Goal: Task Accomplishment & Management: Use online tool/utility

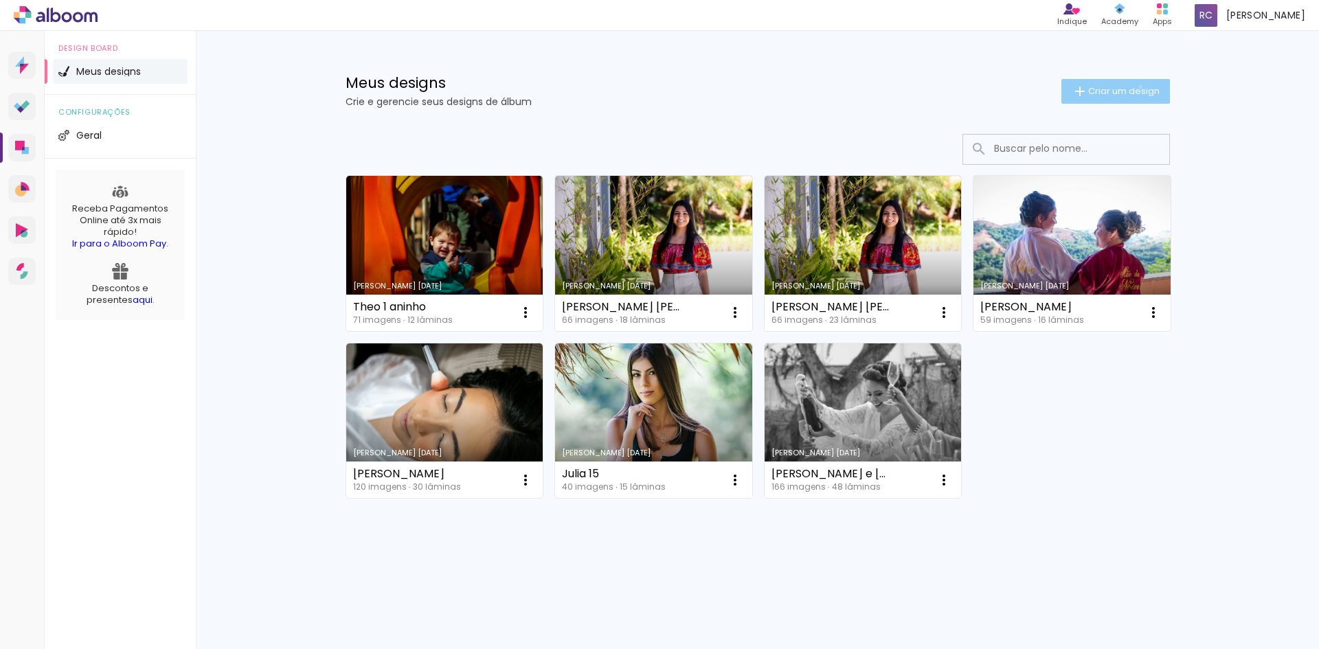
click at [1137, 87] on span "Criar um design" at bounding box center [1123, 91] width 71 height 9
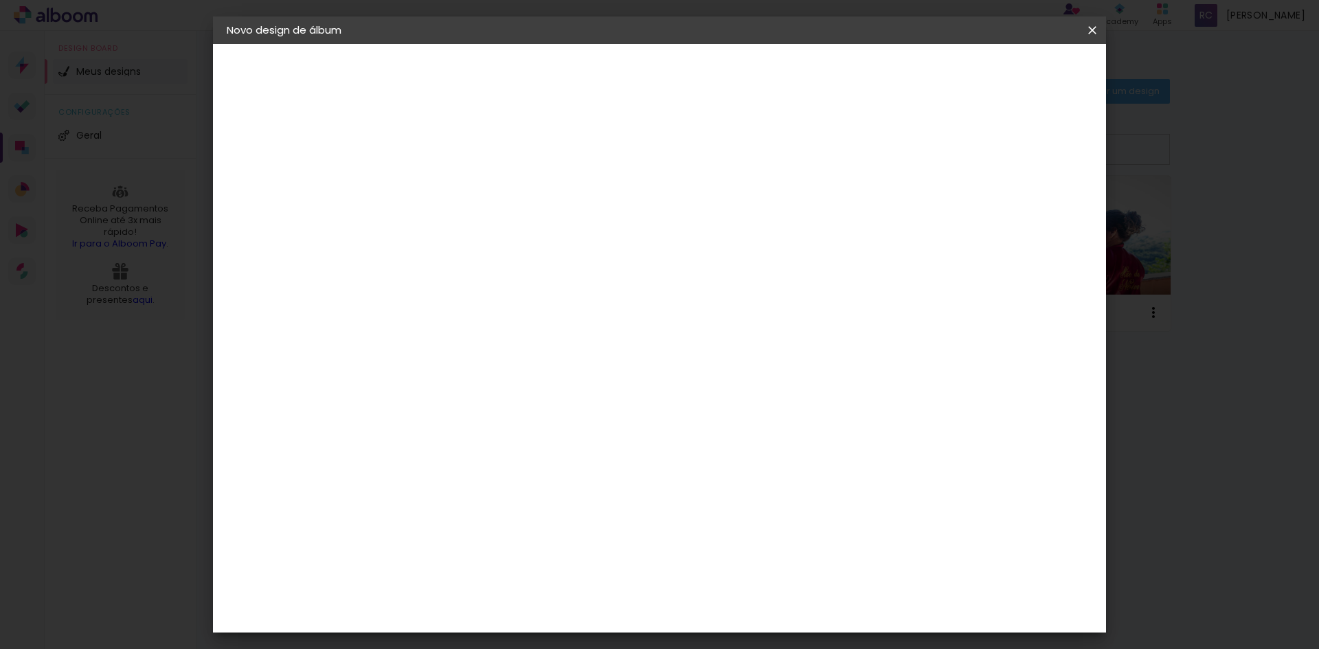
click at [451, 182] on input at bounding box center [451, 184] width 0 height 21
type input "[PERSON_NAME]"
type paper-input "[PERSON_NAME]"
click at [0, 0] on slot "Avançar" at bounding box center [0, 0] width 0 height 0
click at [505, 258] on input at bounding box center [486, 261] width 139 height 17
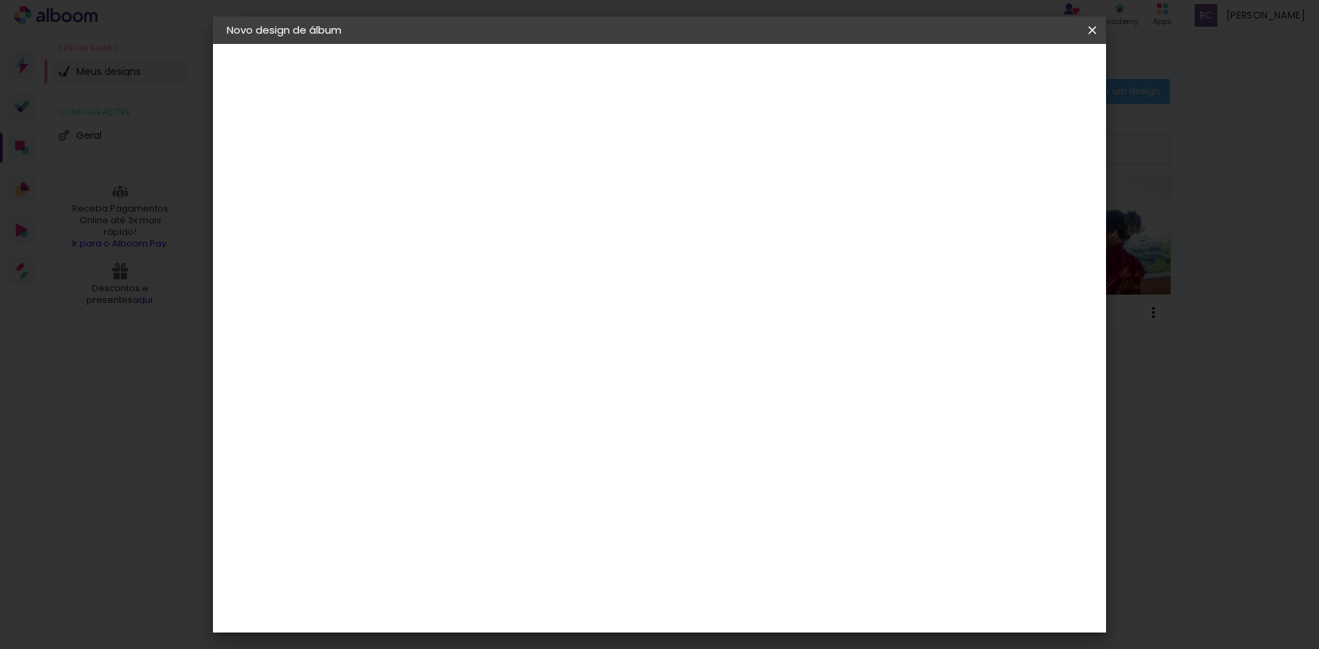
type input "lui"
type paper-input "lui"
click at [484, 315] on div "[PERSON_NAME]" at bounding box center [487, 310] width 91 height 11
click at [0, 0] on slot "Avançar" at bounding box center [0, 0] width 0 height 0
click at [505, 229] on input "text" at bounding box center [478, 239] width 54 height 21
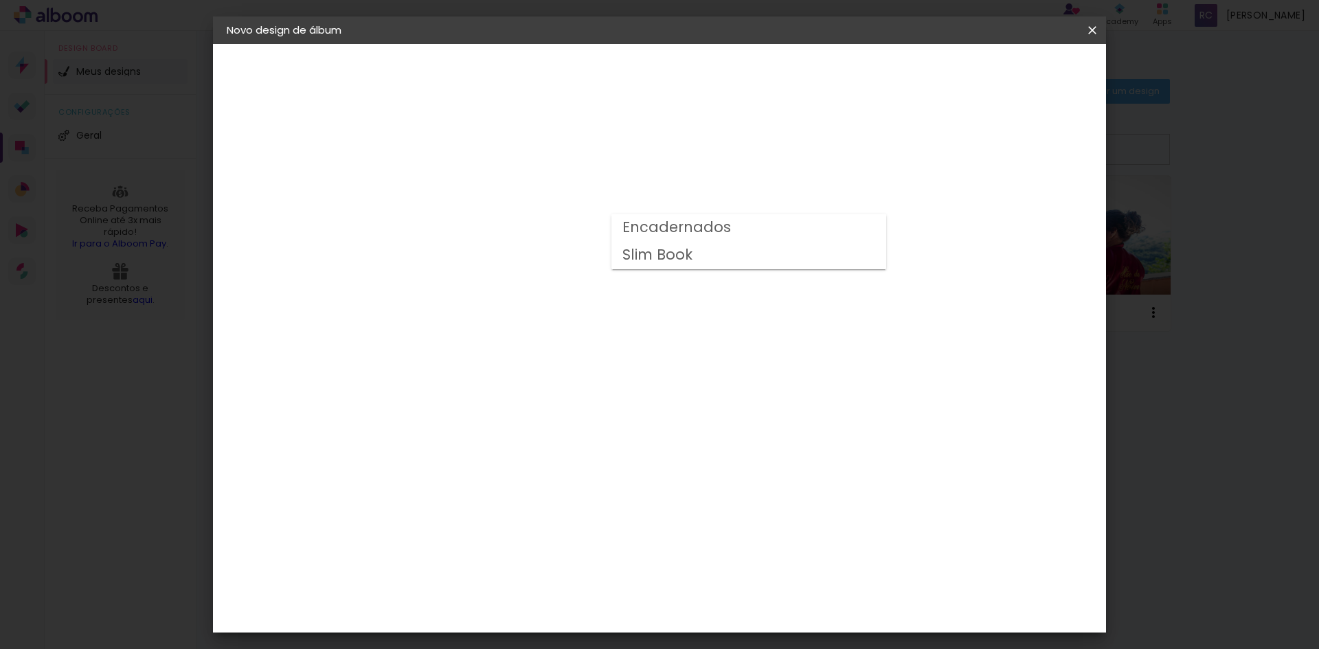
click at [0, 0] on slot "Encadernados" at bounding box center [0, 0] width 0 height 0
type input "Encadernados"
click at [544, 434] on span "30 x 90" at bounding box center [512, 448] width 64 height 28
click at [0, 0] on slot "Avançar" at bounding box center [0, 0] width 0 height 0
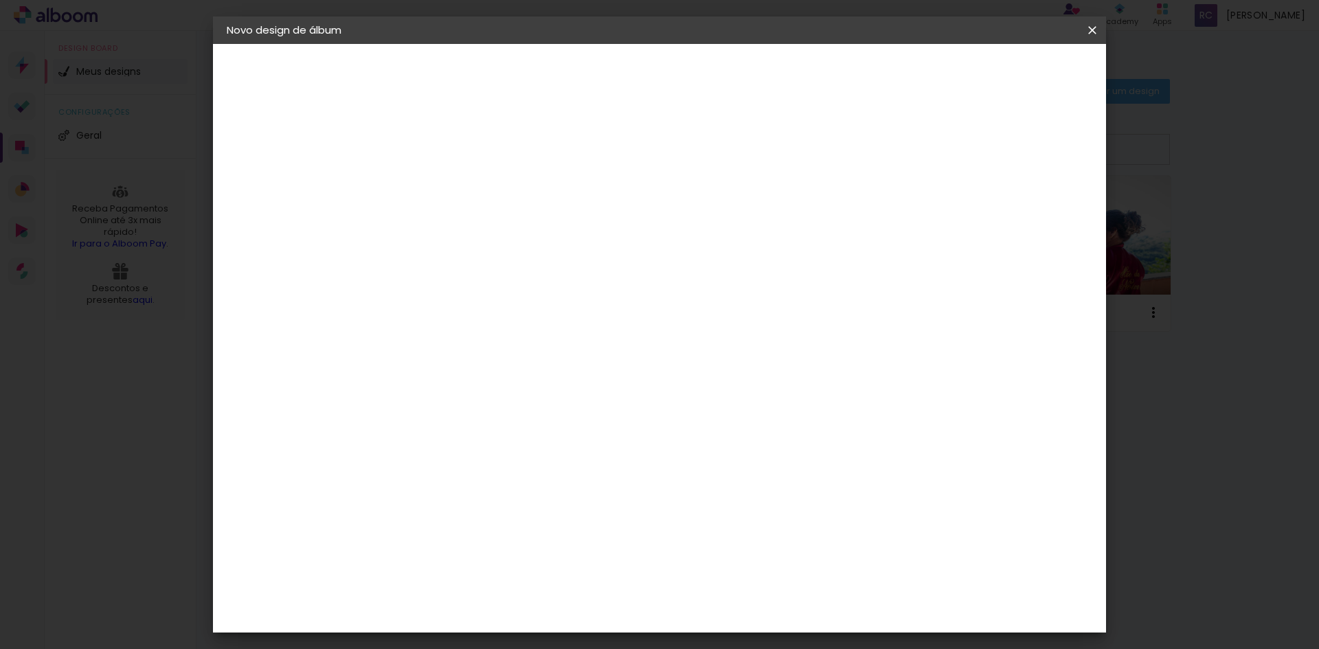
click at [1006, 71] on span "Iniciar design" at bounding box center [975, 73] width 63 height 10
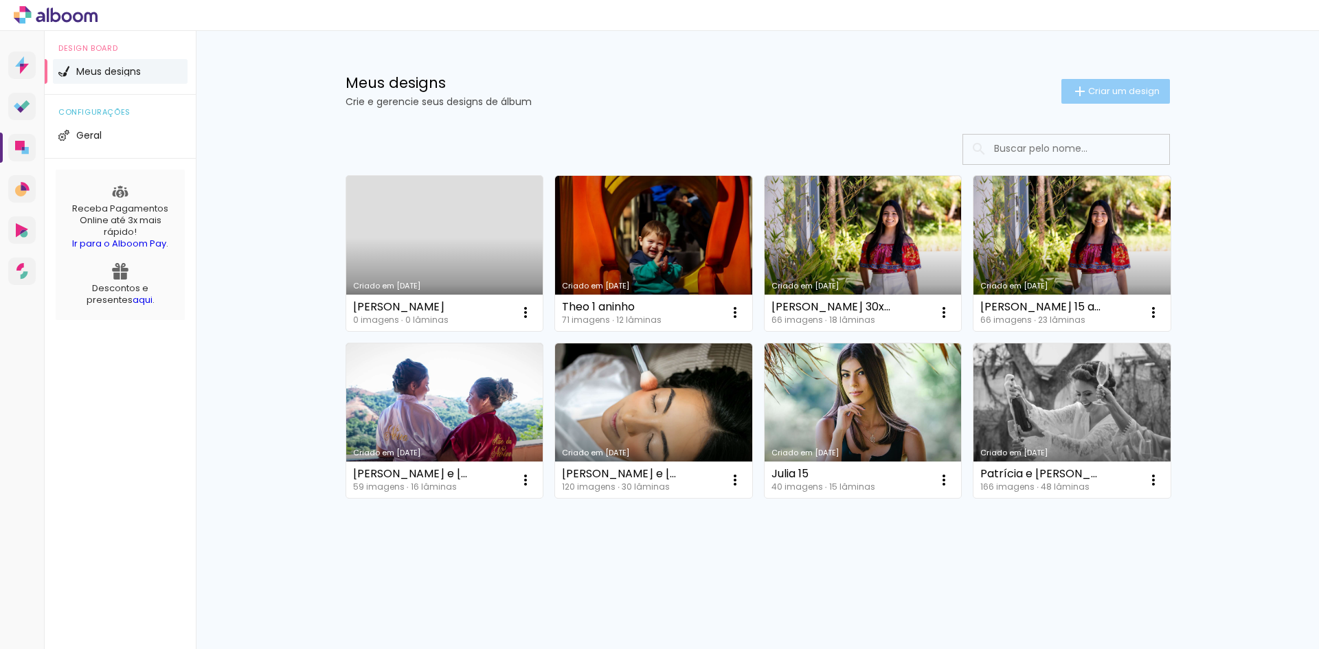
click at [1137, 89] on span "Criar um design" at bounding box center [1123, 91] width 71 height 9
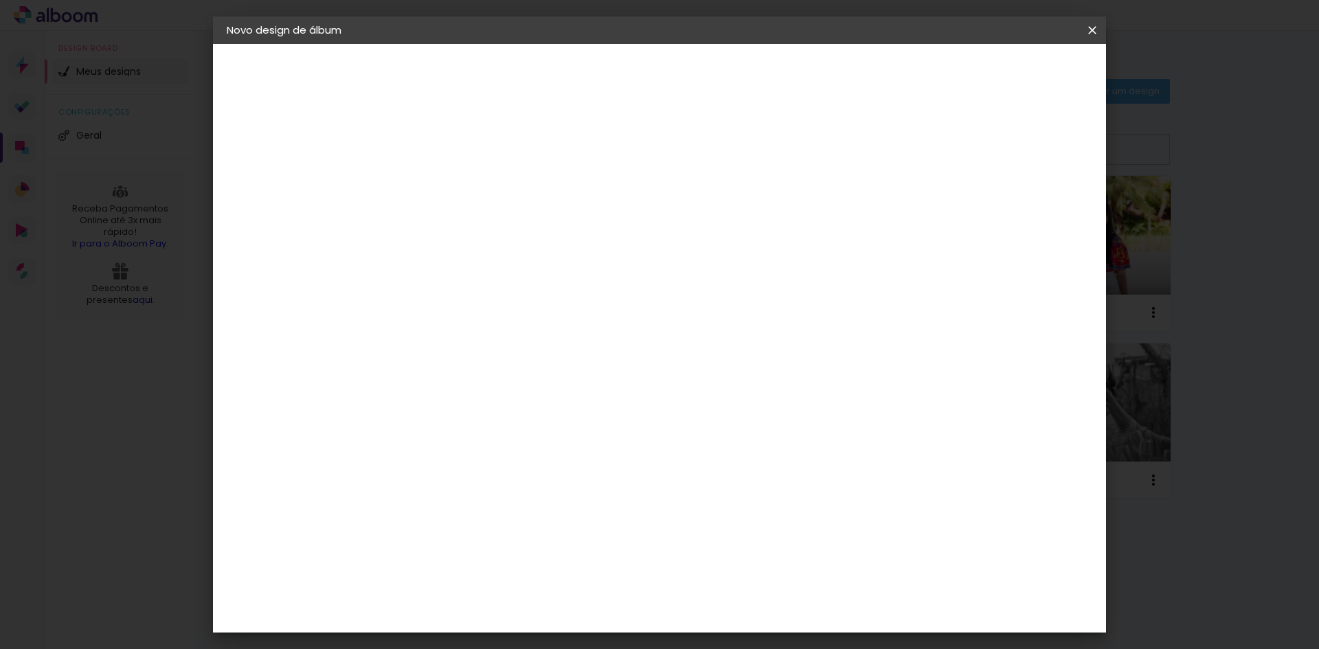
click at [451, 187] on input at bounding box center [451, 184] width 0 height 21
type input "C"
type input "[PERSON_NAME]"
type paper-input "[PERSON_NAME]"
click at [0, 0] on slot "Avançar" at bounding box center [0, 0] width 0 height 0
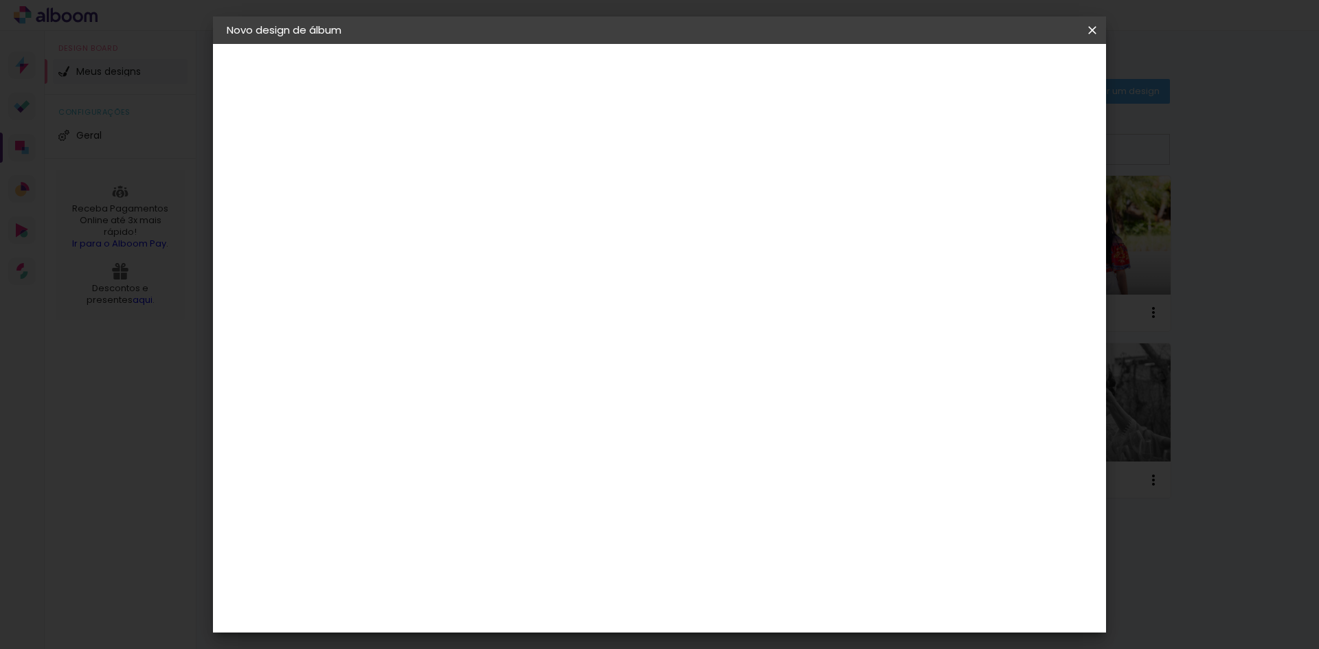
click at [470, 262] on input at bounding box center [486, 261] width 139 height 17
type input "[PERSON_NAME]"
type paper-input "[PERSON_NAME]"
click at [478, 307] on div "[PERSON_NAME]" at bounding box center [487, 310] width 91 height 11
click at [0, 0] on slot "Tamanho Livre" at bounding box center [0, 0] width 0 height 0
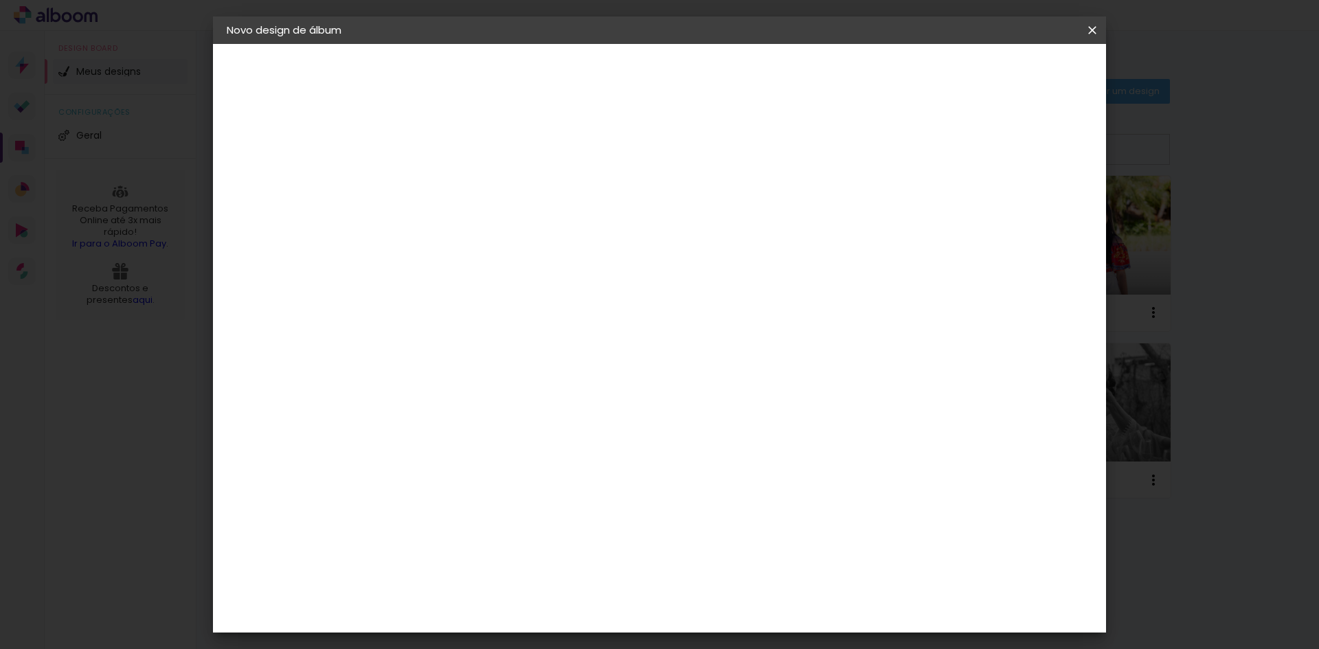
click at [474, 311] on div "[PERSON_NAME]" at bounding box center [487, 310] width 91 height 11
click at [0, 0] on slot "Avançar" at bounding box center [0, 0] width 0 height 0
click at [505, 229] on input "text" at bounding box center [478, 239] width 54 height 21
click at [0, 0] on slot "Encadernados" at bounding box center [0, 0] width 0 height 0
type input "Encadernados"
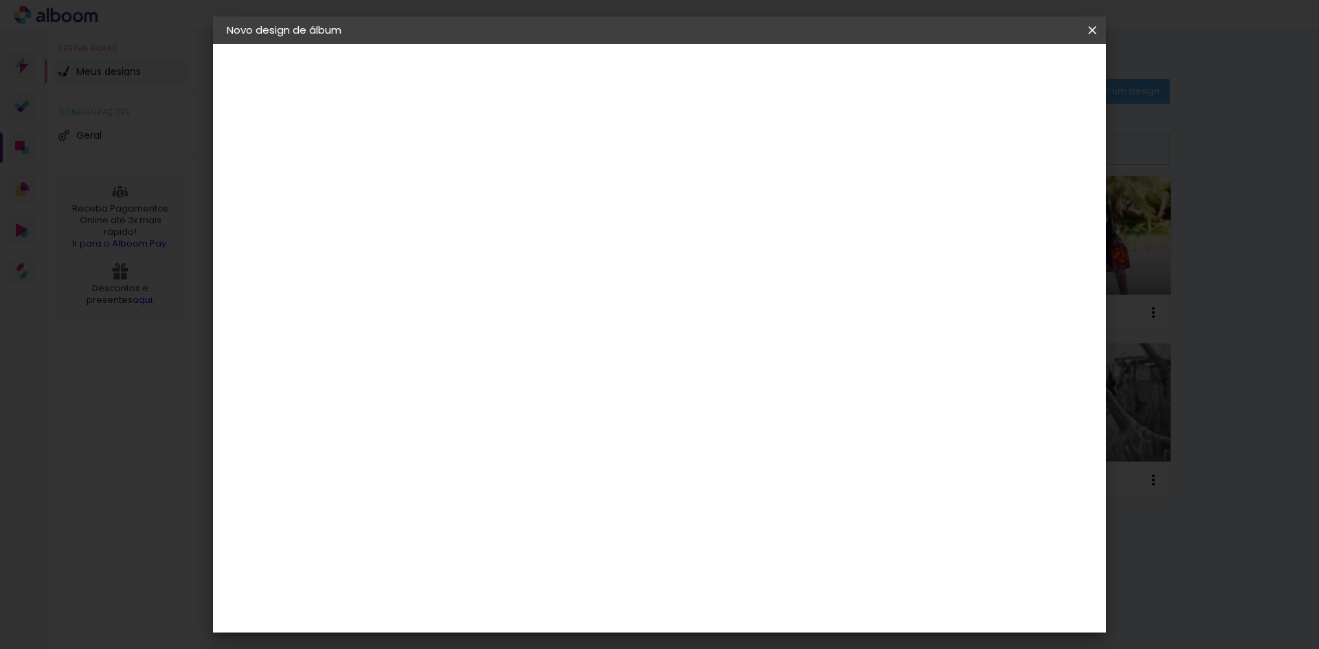
click at [544, 571] on span "30 x 90" at bounding box center [512, 585] width 64 height 28
click at [0, 0] on slot "Avançar" at bounding box center [0, 0] width 0 height 0
click at [1006, 68] on span "Iniciar design" at bounding box center [975, 73] width 63 height 10
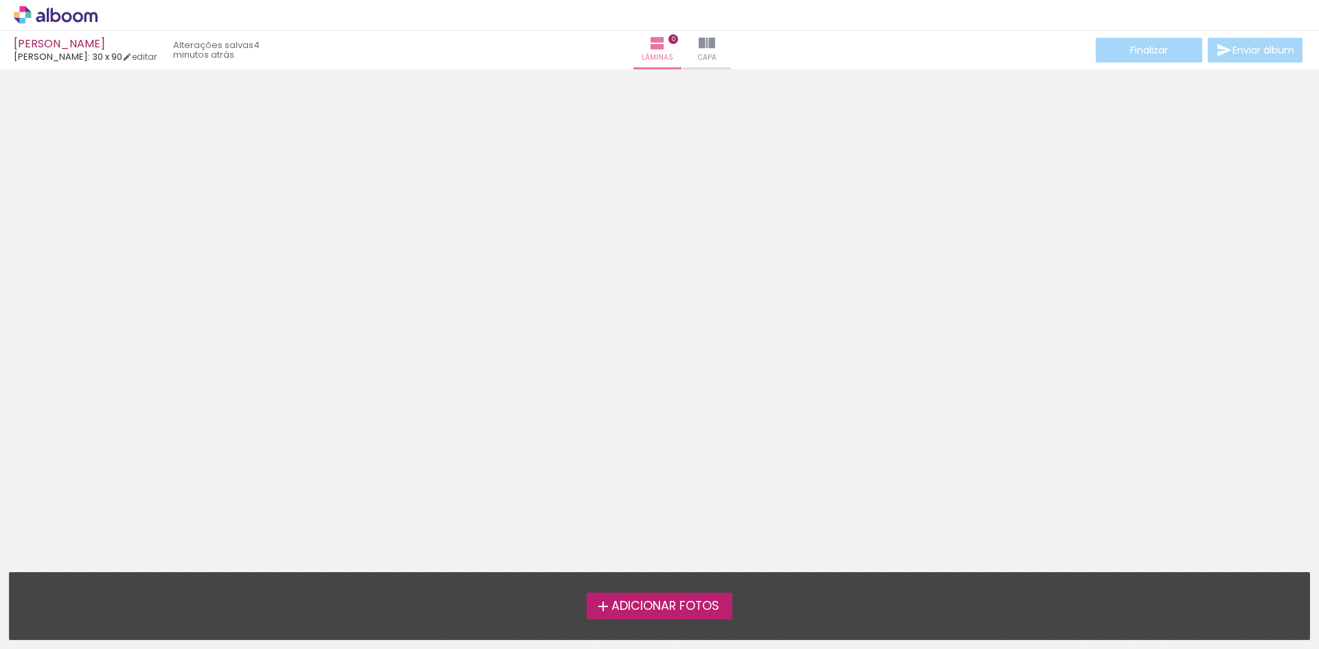
click at [644, 605] on span "Adicionar Fotos" at bounding box center [665, 606] width 108 height 12
click at [0, 0] on input "file" at bounding box center [0, 0] width 0 height 0
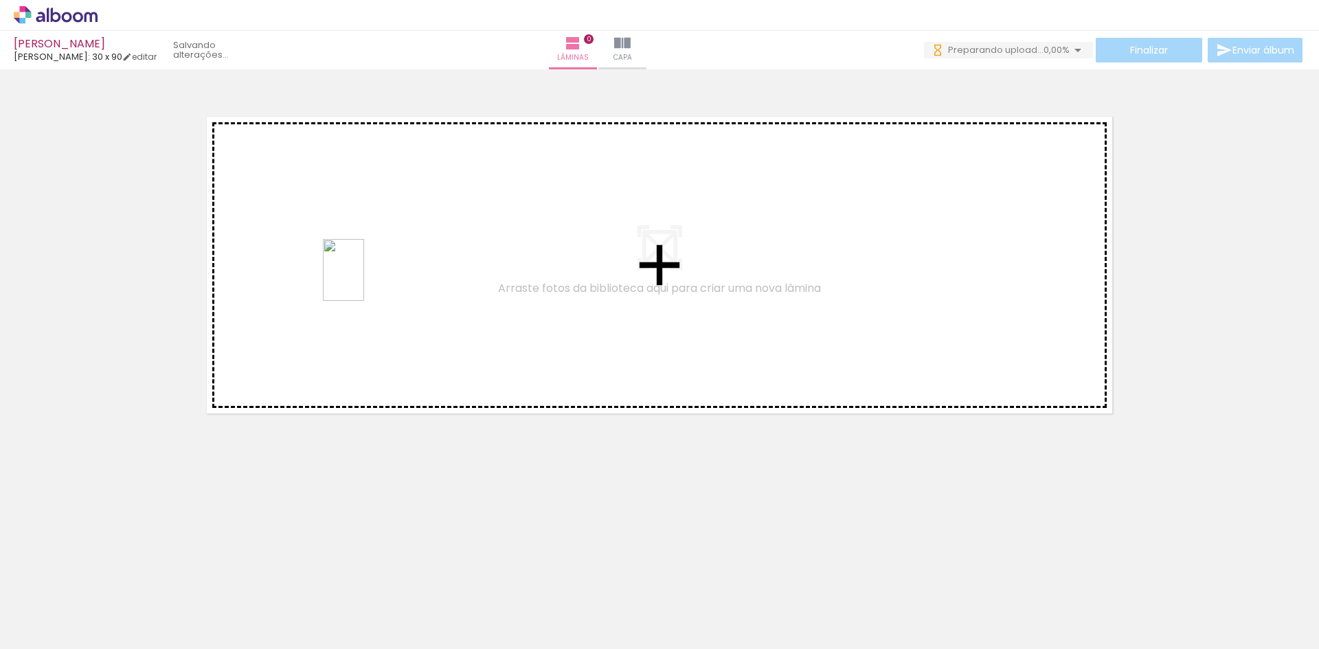
drag, startPoint x: 227, startPoint y: 601, endPoint x: 366, endPoint y: 280, distance: 350.4
click at [366, 280] on quentale-workspace at bounding box center [659, 324] width 1319 height 649
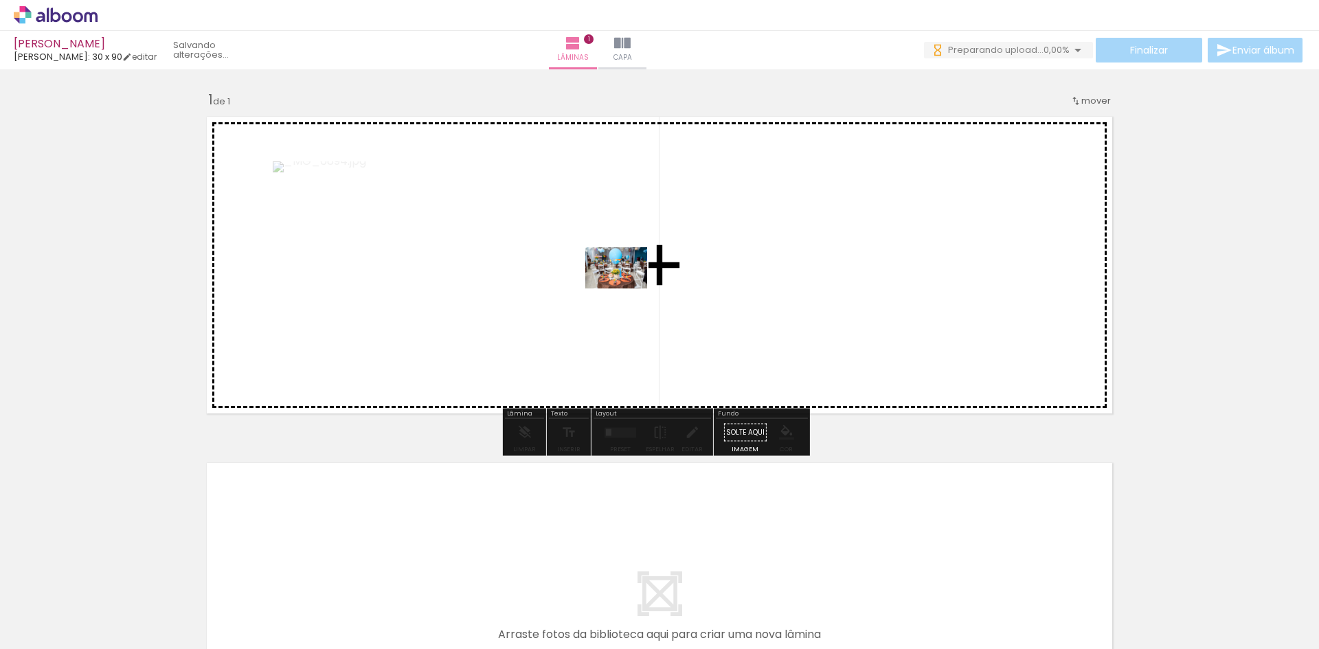
drag, startPoint x: 143, startPoint y: 600, endPoint x: 626, endPoint y: 288, distance: 575.0
click at [626, 288] on quentale-workspace at bounding box center [659, 324] width 1319 height 649
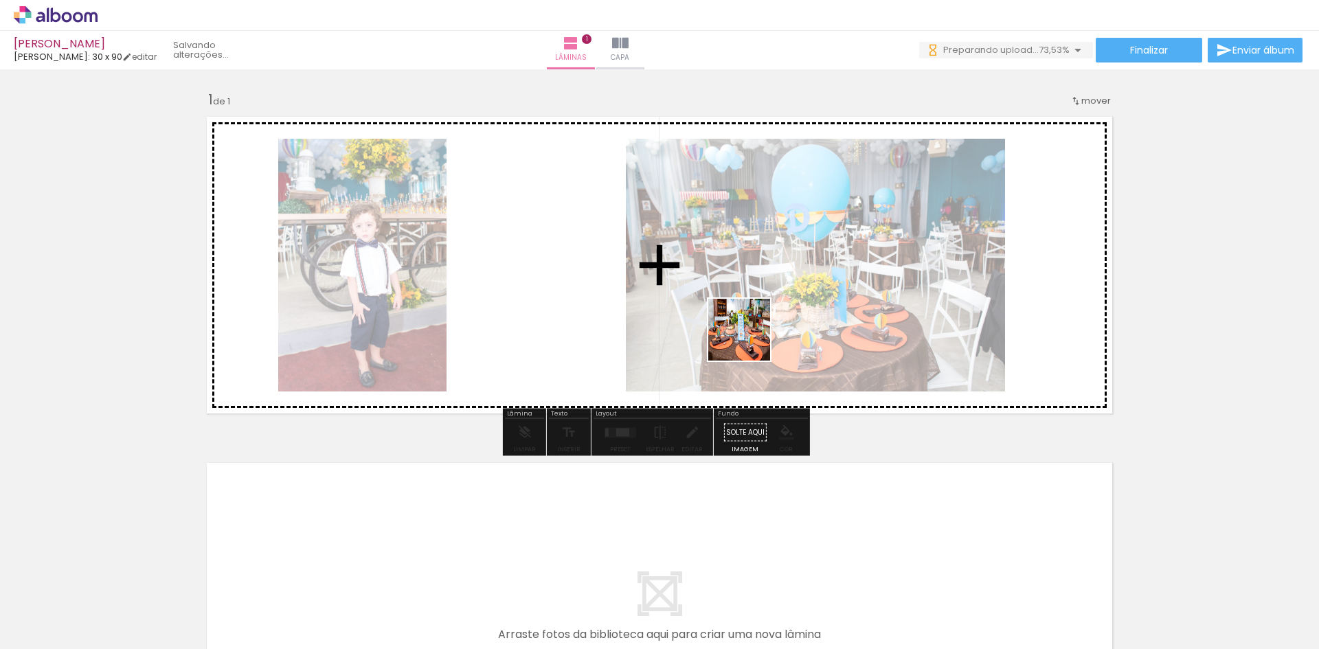
drag, startPoint x: 298, startPoint y: 604, endPoint x: 760, endPoint y: 330, distance: 536.4
click at [760, 330] on quentale-workspace at bounding box center [659, 324] width 1319 height 649
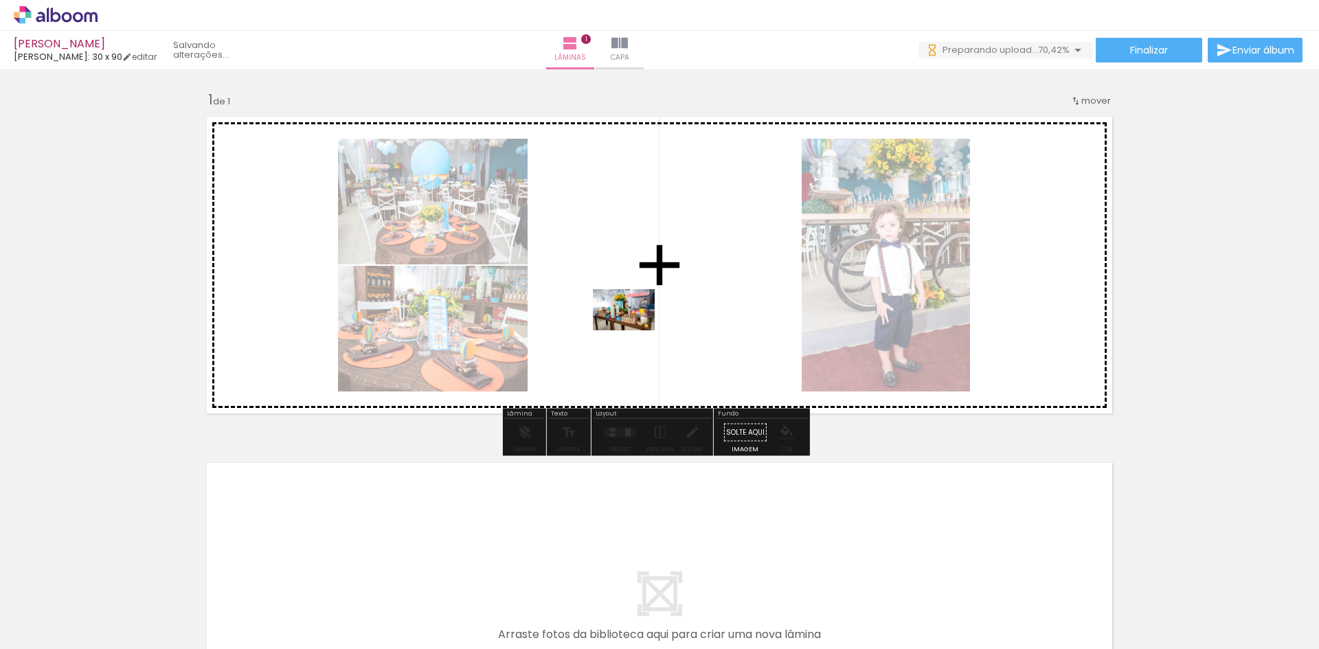
drag, startPoint x: 377, startPoint y: 604, endPoint x: 634, endPoint y: 330, distance: 375.1
click at [634, 330] on quentale-workspace at bounding box center [659, 324] width 1319 height 649
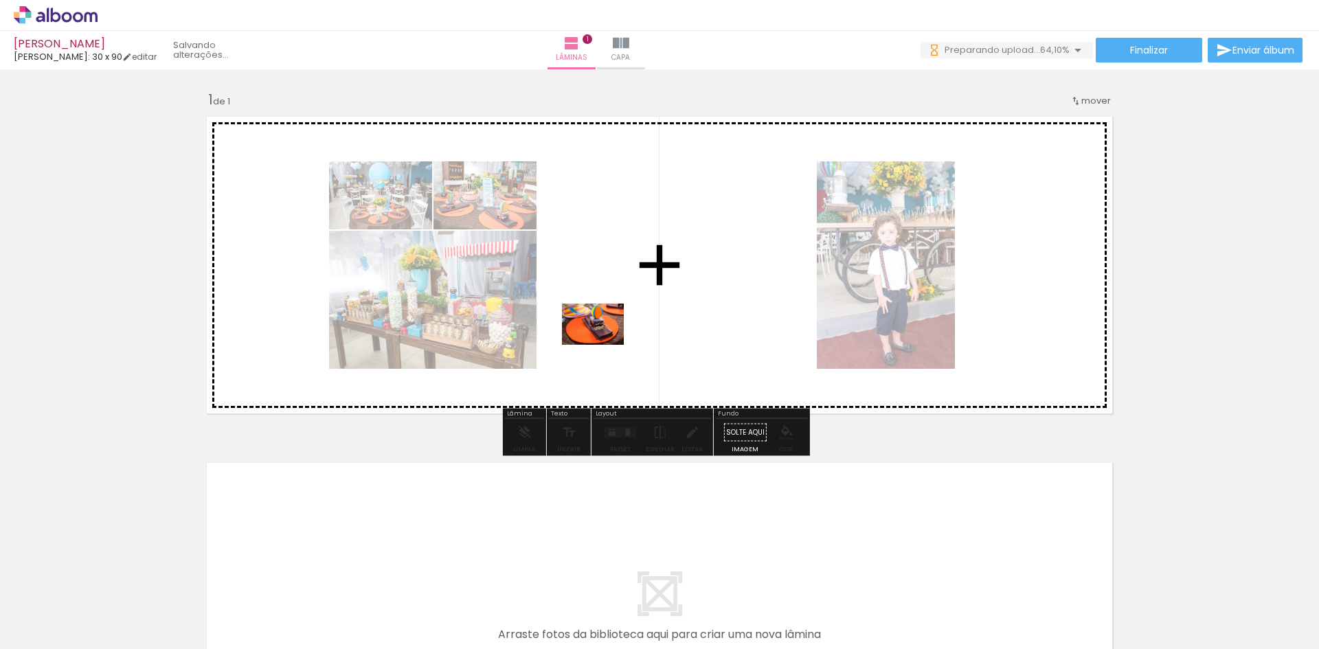
drag, startPoint x: 440, startPoint y: 607, endPoint x: 603, endPoint y: 345, distance: 309.1
click at [603, 345] on quentale-workspace at bounding box center [659, 324] width 1319 height 649
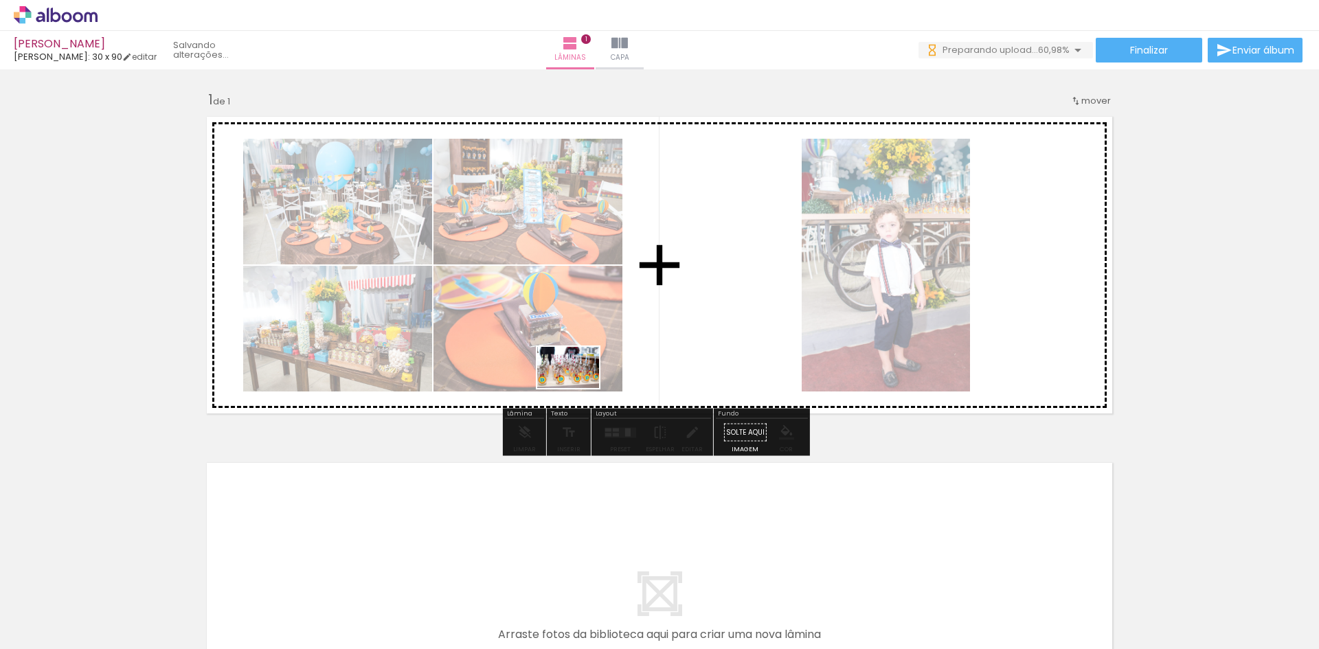
drag, startPoint x: 524, startPoint y: 618, endPoint x: 583, endPoint y: 361, distance: 264.2
click at [583, 361] on quentale-workspace at bounding box center [659, 324] width 1319 height 649
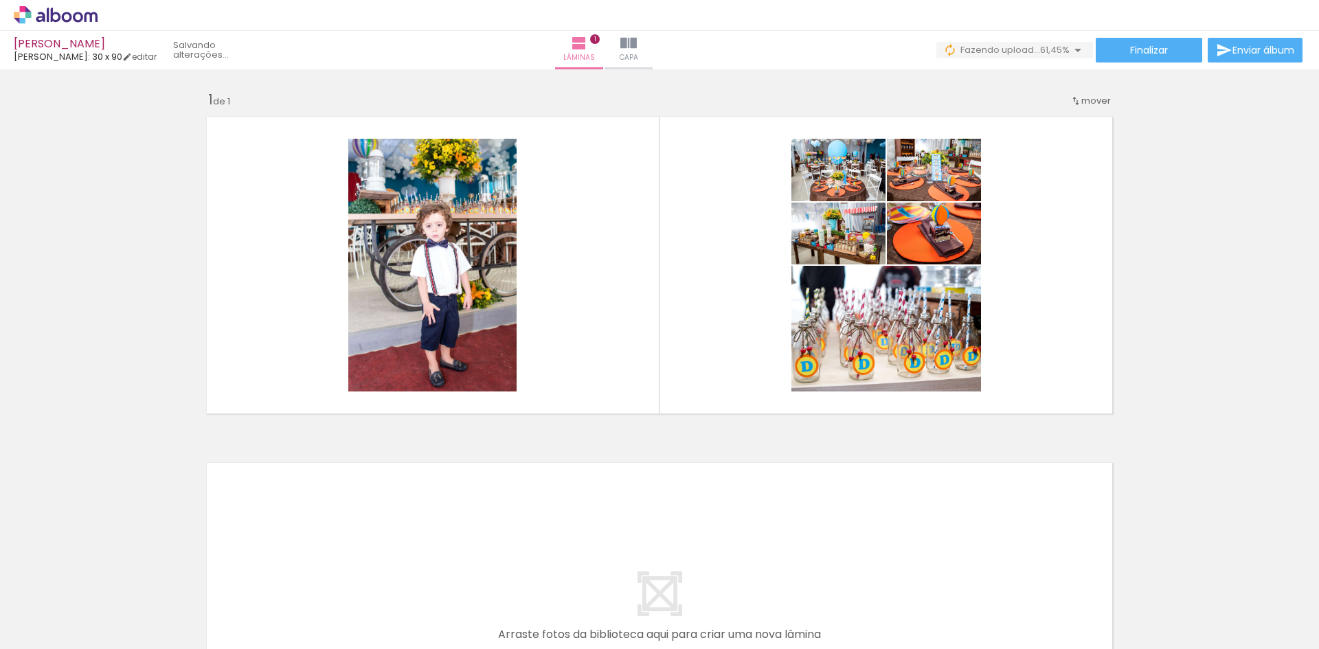
scroll to position [0, 918]
drag, startPoint x: 905, startPoint y: 613, endPoint x: 968, endPoint y: 372, distance: 248.6
click at [968, 371] on quentale-workspace at bounding box center [659, 324] width 1319 height 649
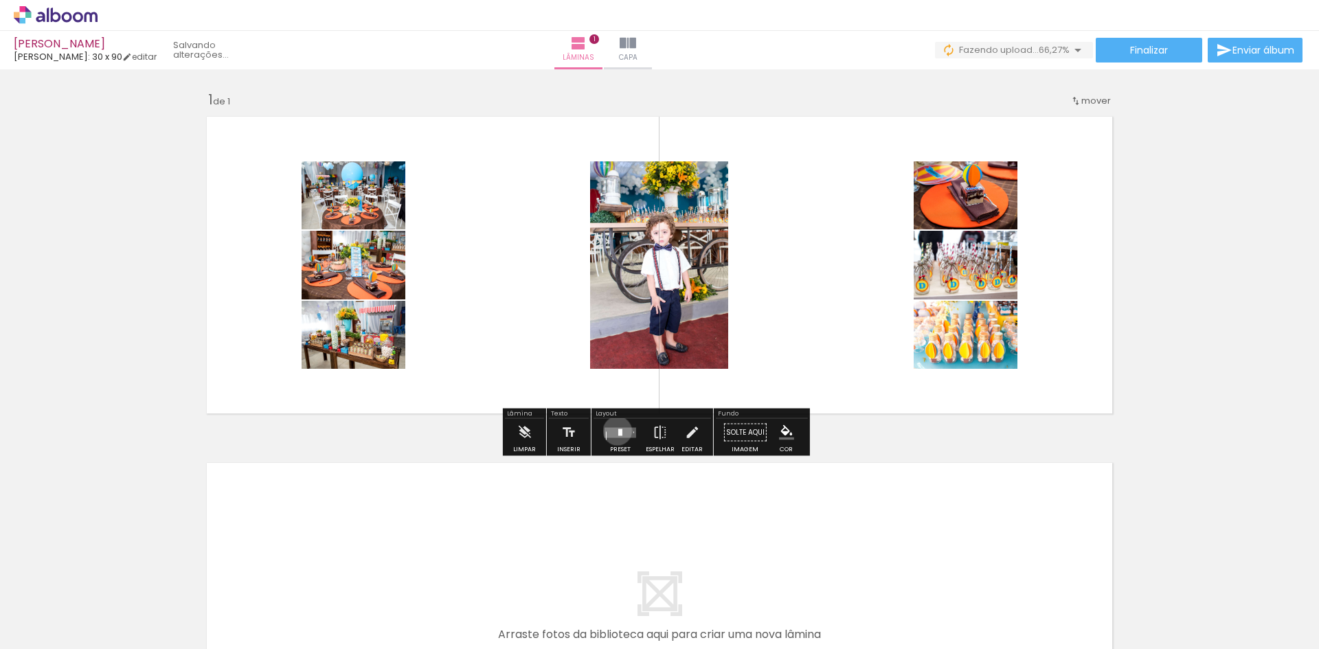
click at [614, 431] on quentale-layouter at bounding box center [620, 432] width 32 height 10
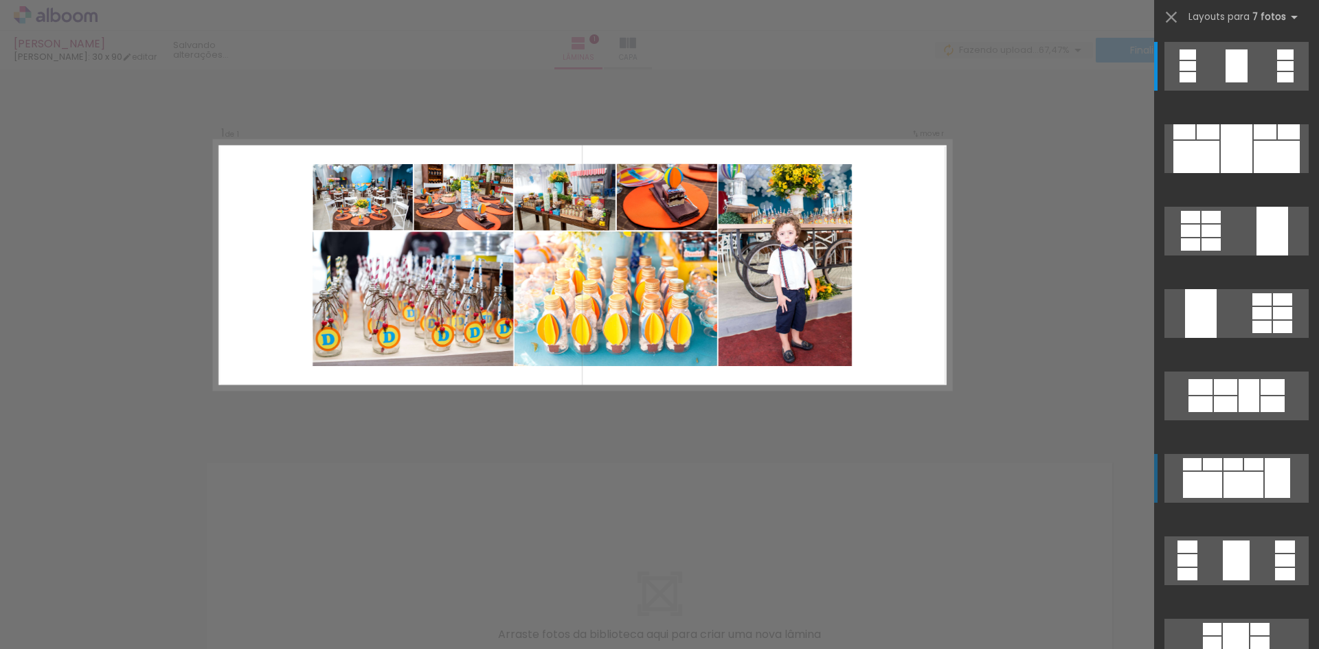
click at [1277, 71] on div at bounding box center [1285, 66] width 16 height 10
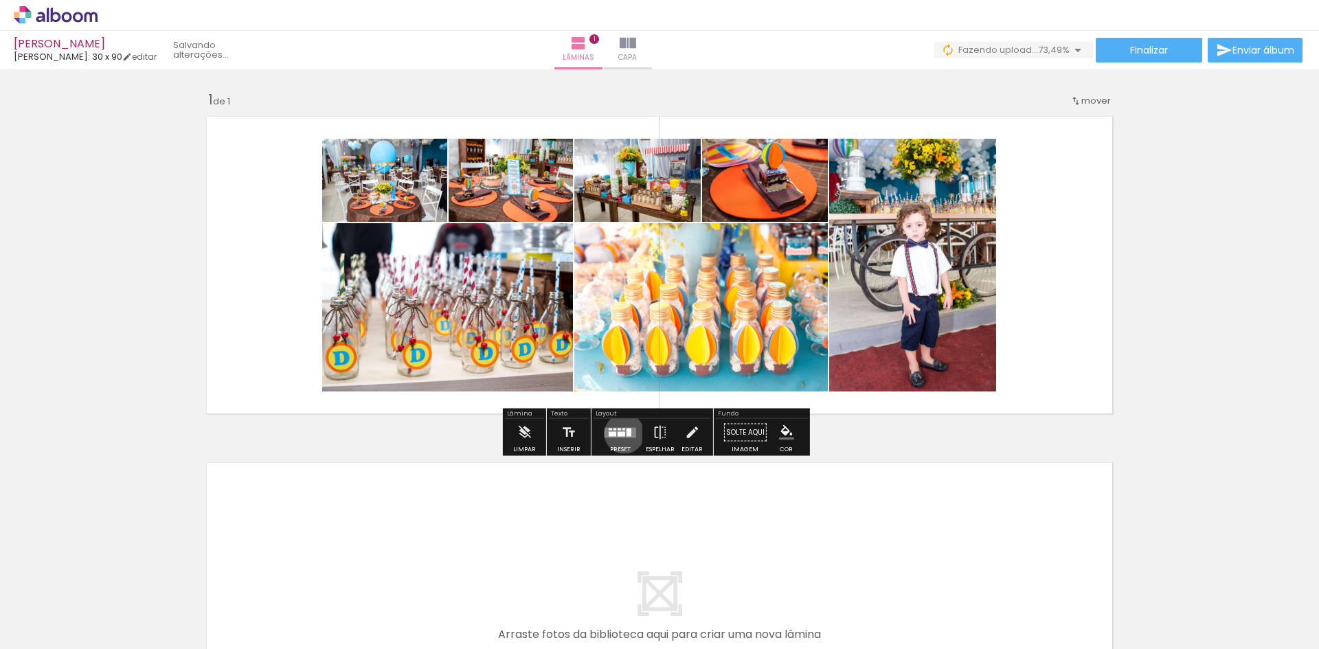
click at [621, 433] on div at bounding box center [621, 433] width 8 height 5
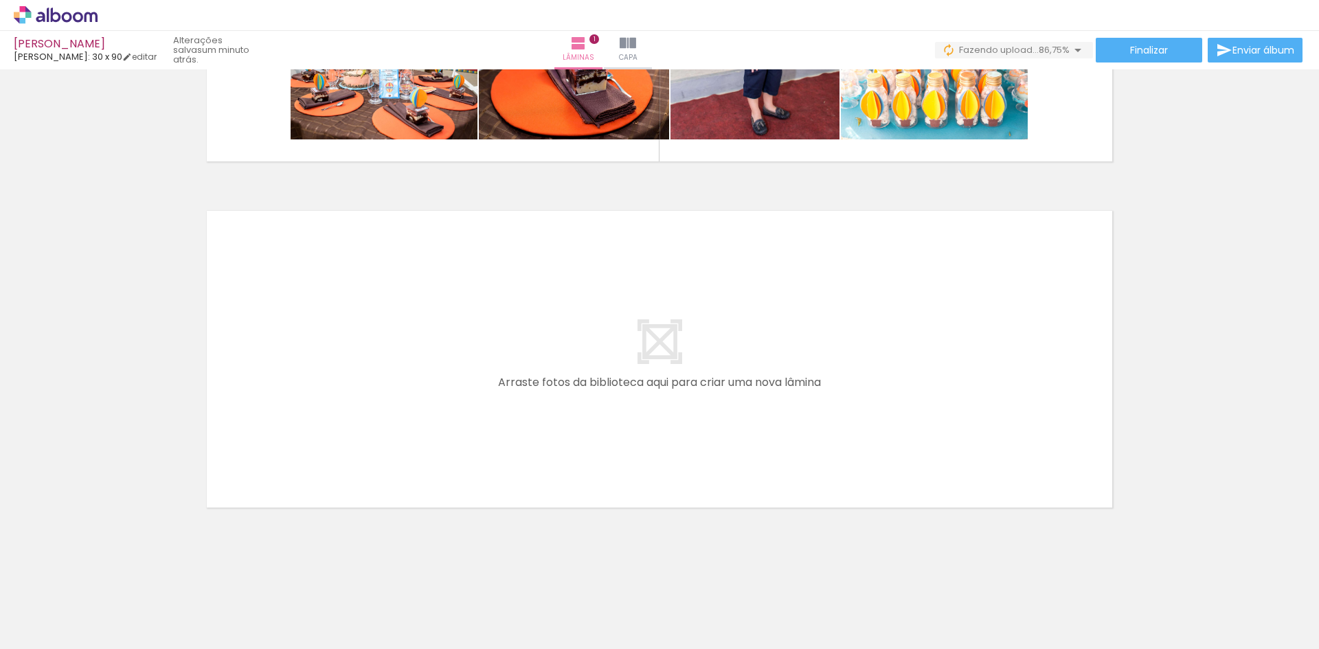
scroll to position [0, 343]
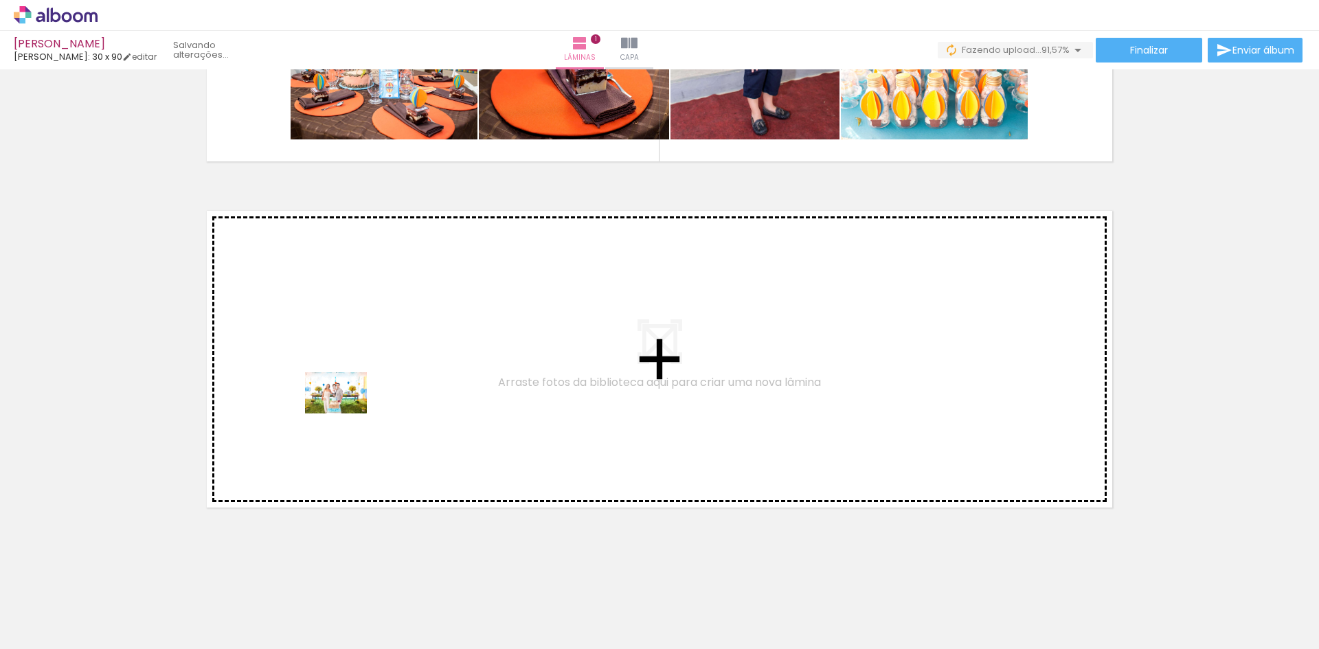
drag, startPoint x: 259, startPoint y: 616, endPoint x: 346, endPoint y: 413, distance: 220.6
click at [346, 413] on quentale-workspace at bounding box center [659, 324] width 1319 height 649
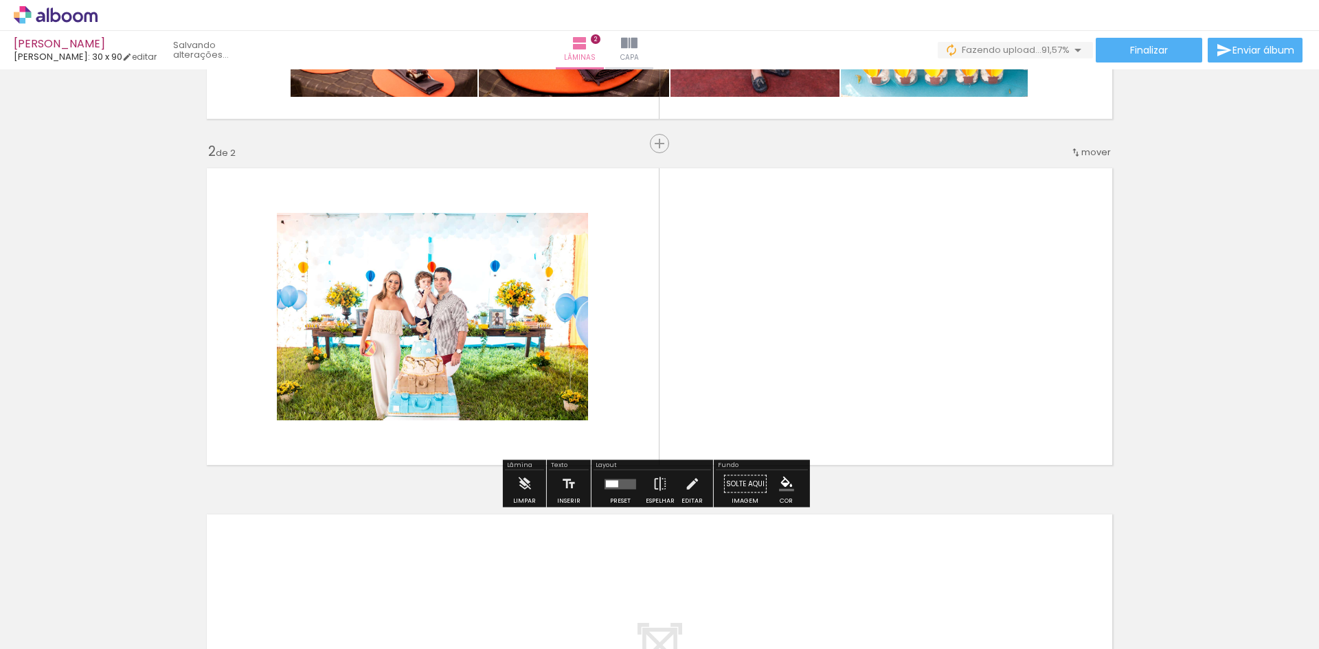
scroll to position [295, 0]
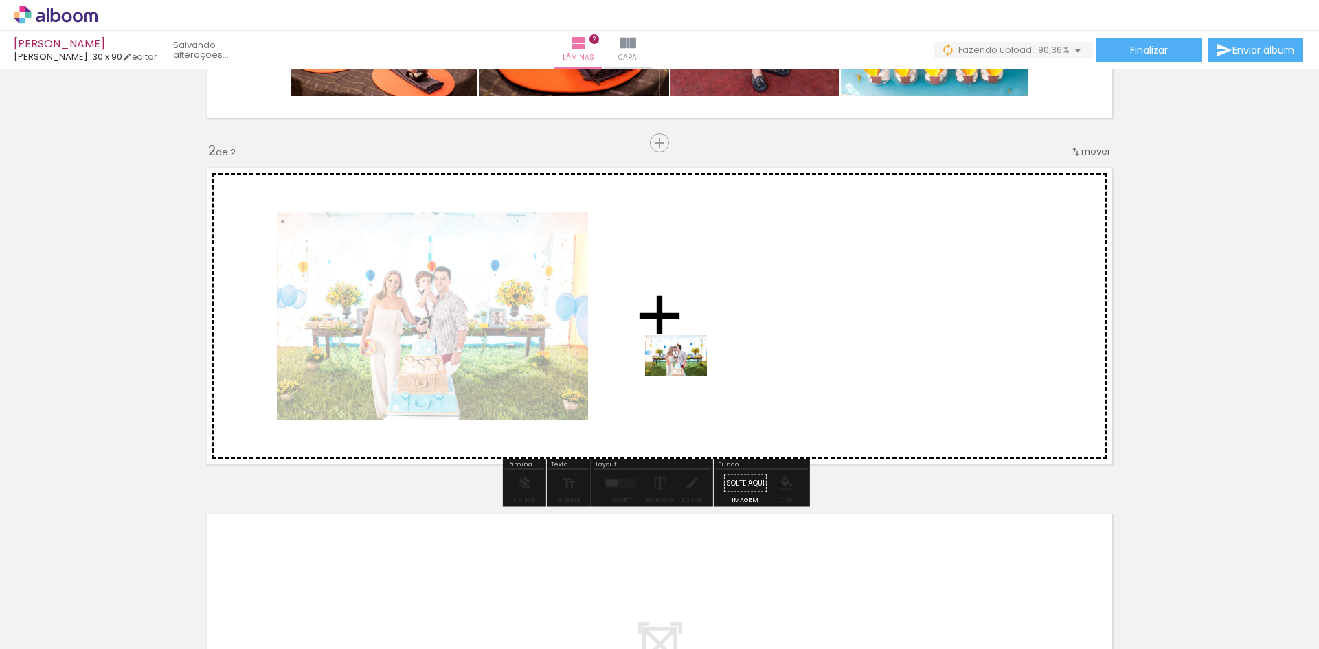
drag, startPoint x: 342, startPoint y: 613, endPoint x: 688, endPoint y: 375, distance: 419.7
click at [688, 375] on quentale-workspace at bounding box center [659, 324] width 1319 height 649
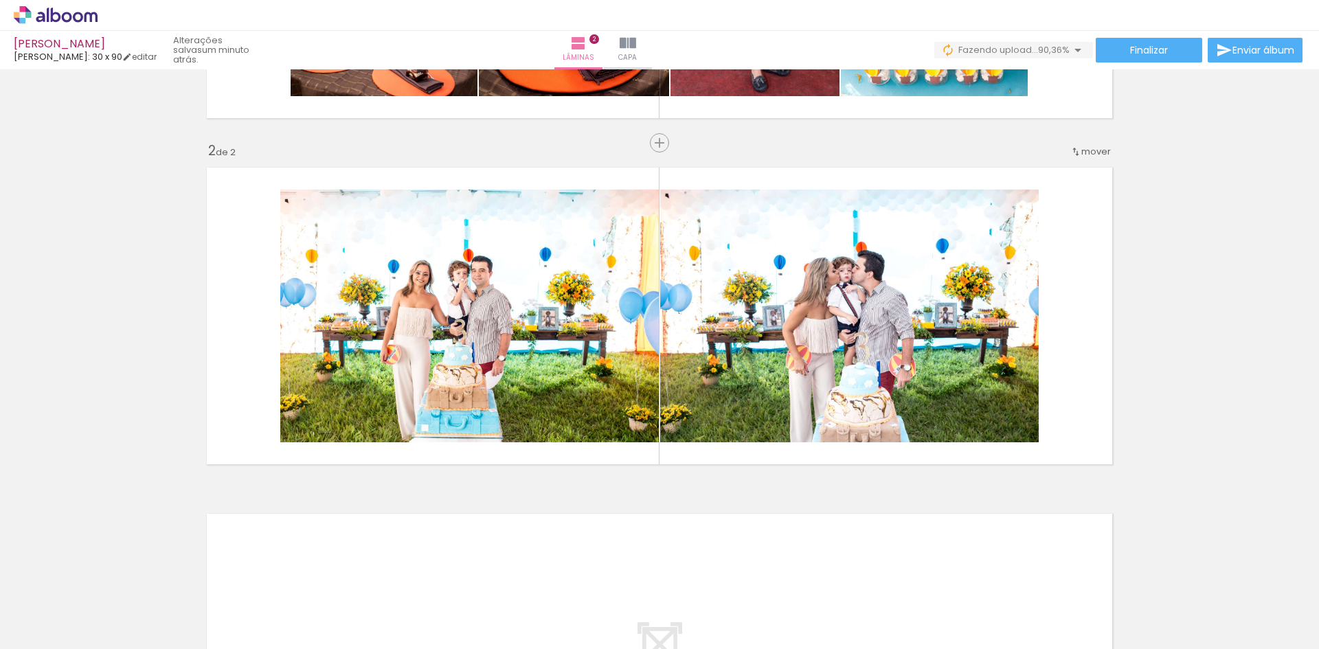
scroll to position [0, 789]
drag, startPoint x: 446, startPoint y: 616, endPoint x: 473, endPoint y: 435, distance: 183.4
click at [473, 435] on quentale-workspace at bounding box center [659, 324] width 1319 height 649
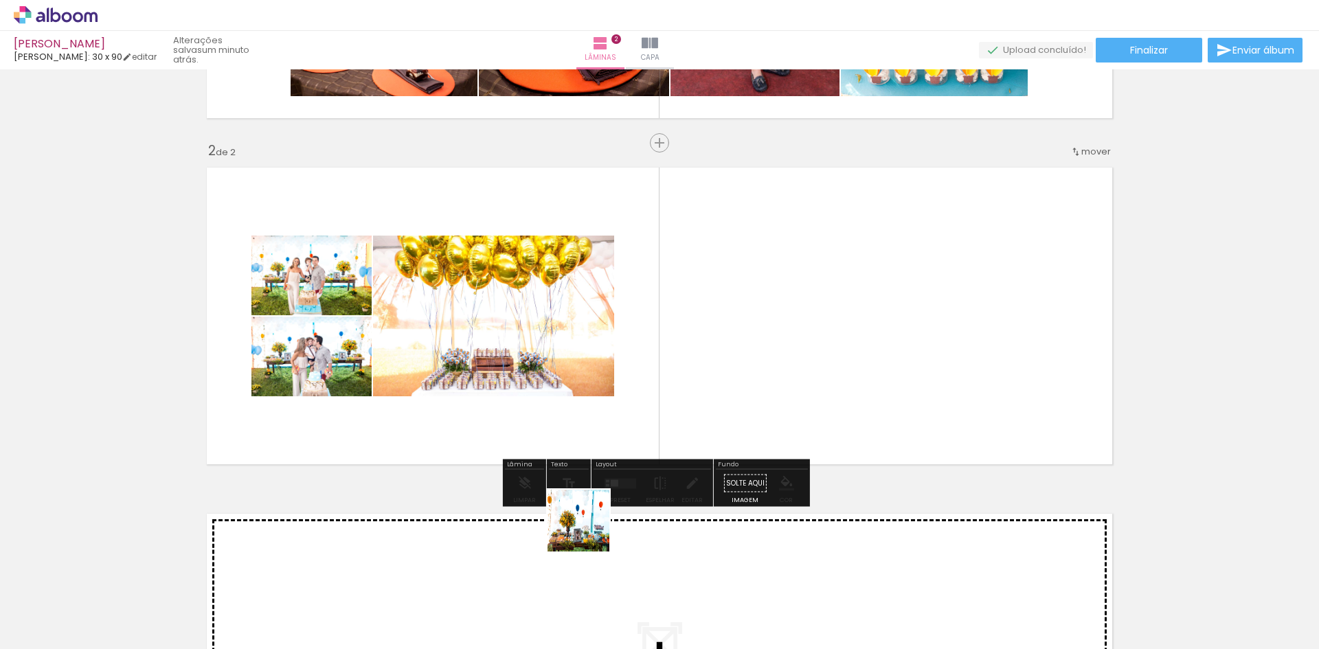
drag, startPoint x: 593, startPoint y: 618, endPoint x: 652, endPoint y: 585, distance: 67.6
click at [587, 413] on quentale-workspace at bounding box center [659, 324] width 1319 height 649
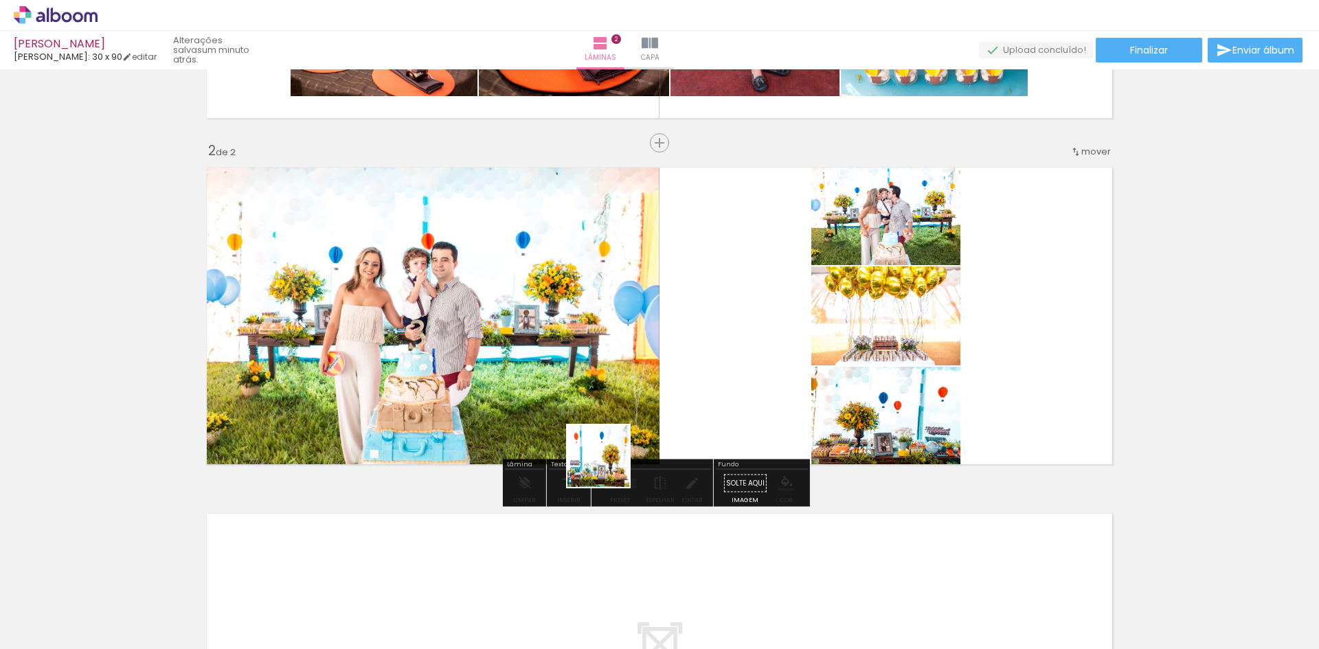
drag, startPoint x: 668, startPoint y: 624, endPoint x: 594, endPoint y: 419, distance: 218.3
click at [594, 419] on quentale-workspace at bounding box center [659, 324] width 1319 height 649
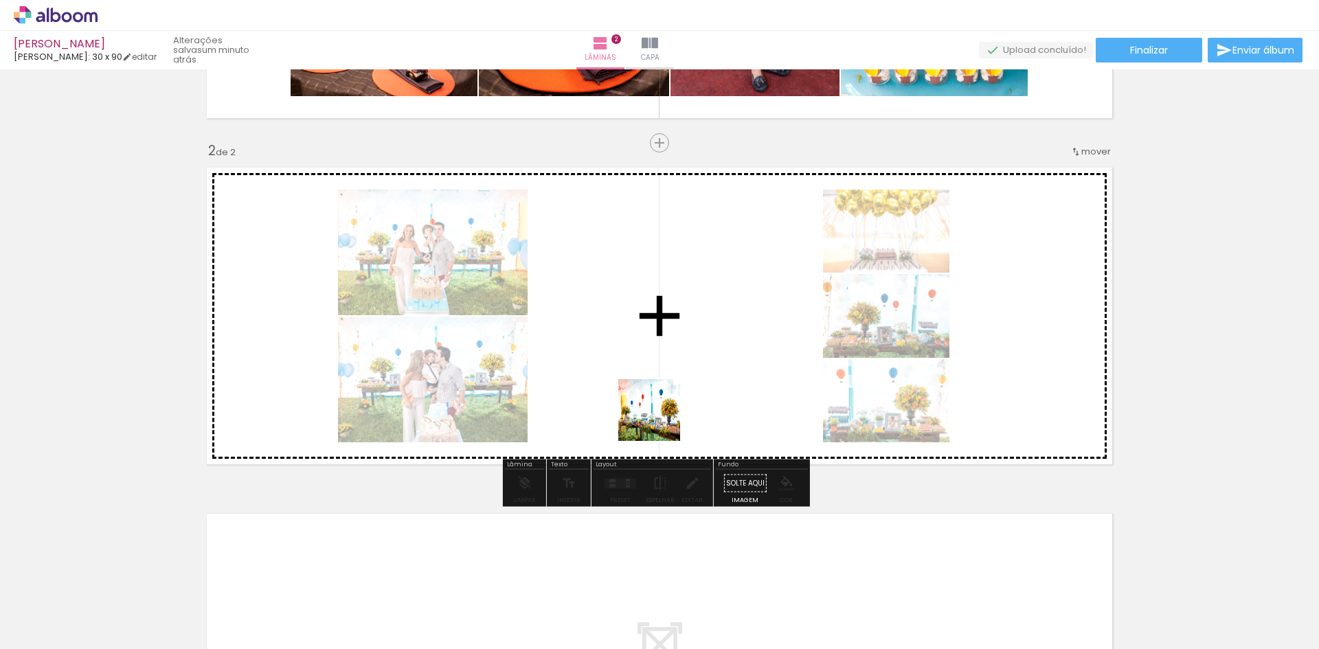
drag, startPoint x: 725, startPoint y: 620, endPoint x: 657, endPoint y: 415, distance: 216.3
click at [657, 415] on quentale-workspace at bounding box center [659, 324] width 1319 height 649
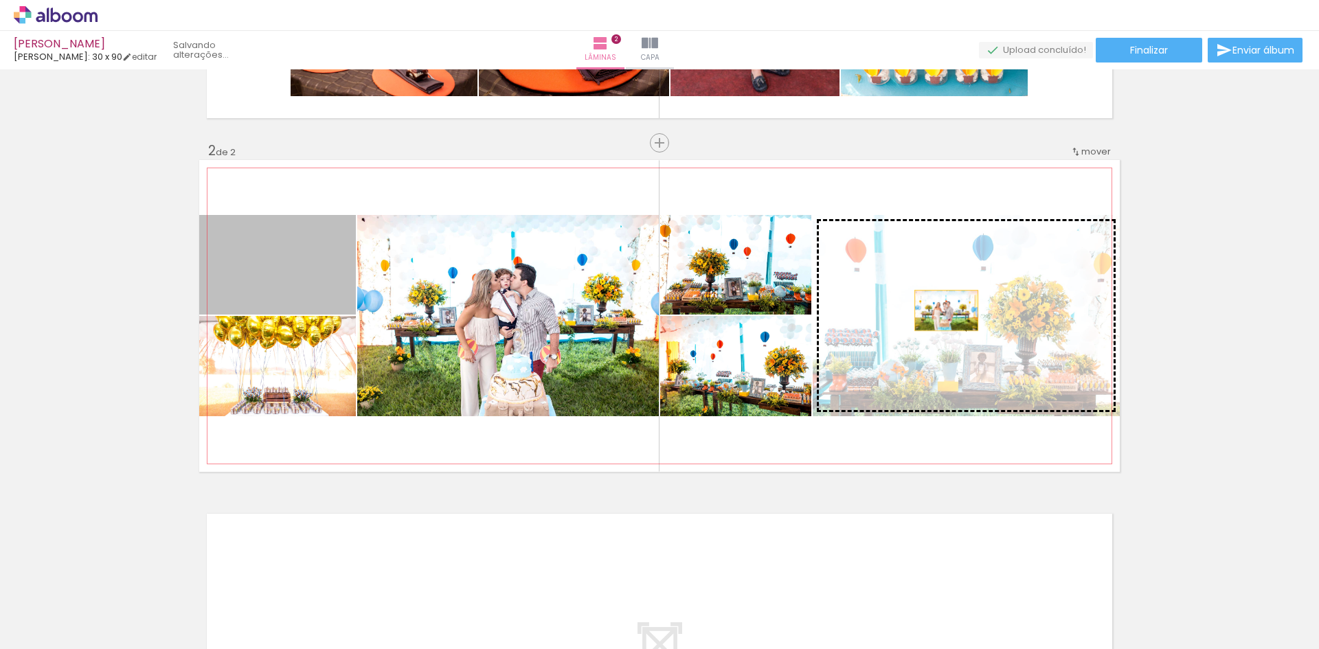
drag, startPoint x: 282, startPoint y: 273, endPoint x: 941, endPoint y: 310, distance: 659.7
click at [0, 0] on slot at bounding box center [0, 0] width 0 height 0
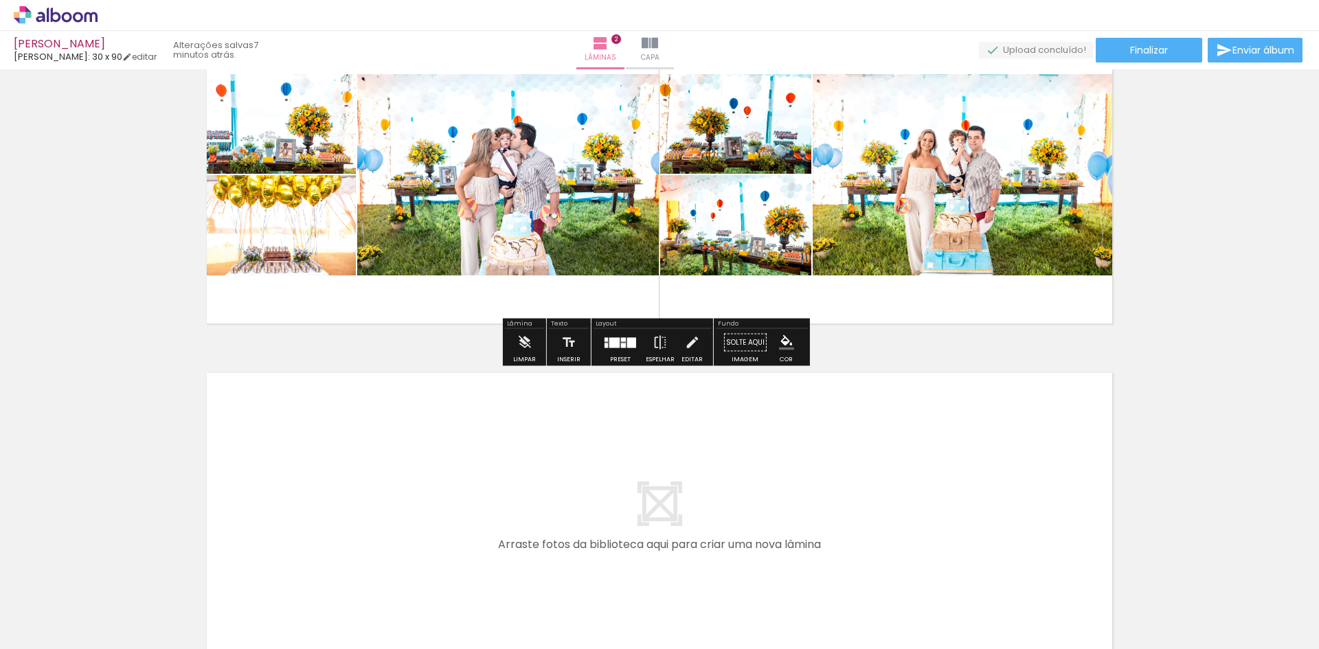
scroll to position [570, 0]
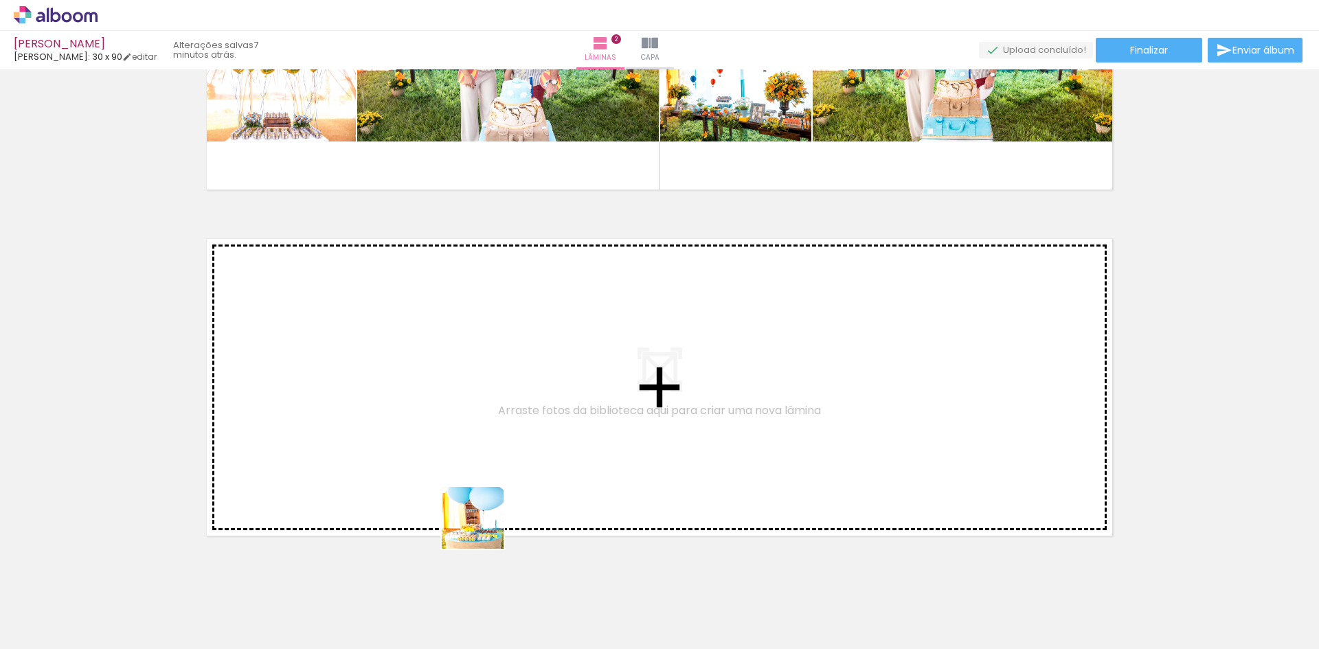
drag, startPoint x: 497, startPoint y: 603, endPoint x: 742, endPoint y: 602, distance: 245.2
click at [401, 375] on quentale-workspace at bounding box center [659, 324] width 1319 height 649
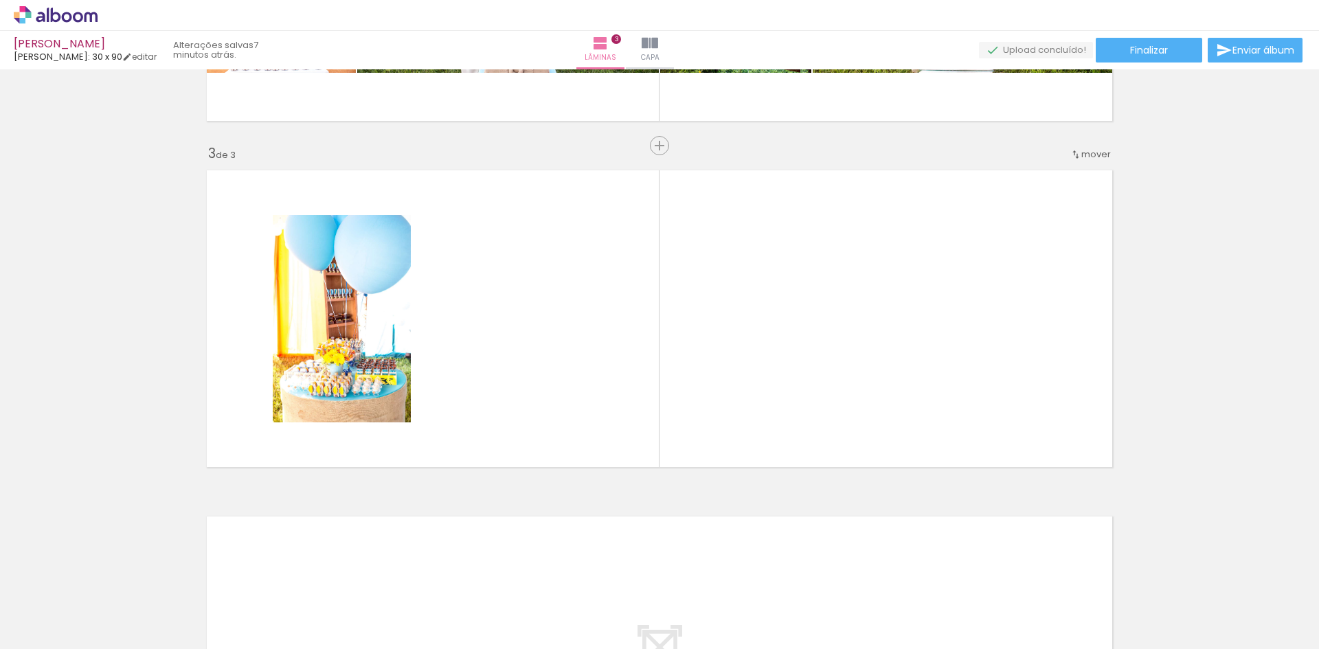
scroll to position [641, 0]
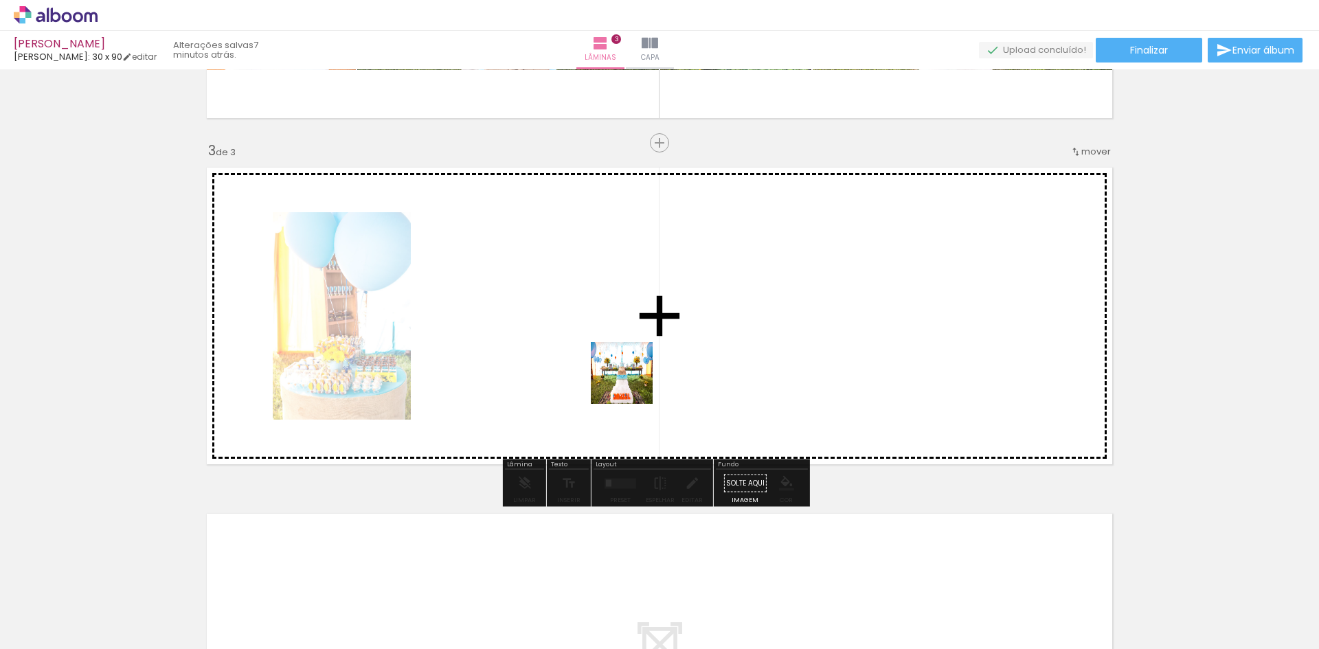
drag, startPoint x: 822, startPoint y: 618, endPoint x: 795, endPoint y: 513, distance: 108.4
click at [602, 361] on quentale-workspace at bounding box center [659, 324] width 1319 height 649
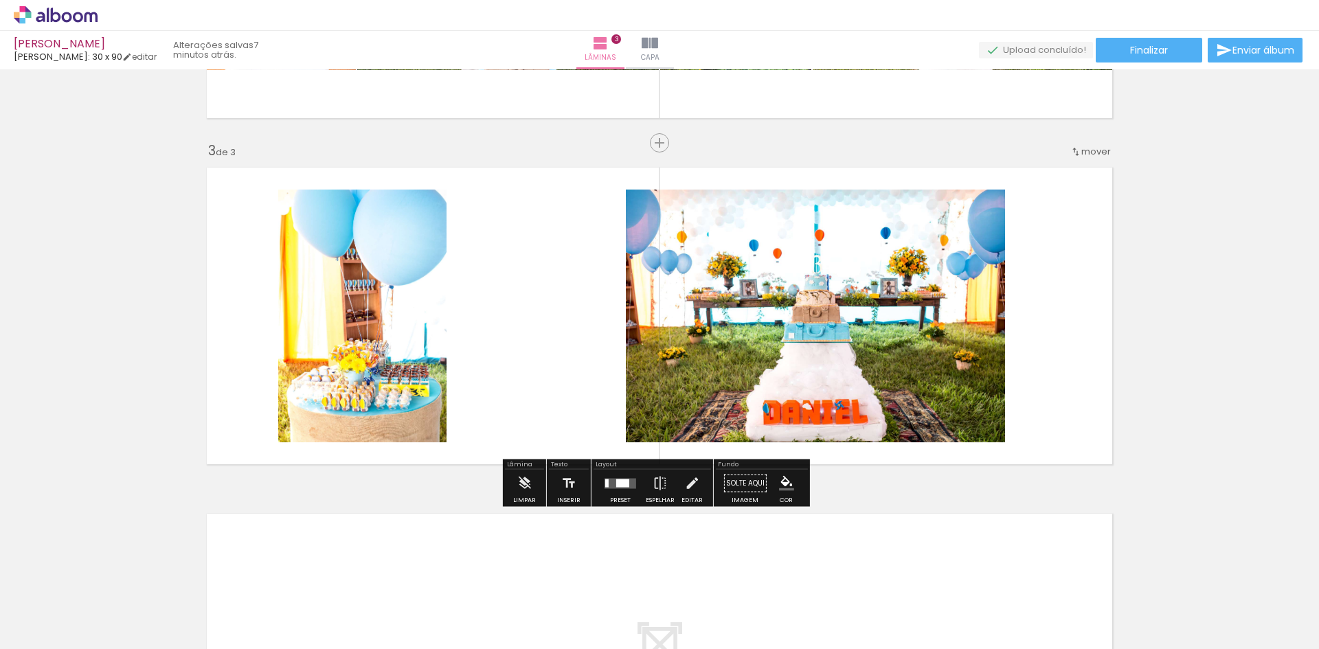
drag, startPoint x: 892, startPoint y: 613, endPoint x: 940, endPoint y: 533, distance: 92.7
click at [678, 343] on quentale-workspace at bounding box center [659, 324] width 1319 height 649
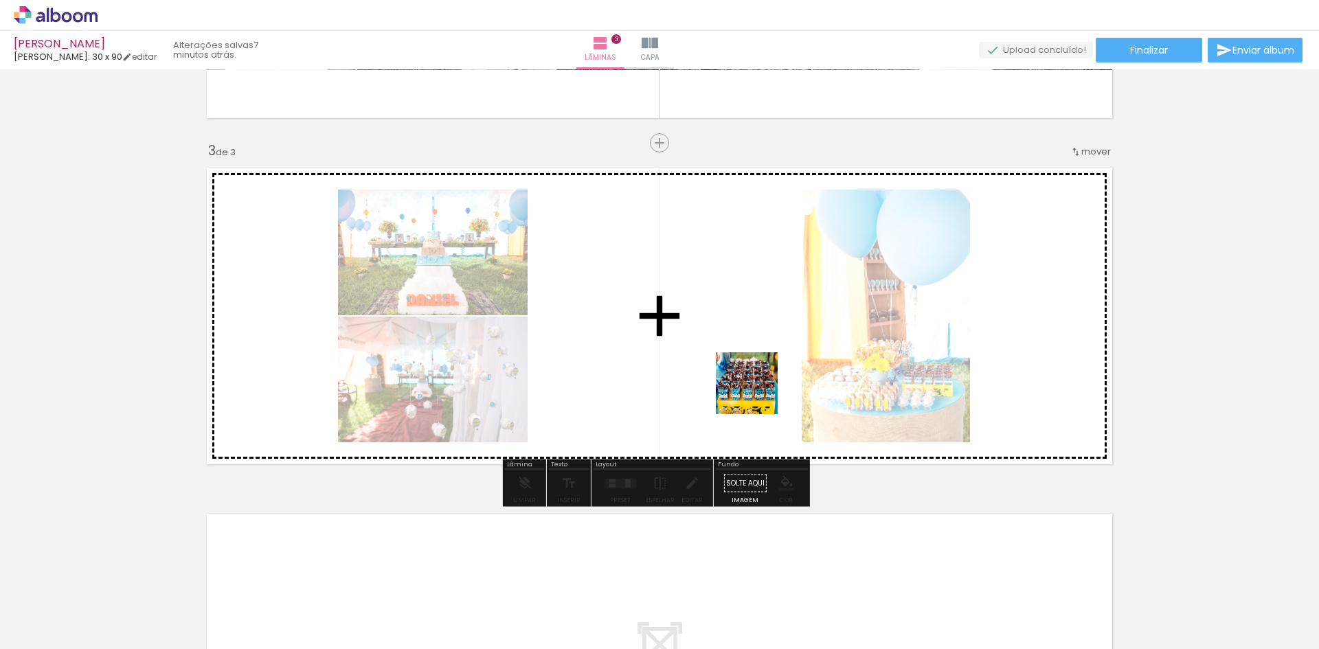
drag, startPoint x: 972, startPoint y: 617, endPoint x: 1031, endPoint y: 557, distance: 84.5
click at [706, 359] on quentale-workspace at bounding box center [659, 324] width 1319 height 649
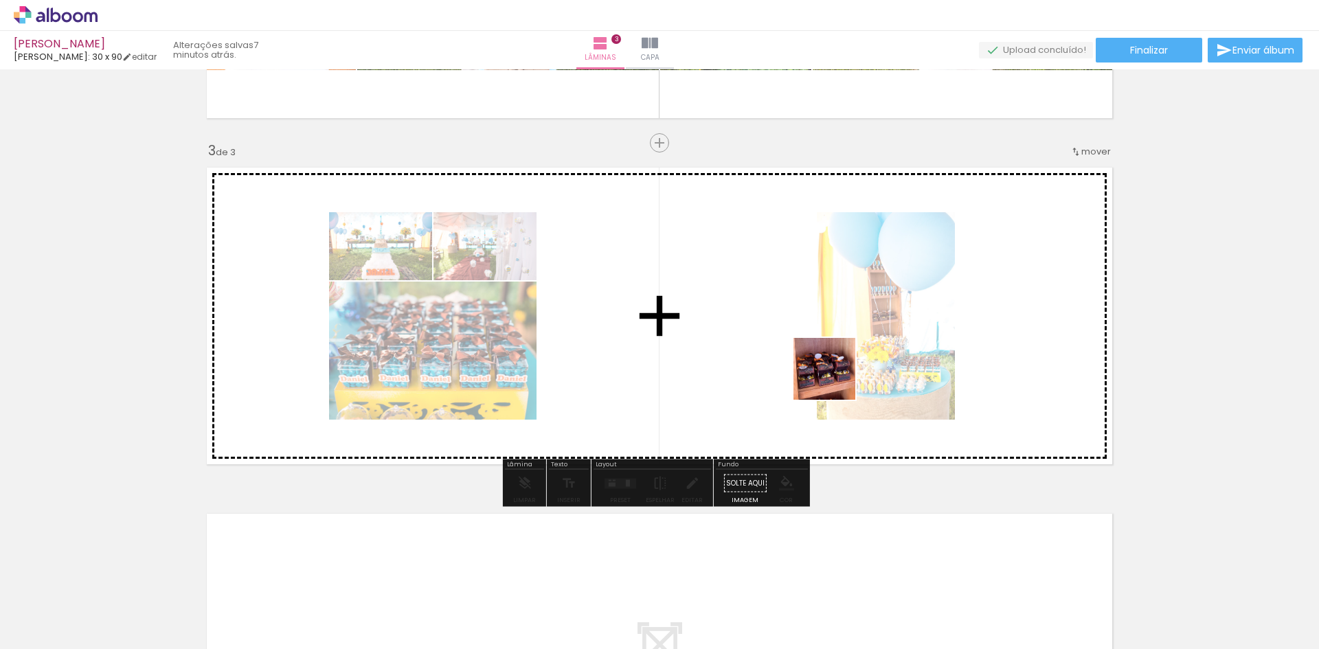
drag, startPoint x: 1140, startPoint y: 620, endPoint x: 824, endPoint y: 370, distance: 403.9
click at [824, 370] on quentale-workspace at bounding box center [659, 324] width 1319 height 649
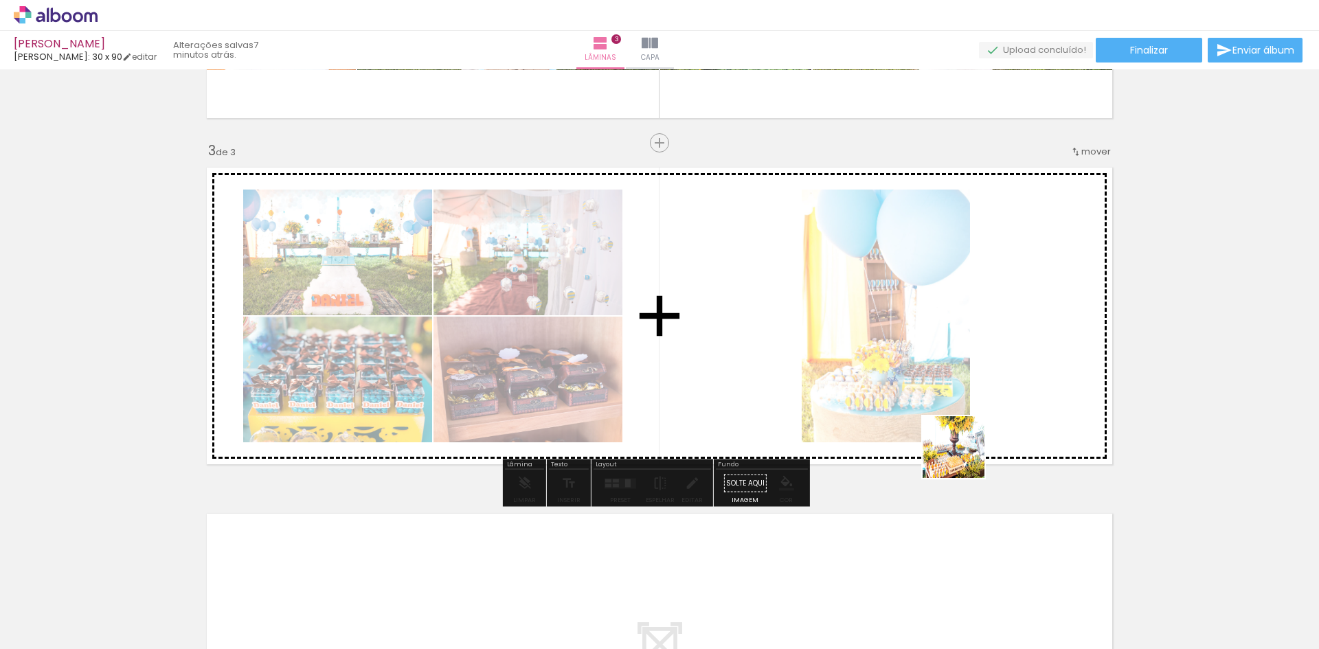
drag, startPoint x: 1201, startPoint y: 622, endPoint x: 1164, endPoint y: 527, distance: 102.2
click at [756, 335] on quentale-workspace at bounding box center [659, 324] width 1319 height 649
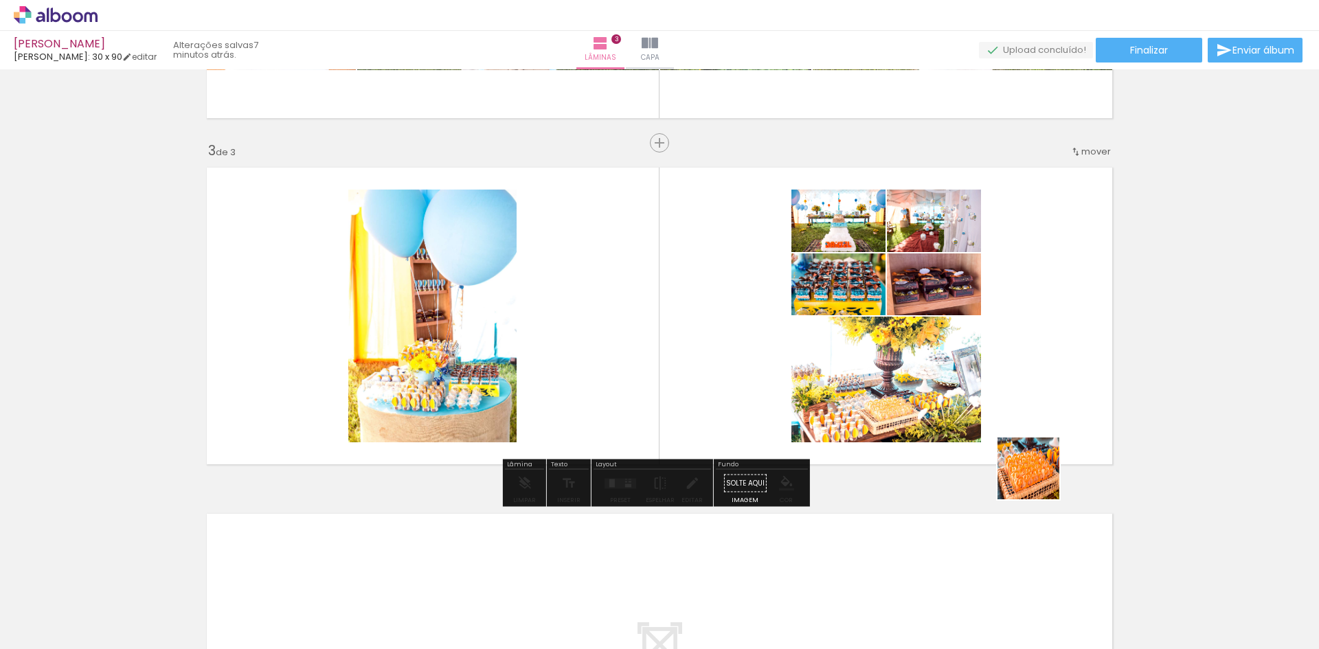
drag, startPoint x: 1247, startPoint y: 592, endPoint x: 672, endPoint y: 387, distance: 609.6
click at [663, 334] on quentale-workspace at bounding box center [659, 324] width 1319 height 649
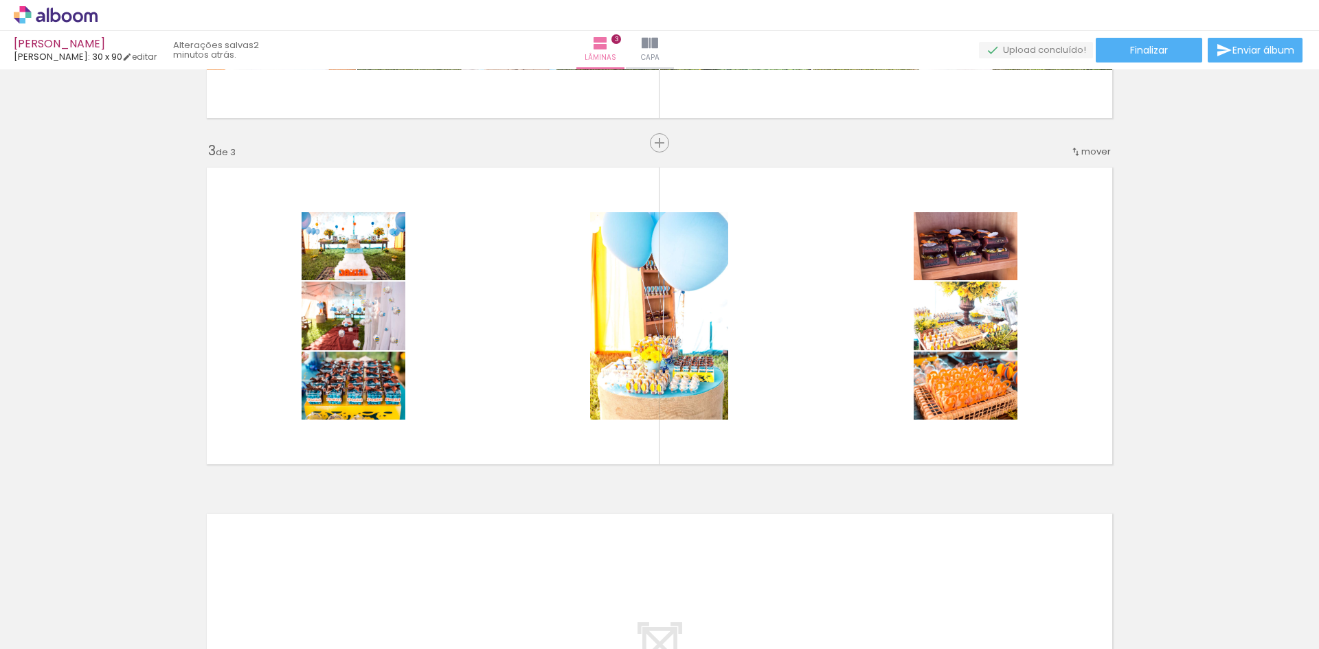
scroll to position [0, 1652]
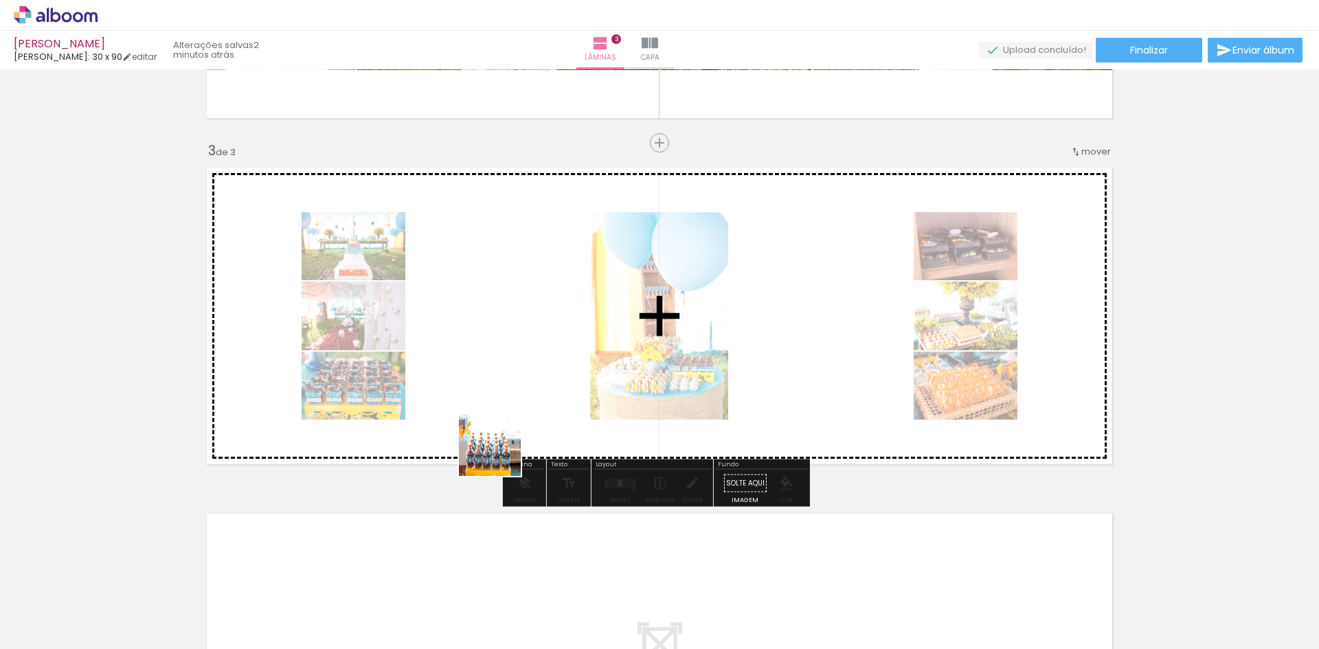
drag, startPoint x: 490, startPoint y: 616, endPoint x: 552, endPoint y: 595, distance: 65.2
click at [501, 452] on quentale-workspace at bounding box center [659, 324] width 1319 height 649
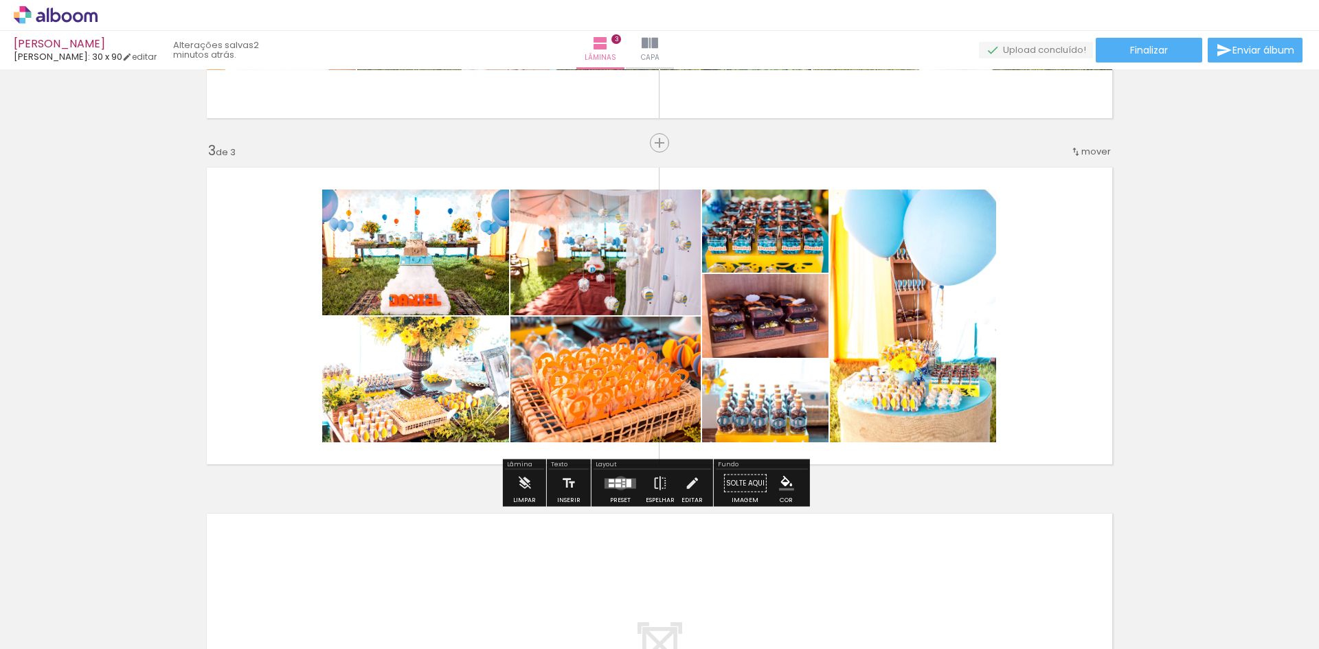
click at [617, 483] on quentale-layouter at bounding box center [620, 483] width 32 height 10
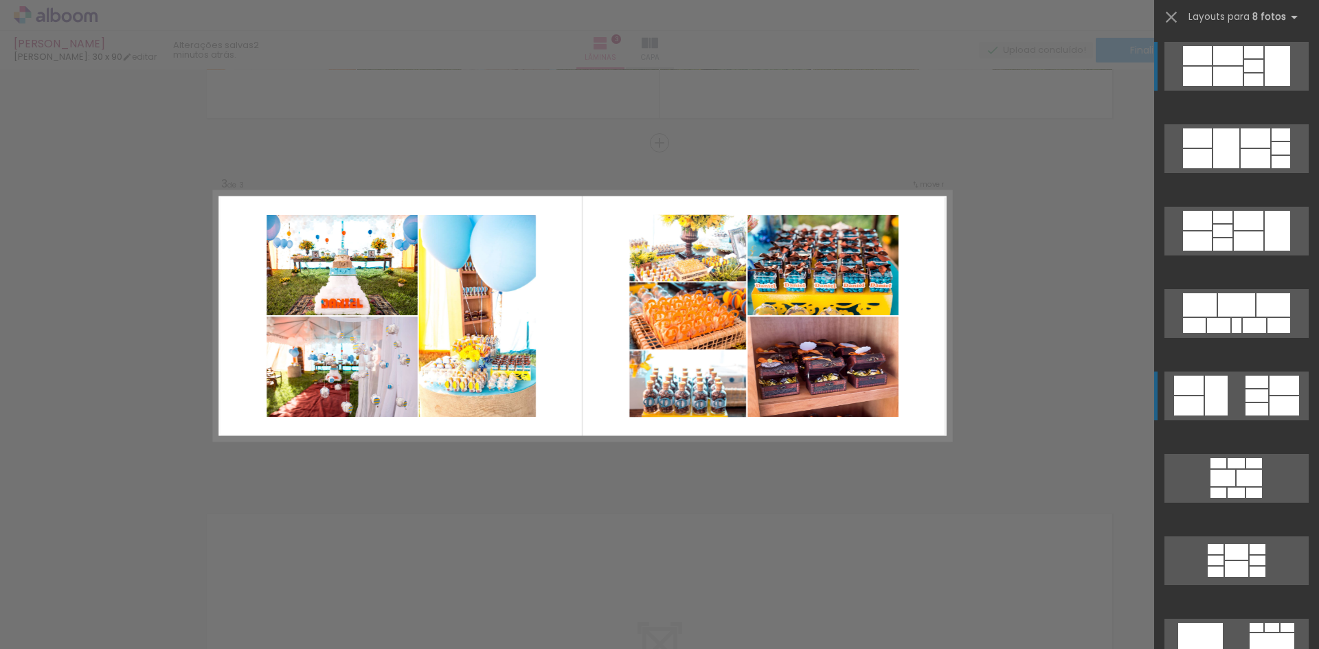
click at [1213, 65] on div at bounding box center [1228, 55] width 30 height 19
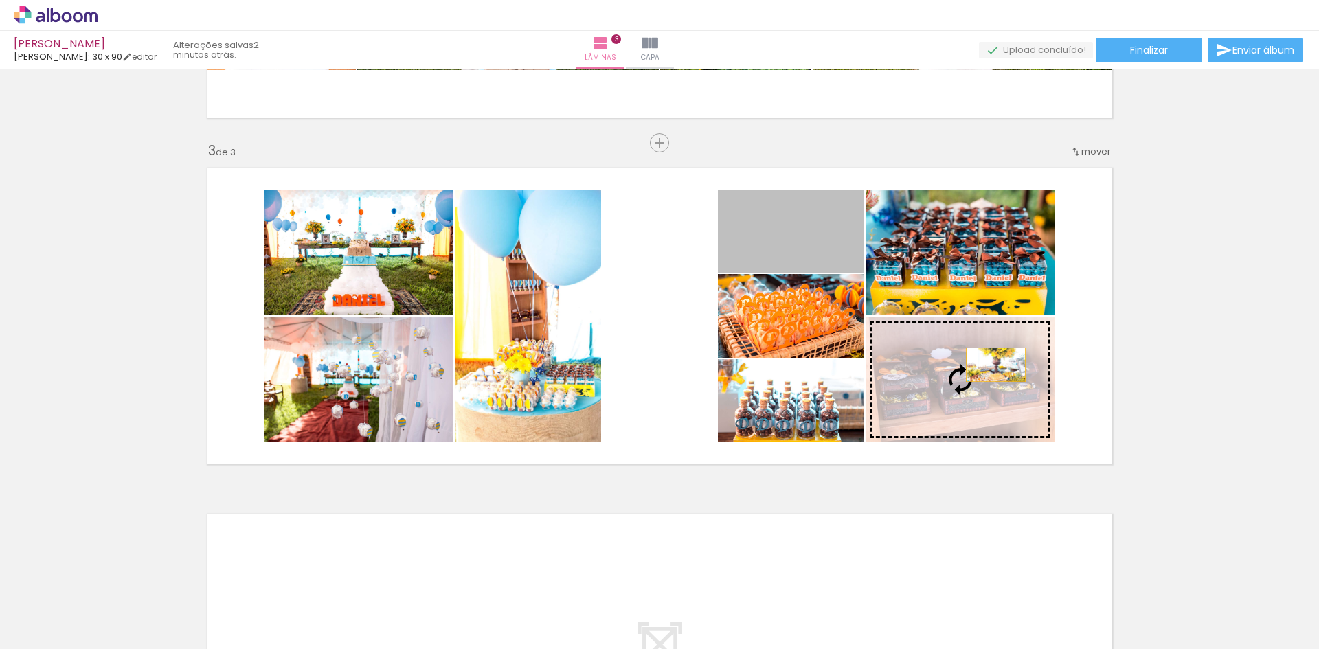
drag, startPoint x: 799, startPoint y: 240, endPoint x: 990, endPoint y: 372, distance: 232.6
click at [0, 0] on slot at bounding box center [0, 0] width 0 height 0
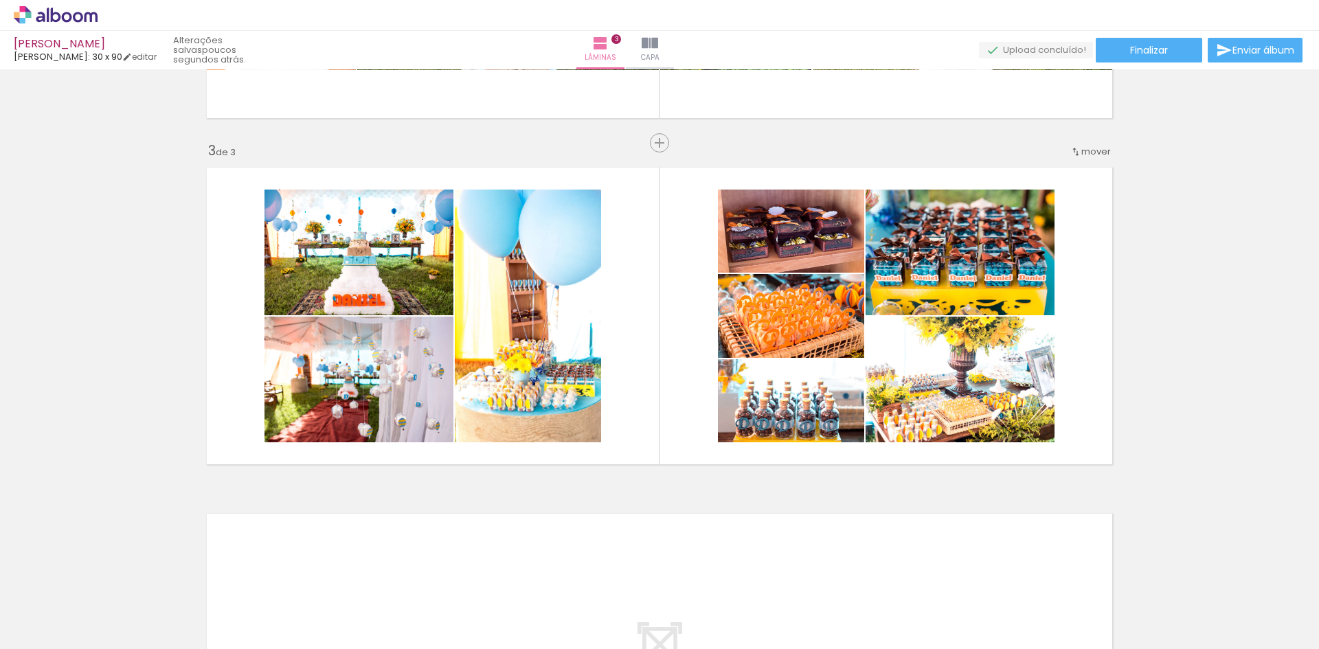
scroll to position [0, 4386]
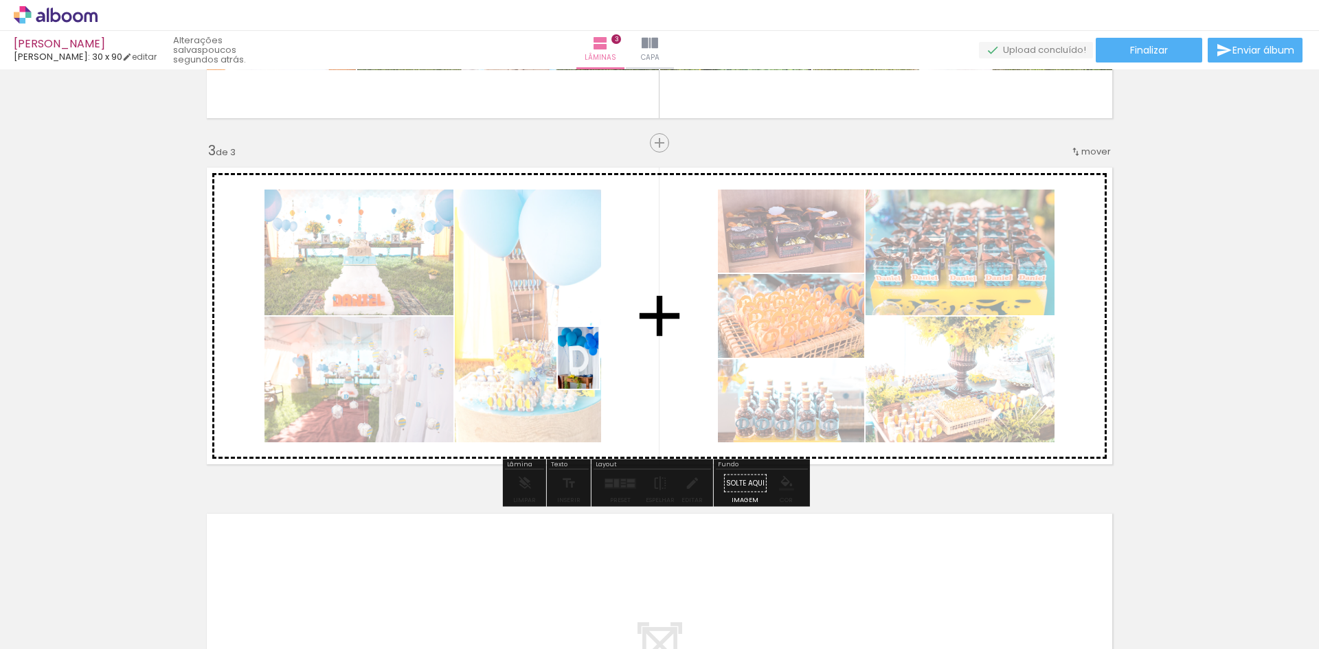
drag, startPoint x: 1068, startPoint y: 616, endPoint x: 578, endPoint y: 365, distance: 550.1
click at [578, 365] on quentale-workspace at bounding box center [659, 324] width 1319 height 649
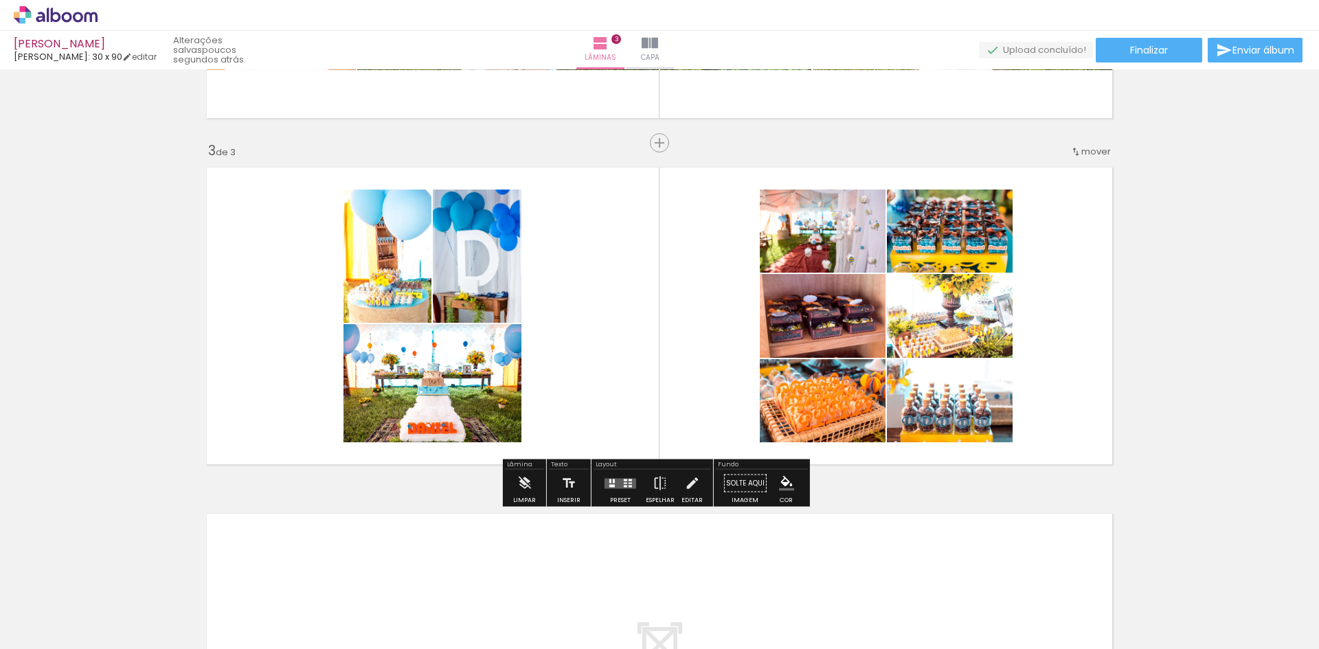
click at [611, 488] on quentale-layouter at bounding box center [620, 483] width 32 height 10
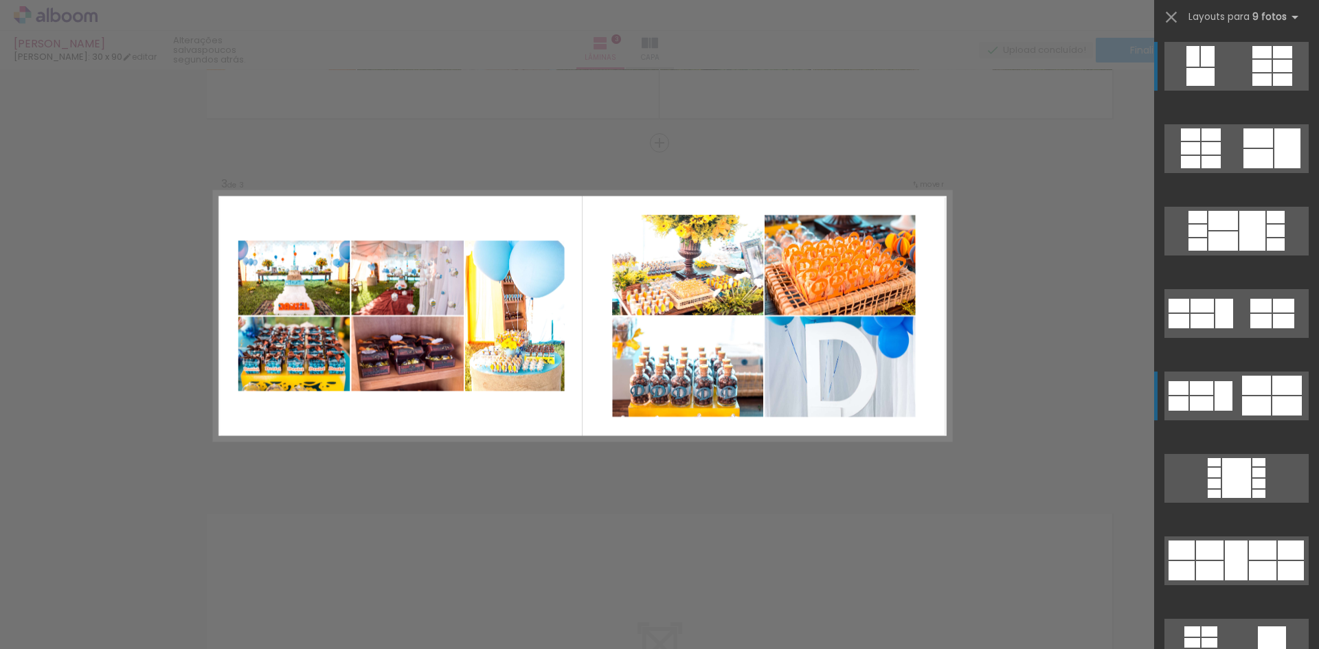
click at [1261, 91] on quentale-layouter at bounding box center [1236, 66] width 144 height 49
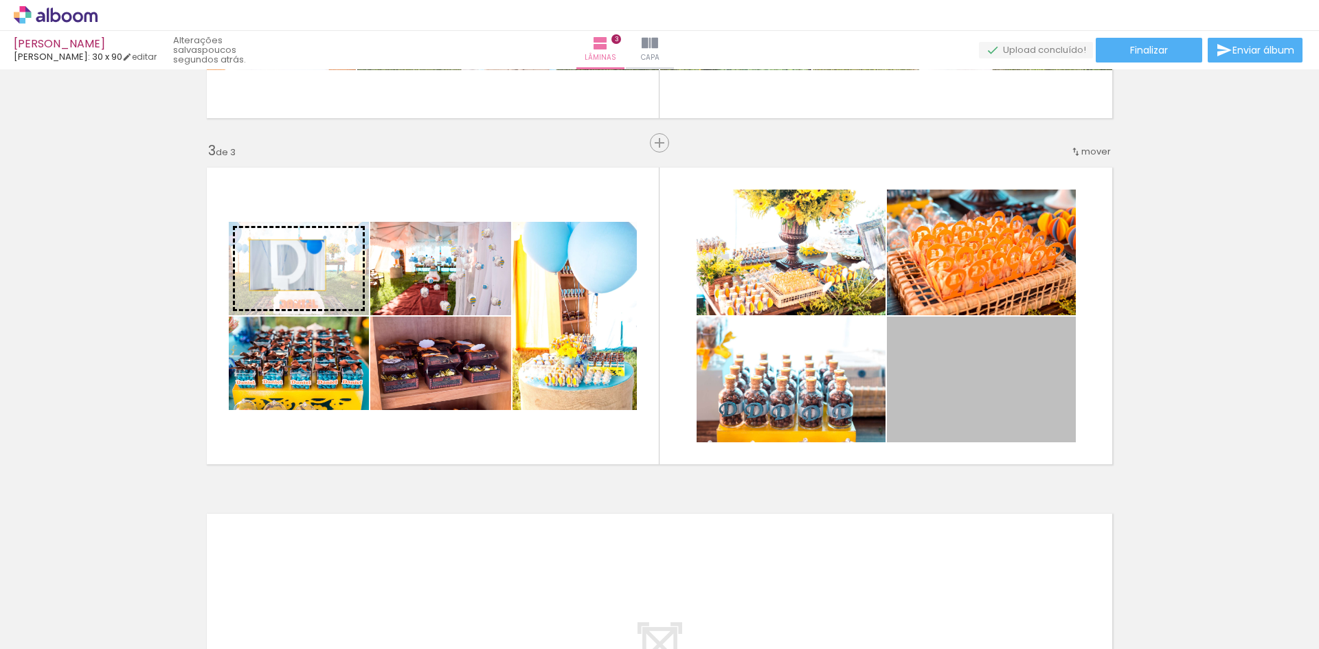
drag, startPoint x: 981, startPoint y: 401, endPoint x: 282, endPoint y: 265, distance: 711.6
click at [0, 0] on slot at bounding box center [0, 0] width 0 height 0
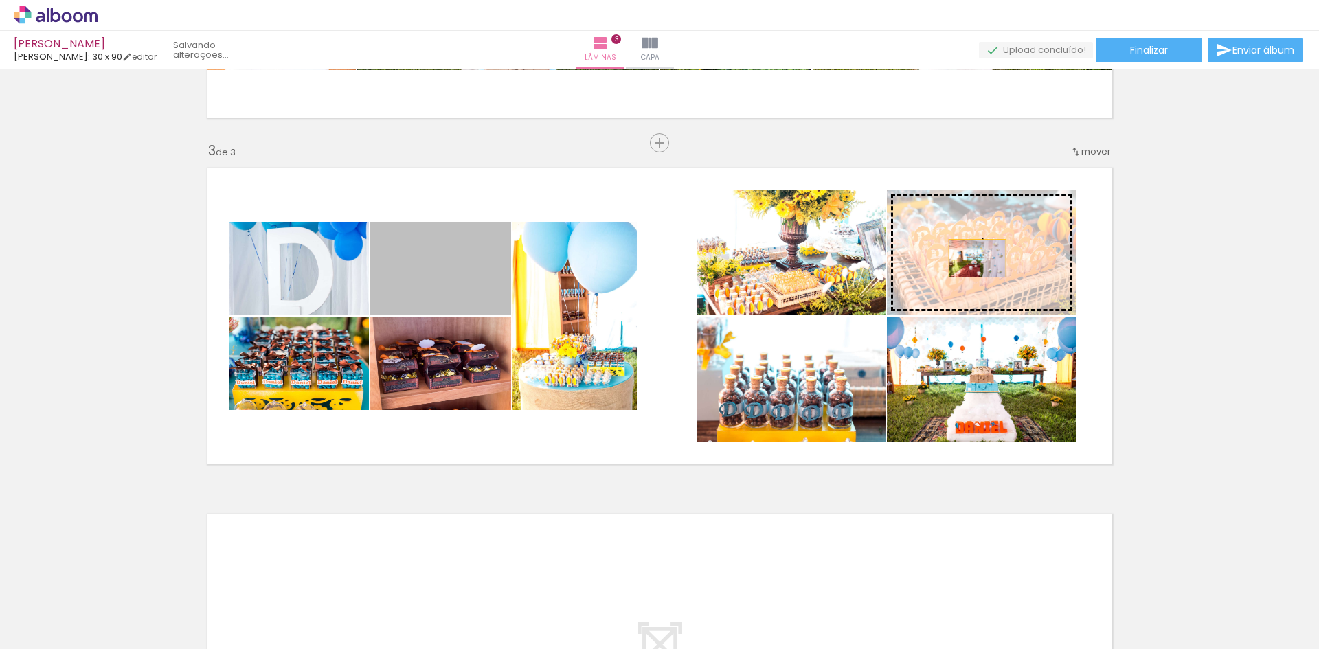
drag, startPoint x: 427, startPoint y: 276, endPoint x: 972, endPoint y: 258, distance: 544.9
click at [0, 0] on slot at bounding box center [0, 0] width 0 height 0
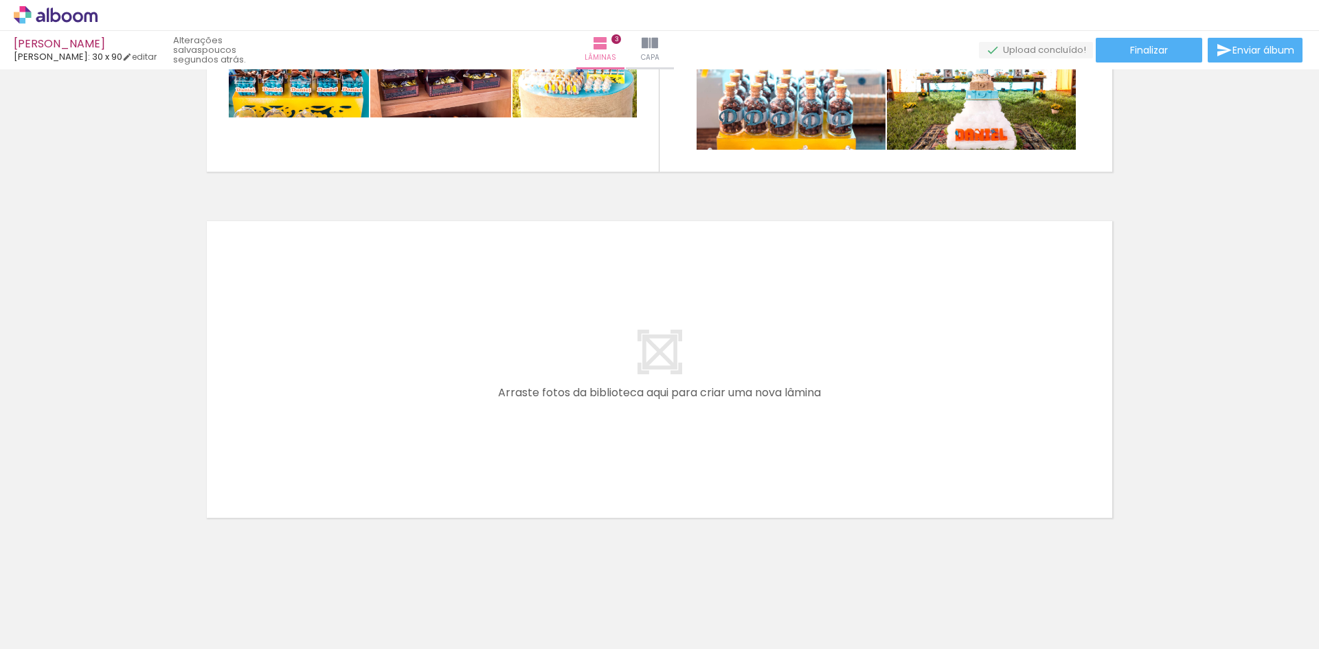
scroll to position [944, 0]
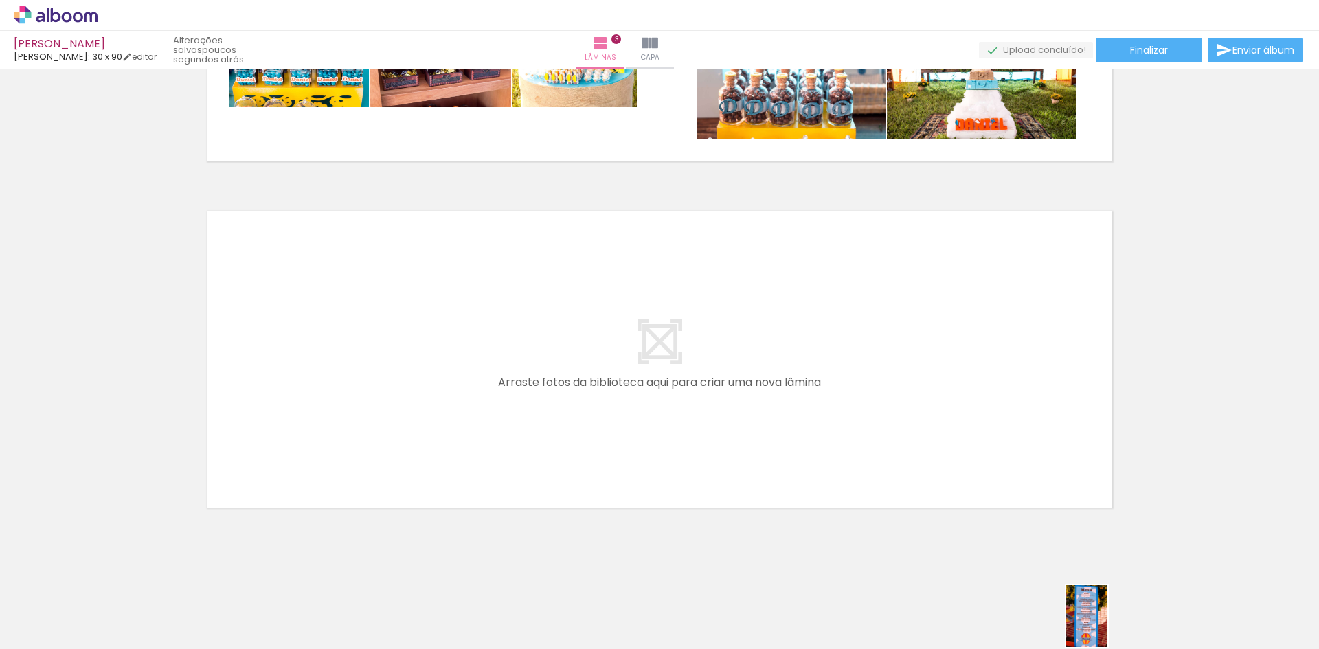
drag, startPoint x: 1137, startPoint y: 615, endPoint x: 1100, endPoint y: 625, distance: 38.3
click at [0, 0] on slot at bounding box center [0, 0] width 0 height 0
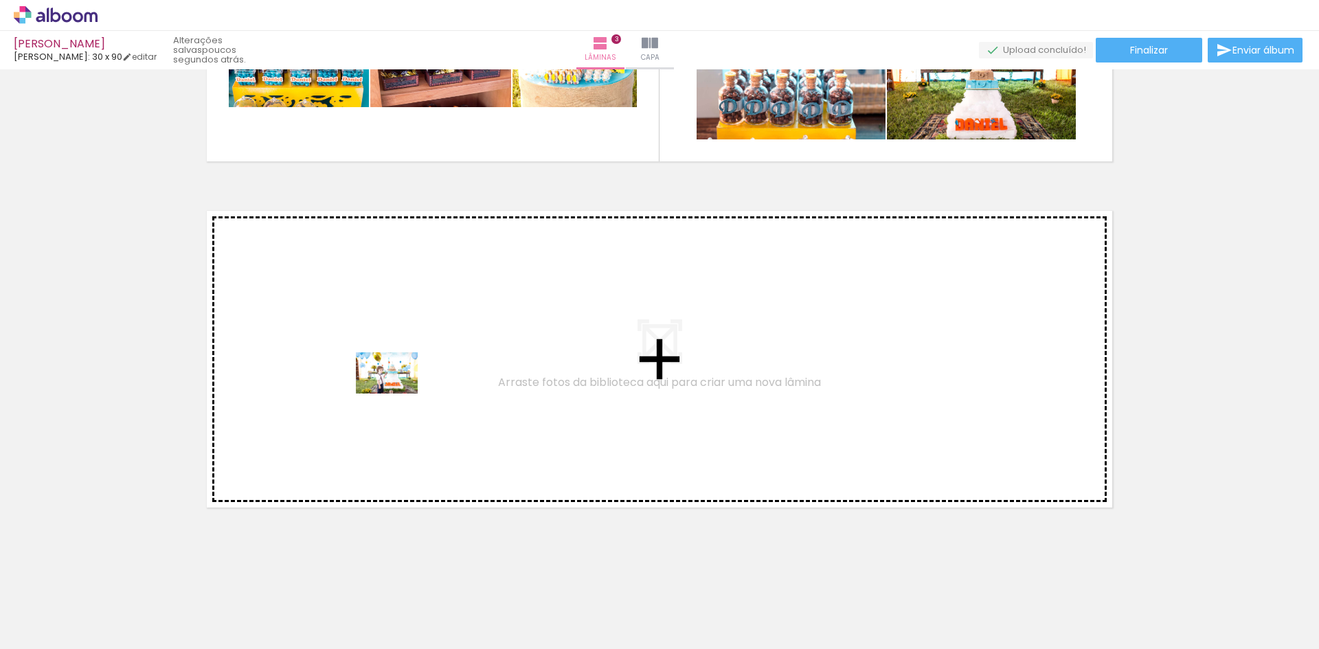
drag, startPoint x: 414, startPoint y: 616, endPoint x: 397, endPoint y: 394, distance: 223.2
click at [397, 394] on quentale-workspace at bounding box center [659, 324] width 1319 height 649
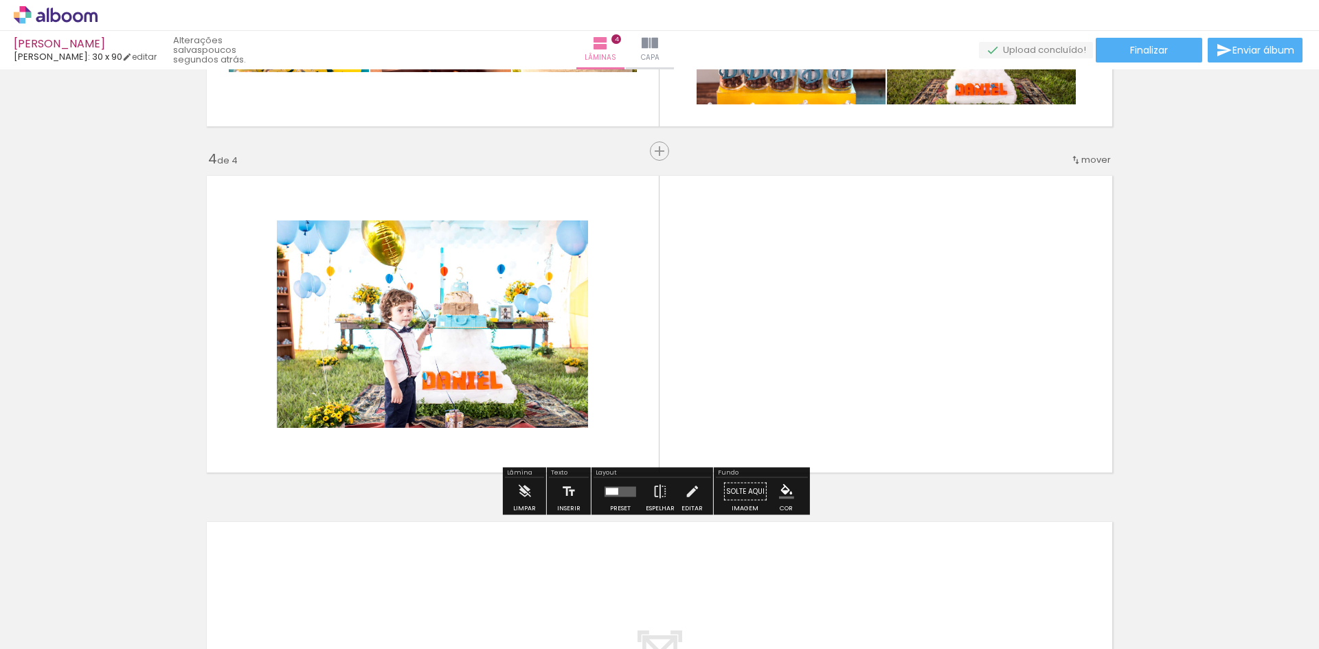
scroll to position [988, 0]
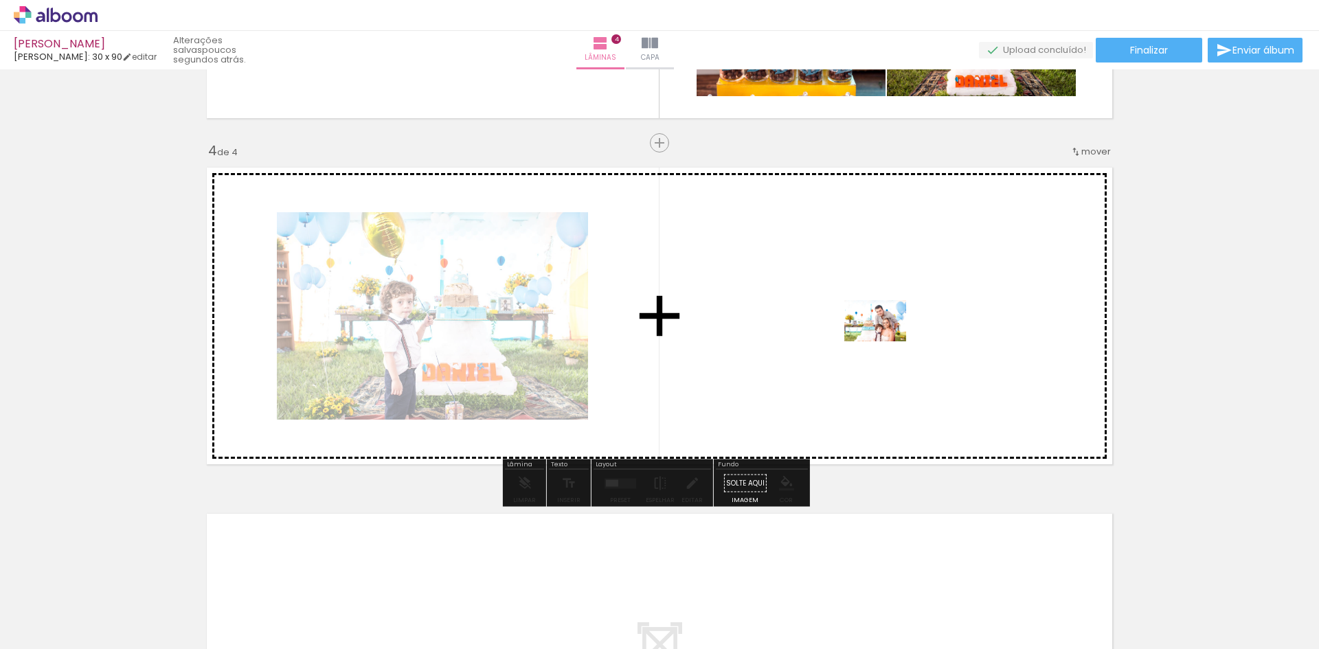
drag, startPoint x: 622, startPoint y: 609, endPoint x: 885, endPoint y: 341, distance: 375.4
click at [885, 341] on quentale-workspace at bounding box center [659, 324] width 1319 height 649
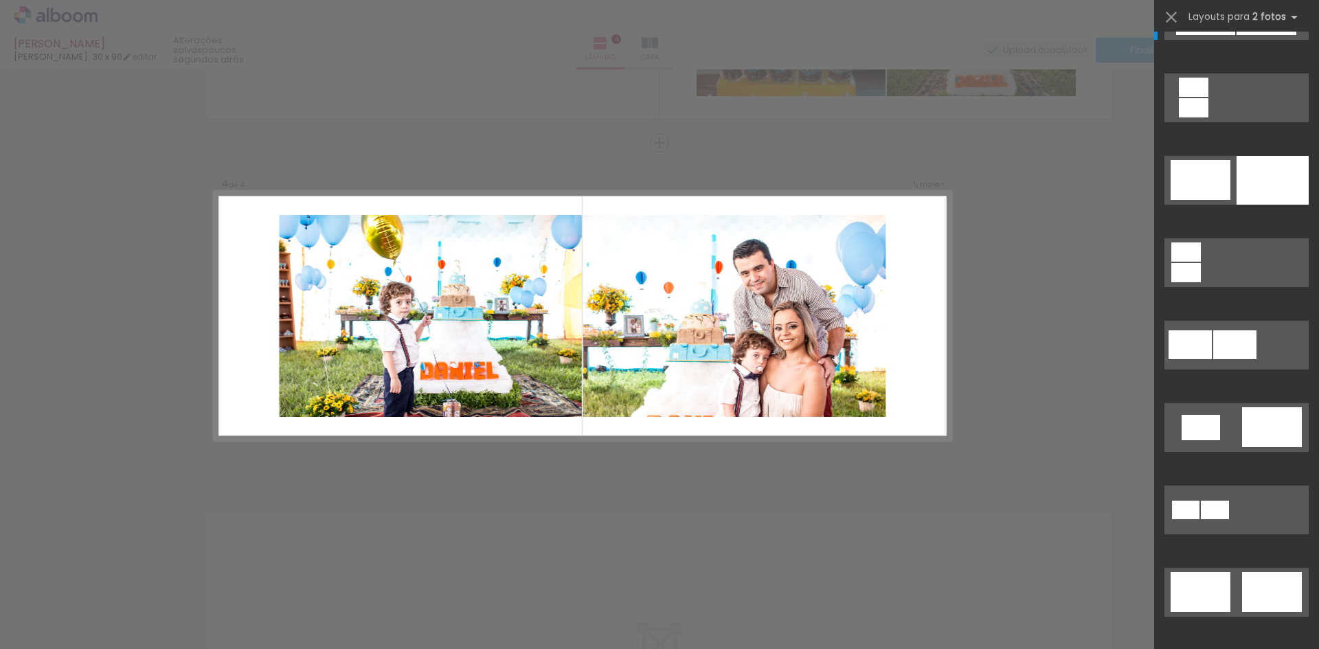
scroll to position [137, 0]
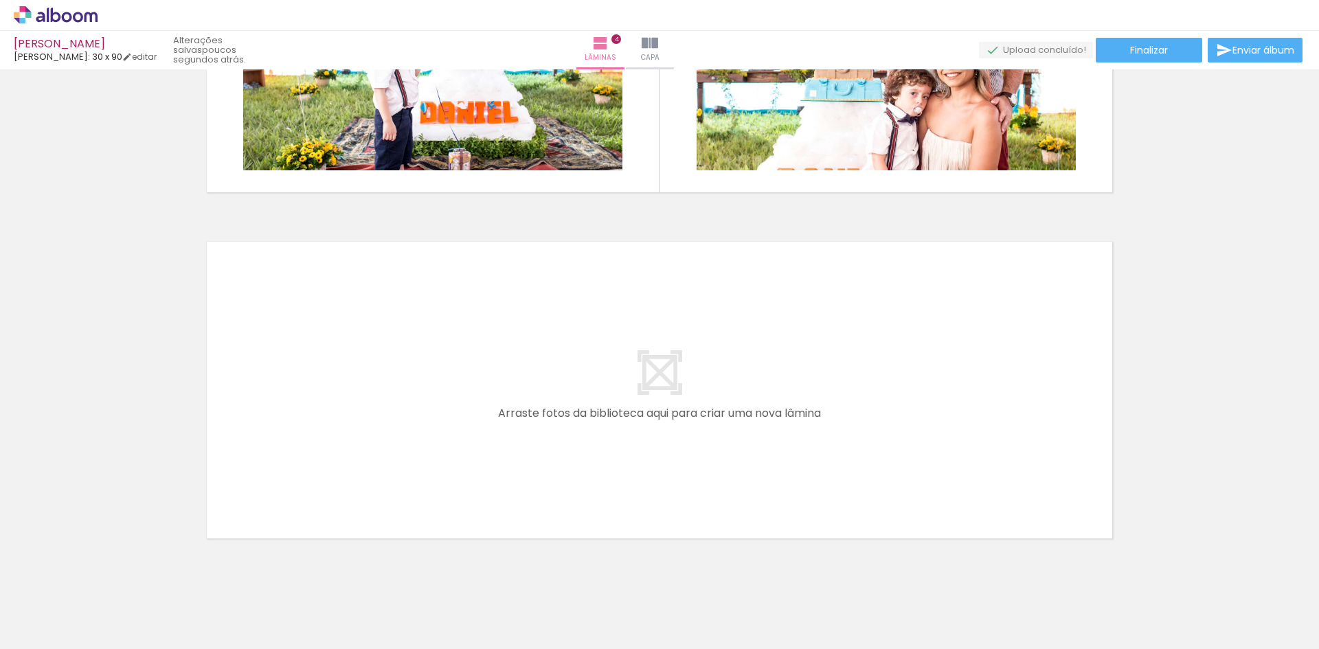
scroll to position [1262, 0]
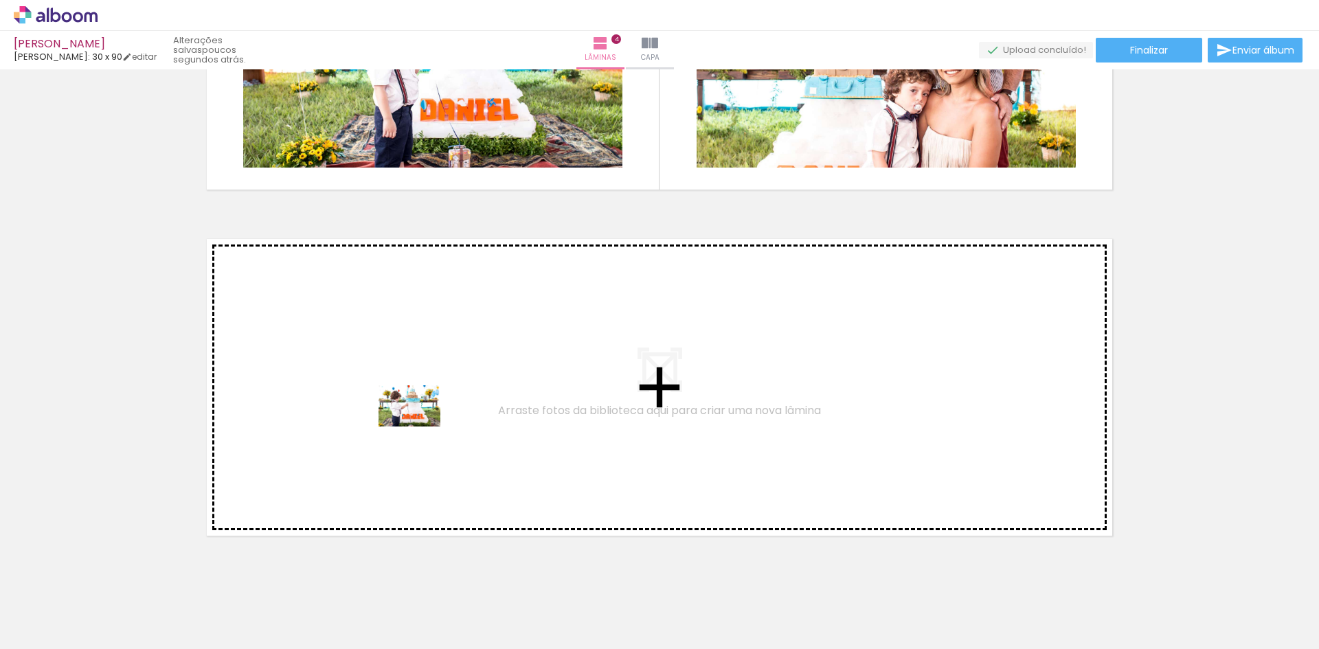
drag, startPoint x: 482, startPoint y: 615, endPoint x: 417, endPoint y: 420, distance: 205.7
click at [417, 420] on quentale-workspace at bounding box center [659, 324] width 1319 height 649
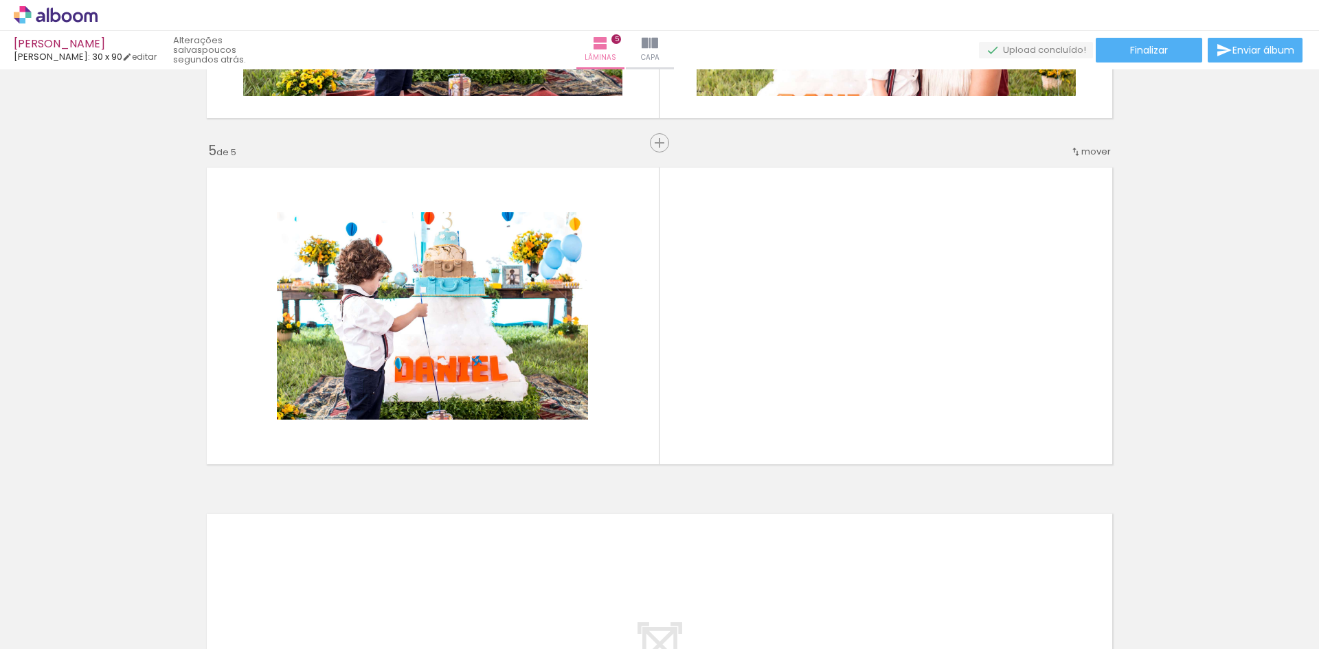
scroll to position [0, 4733]
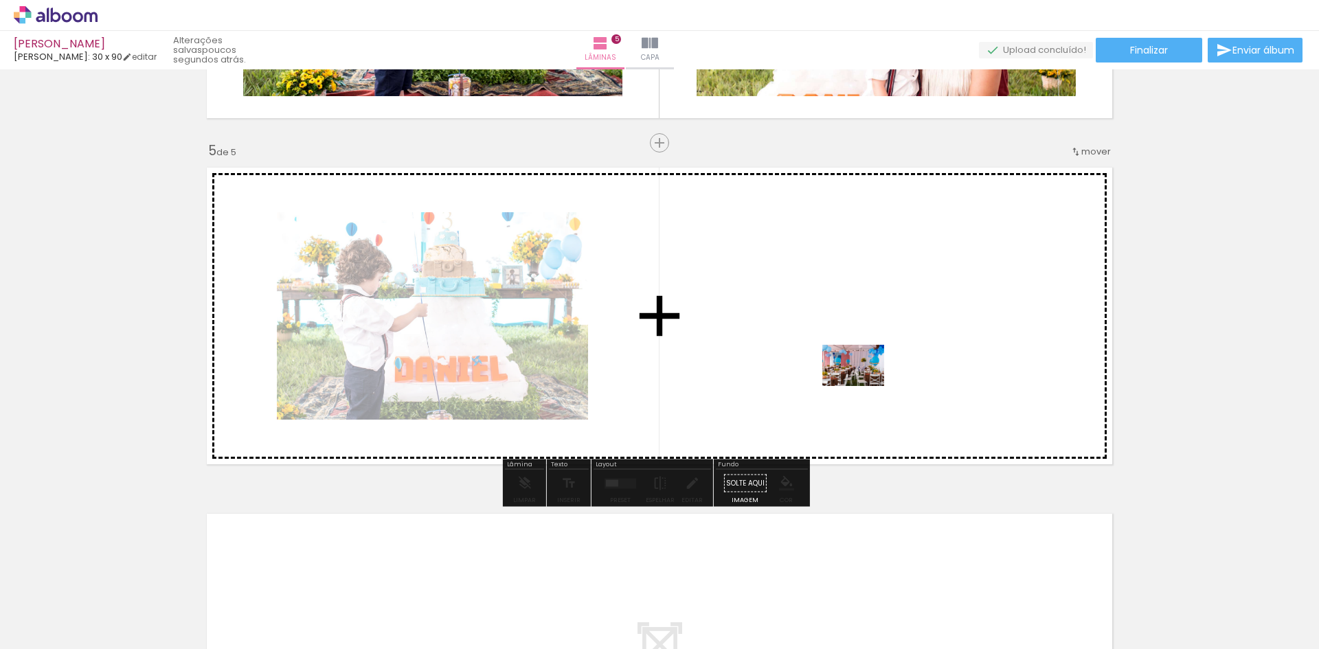
drag, startPoint x: 859, startPoint y: 613, endPoint x: 863, endPoint y: 386, distance: 226.7
click at [863, 386] on quentale-workspace at bounding box center [659, 324] width 1319 height 649
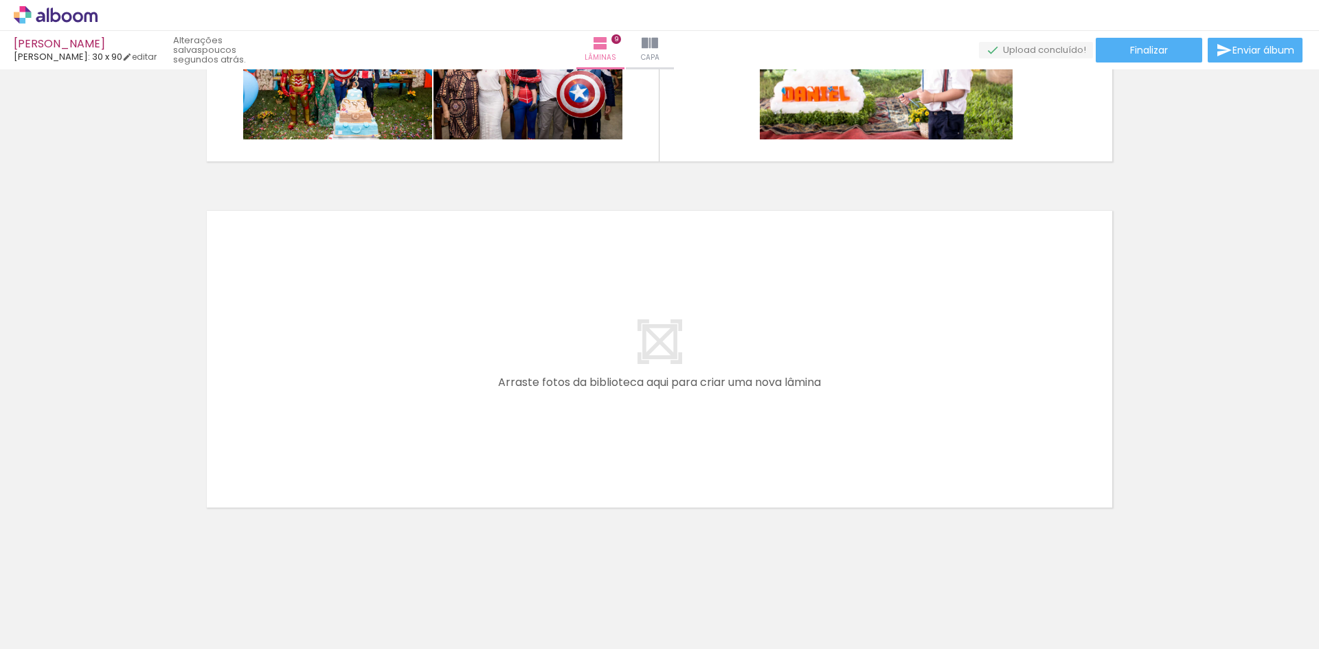
scroll to position [0, 409]
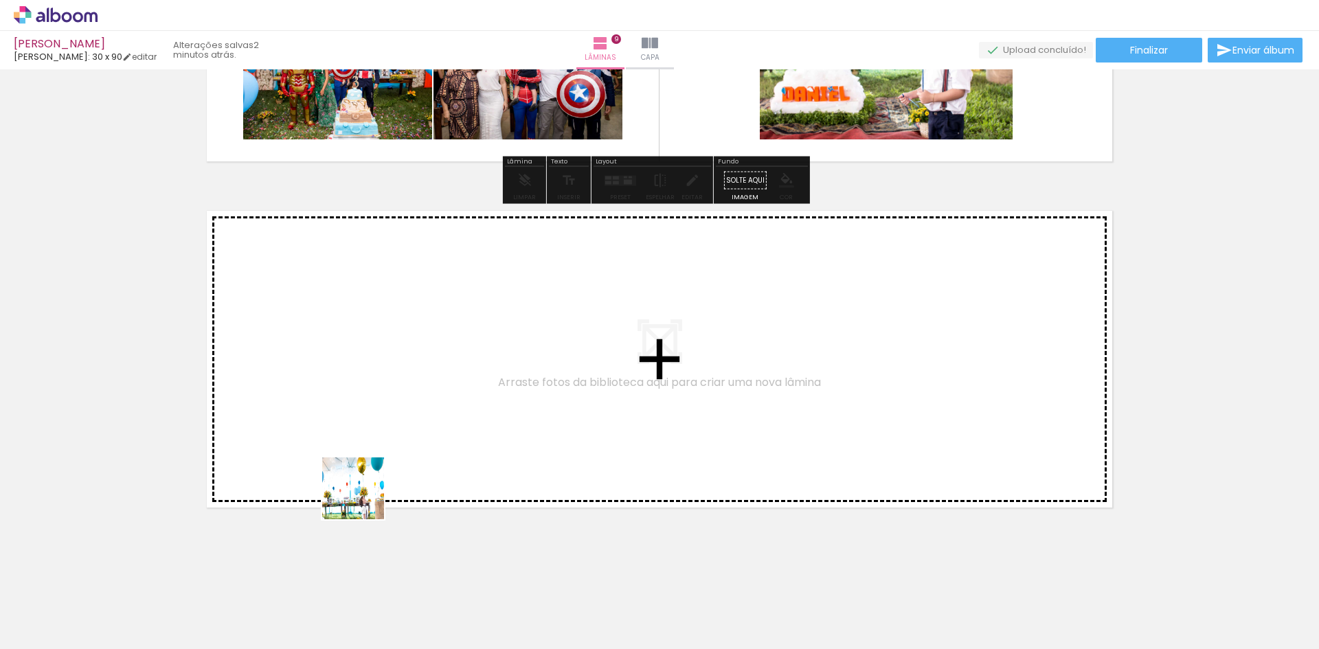
drag, startPoint x: 347, startPoint y: 619, endPoint x: 374, endPoint y: 418, distance: 202.3
click at [374, 418] on quentale-workspace at bounding box center [659, 324] width 1319 height 649
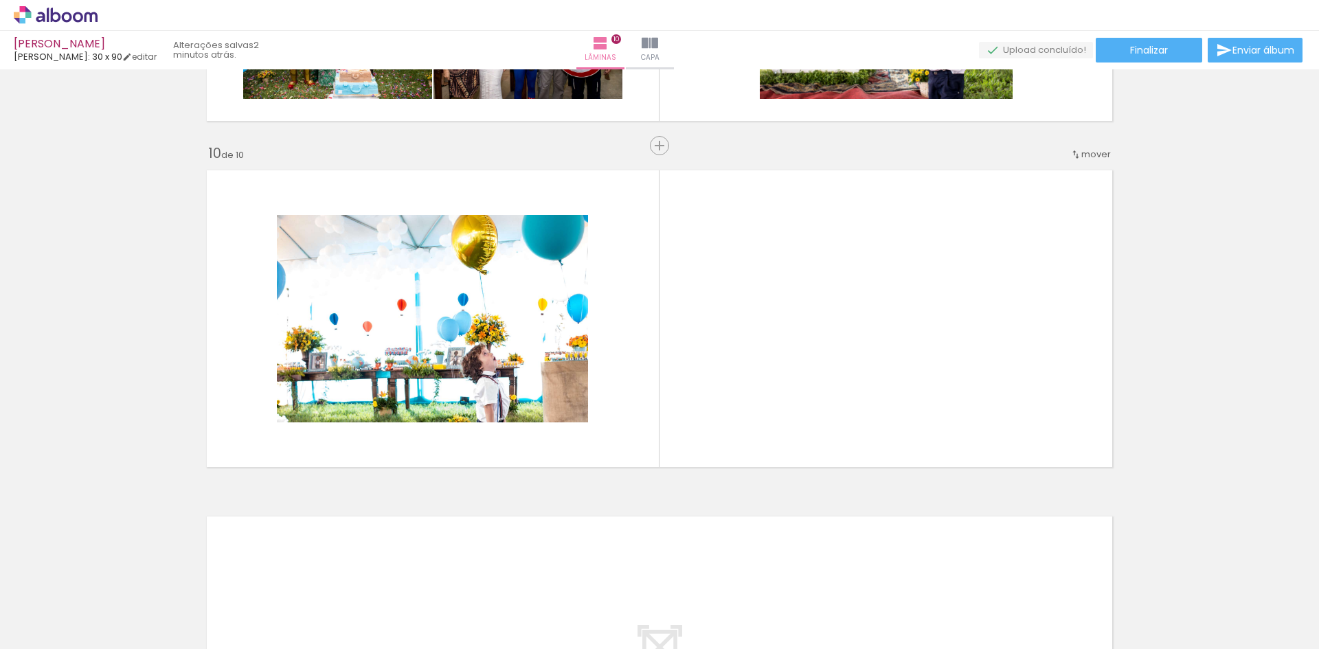
scroll to position [3065, 0]
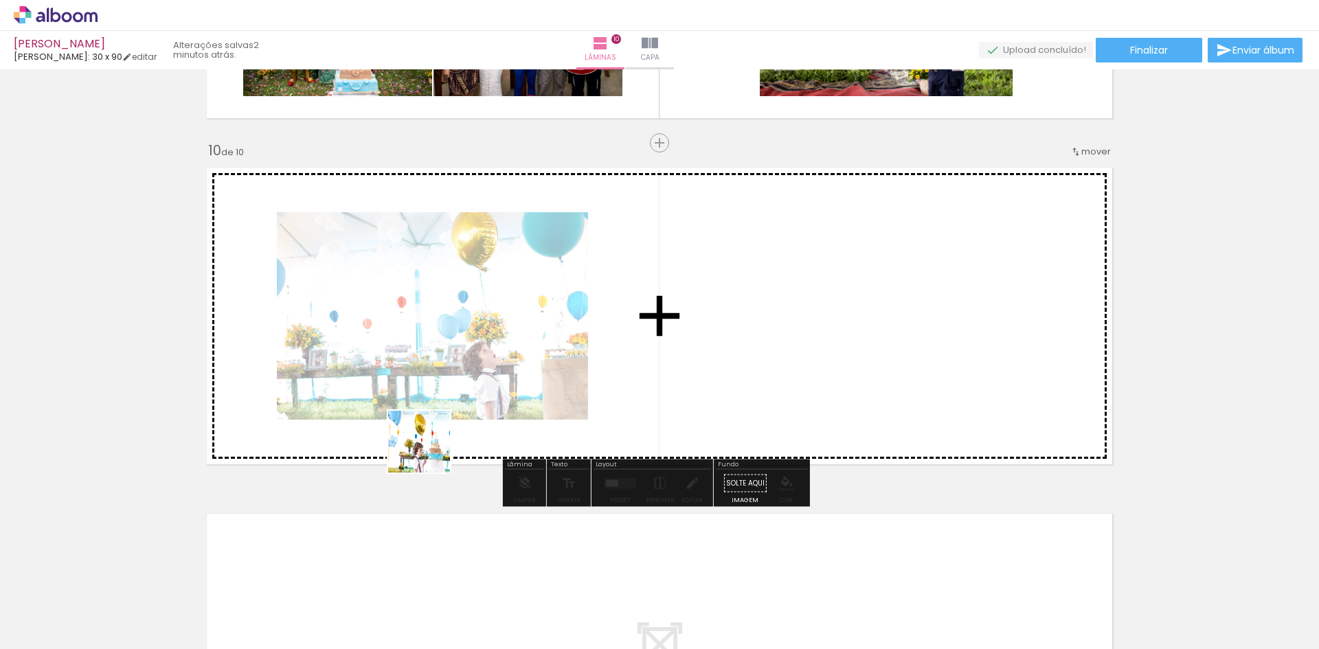
drag, startPoint x: 423, startPoint y: 609, endPoint x: 453, endPoint y: 492, distance: 121.1
click at [433, 424] on quentale-workspace at bounding box center [659, 324] width 1319 height 649
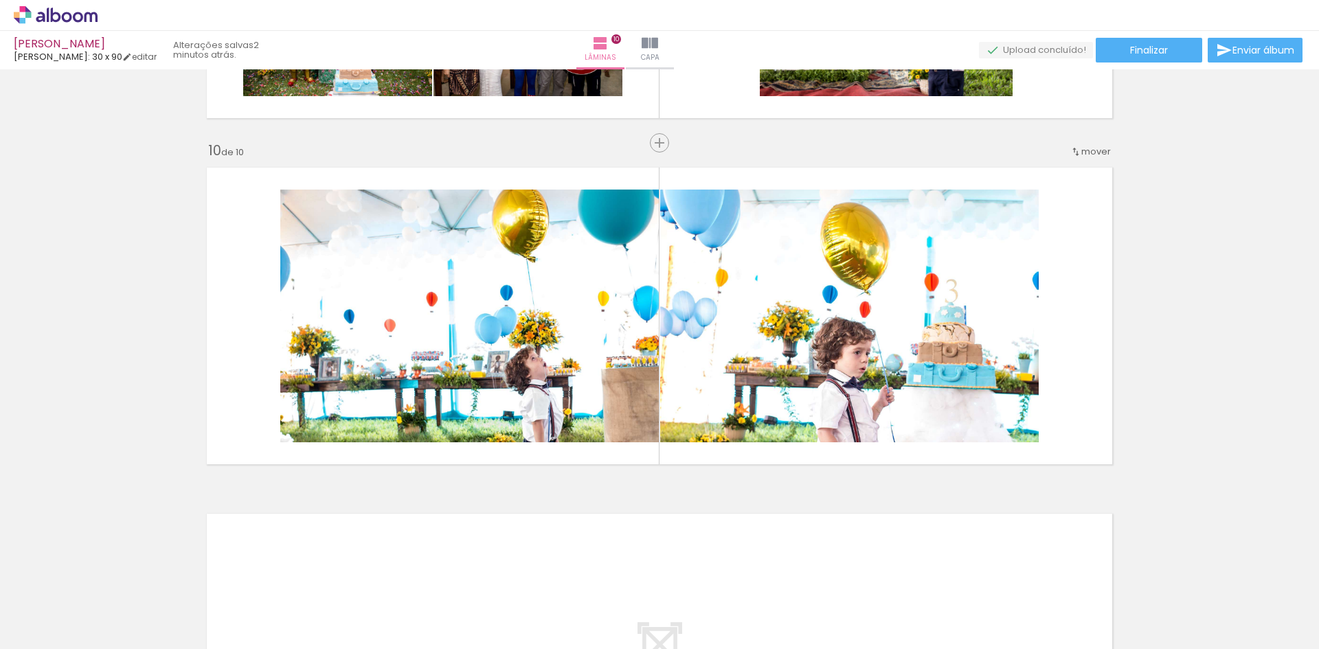
scroll to position [0, 2083]
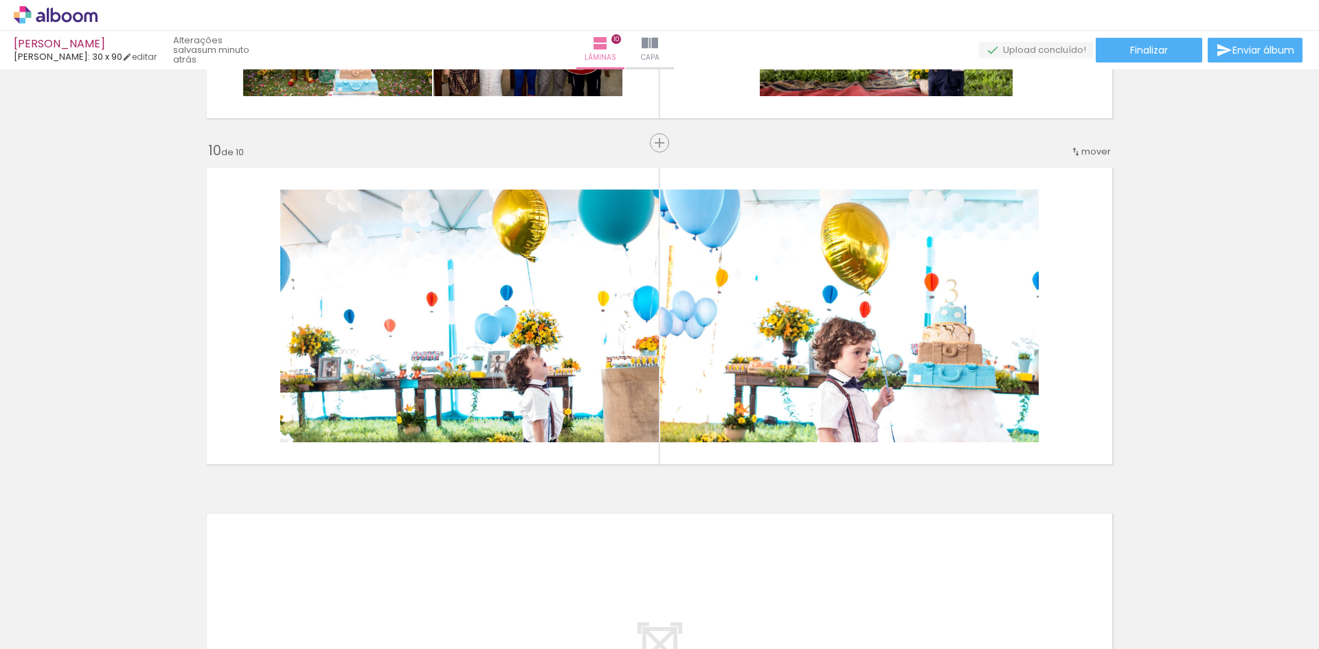
scroll to position [0, 2632]
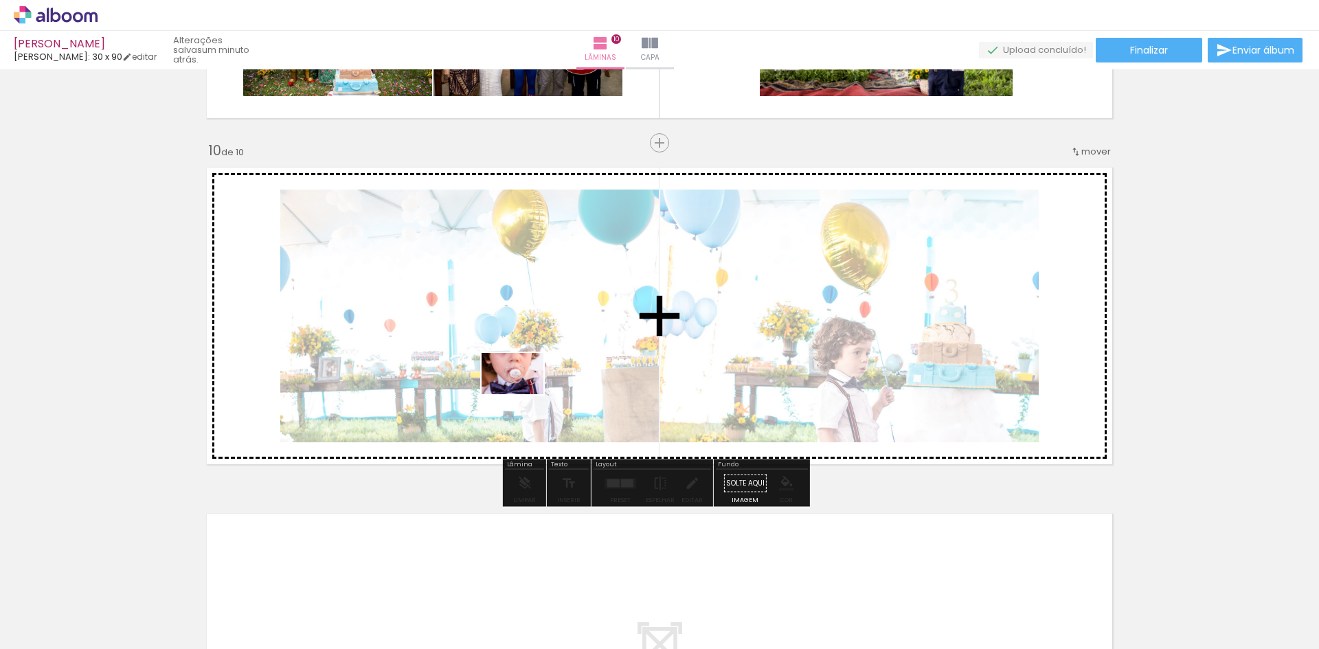
drag, startPoint x: 747, startPoint y: 614, endPoint x: 517, endPoint y: 389, distance: 321.0
click at [517, 389] on quentale-workspace at bounding box center [659, 324] width 1319 height 649
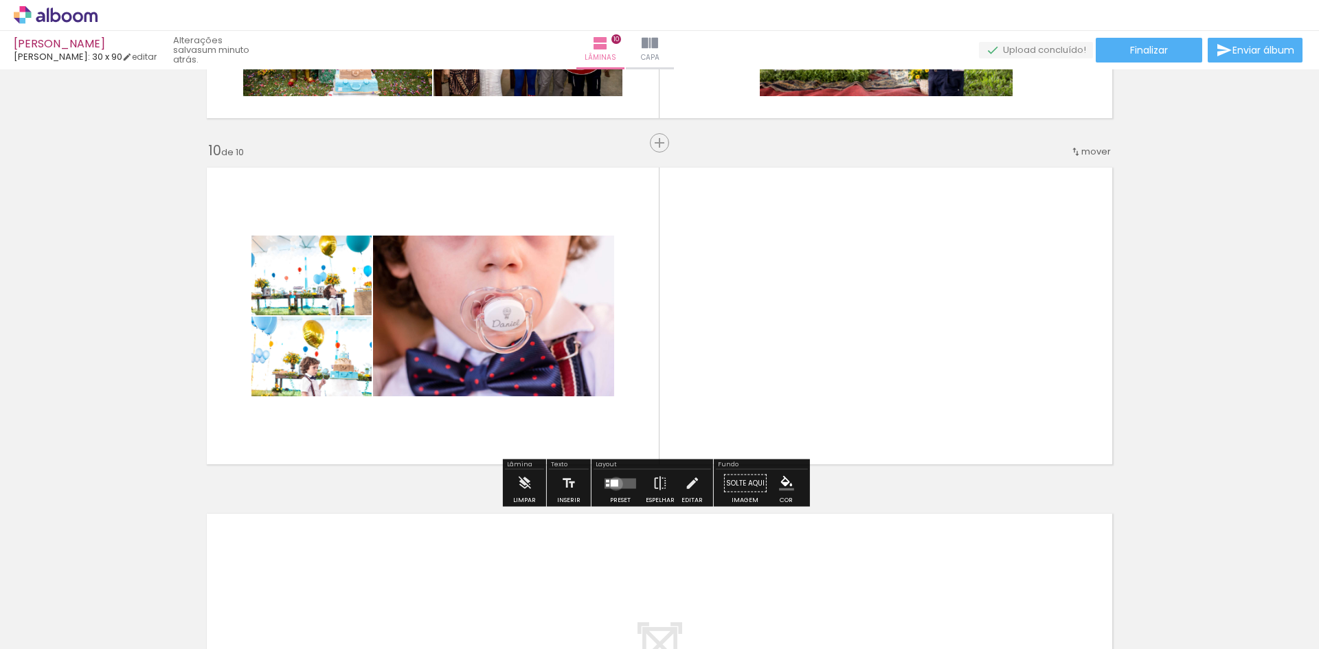
click at [613, 484] on div at bounding box center [615, 482] width 8 height 7
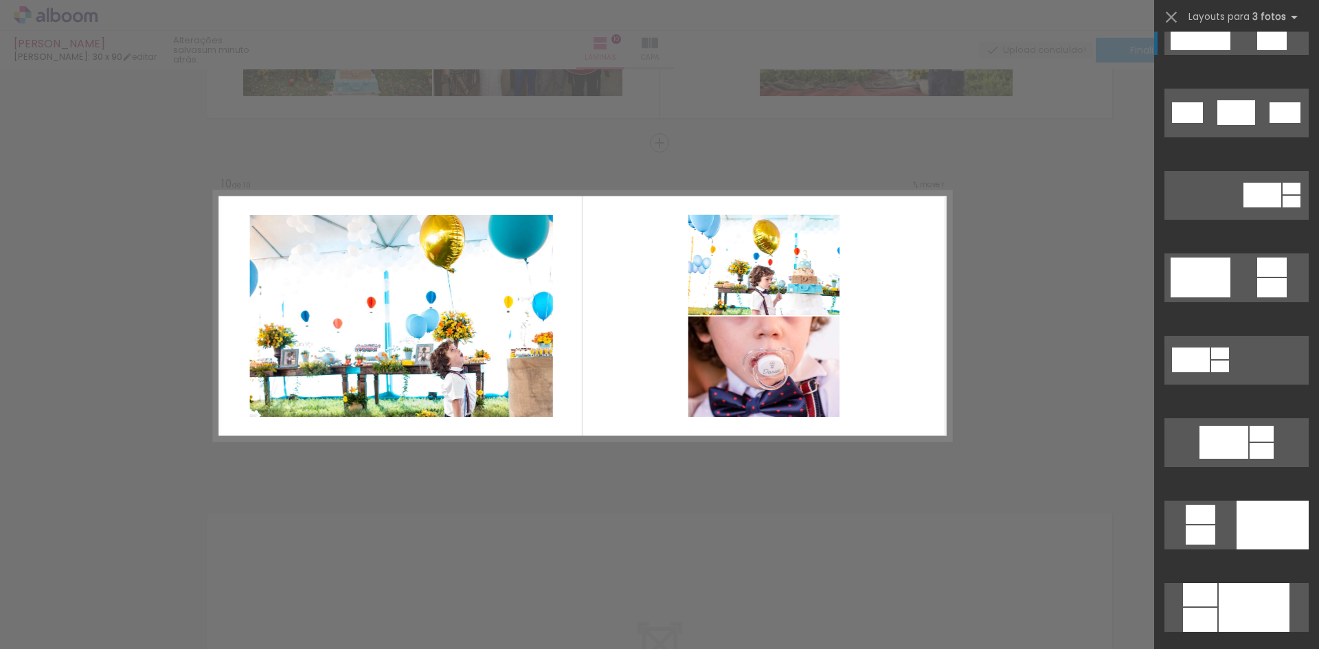
scroll to position [412, 0]
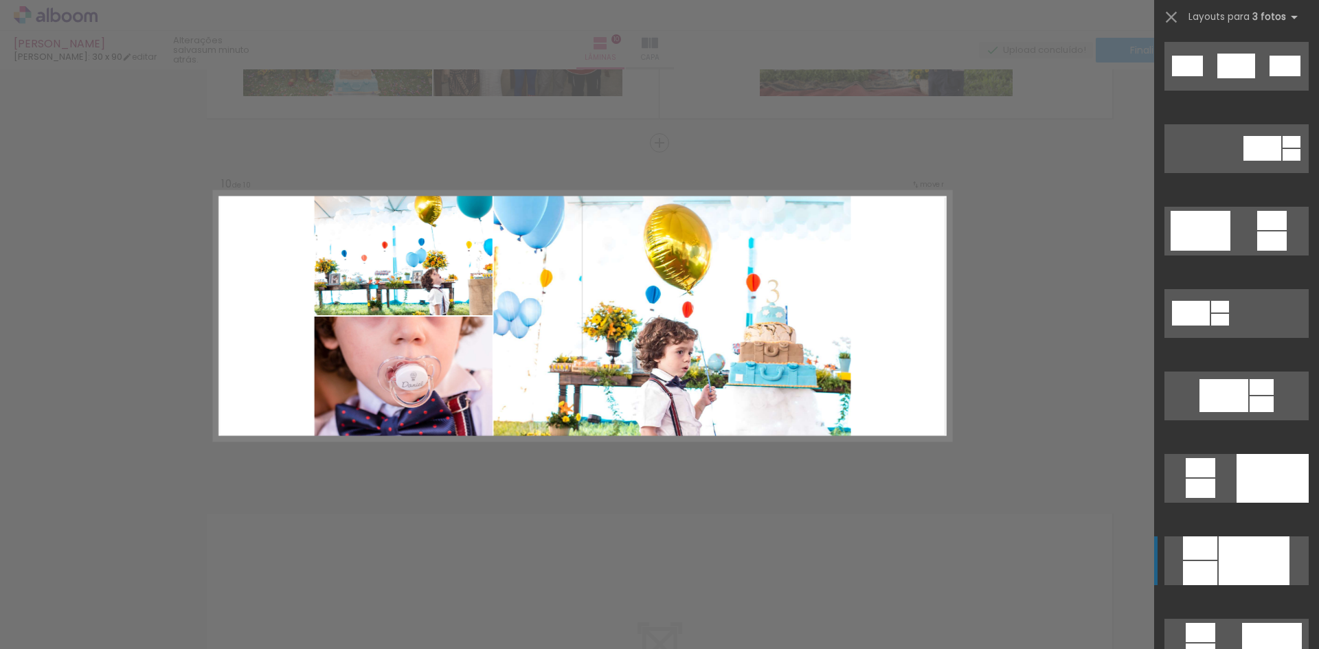
click at [1238, 568] on div at bounding box center [1253, 560] width 71 height 49
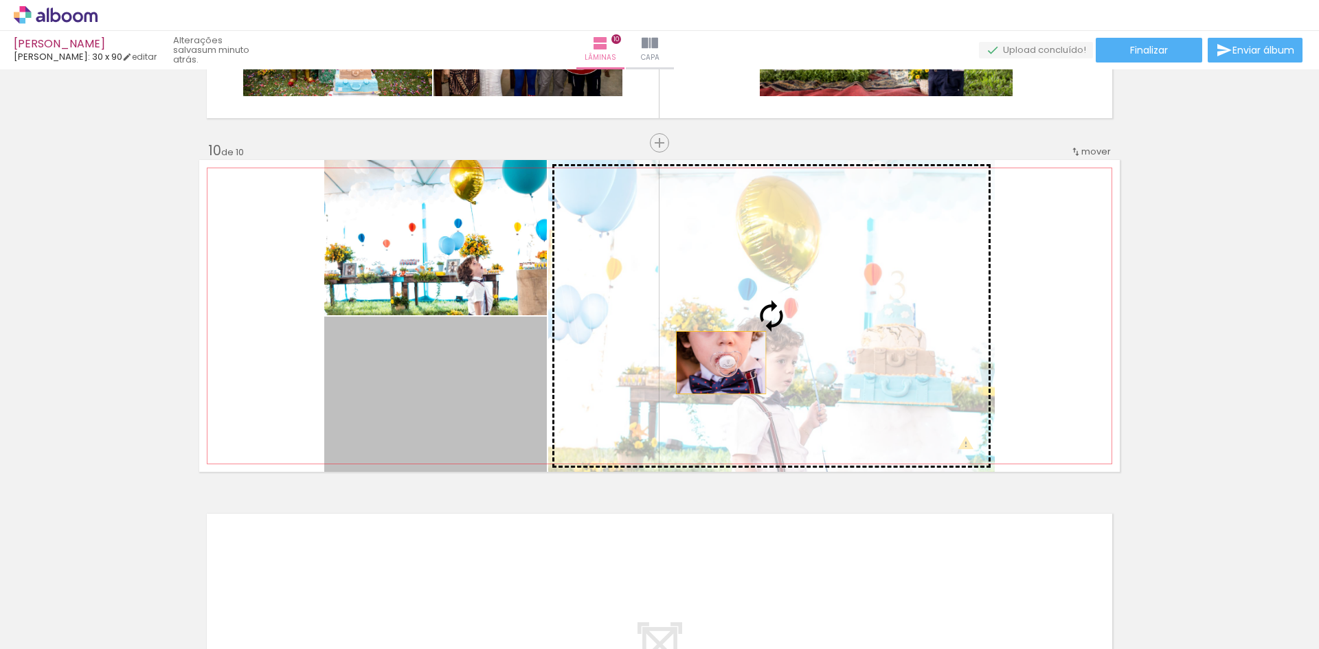
drag, startPoint x: 426, startPoint y: 398, endPoint x: 716, endPoint y: 363, distance: 291.9
click at [0, 0] on slot at bounding box center [0, 0] width 0 height 0
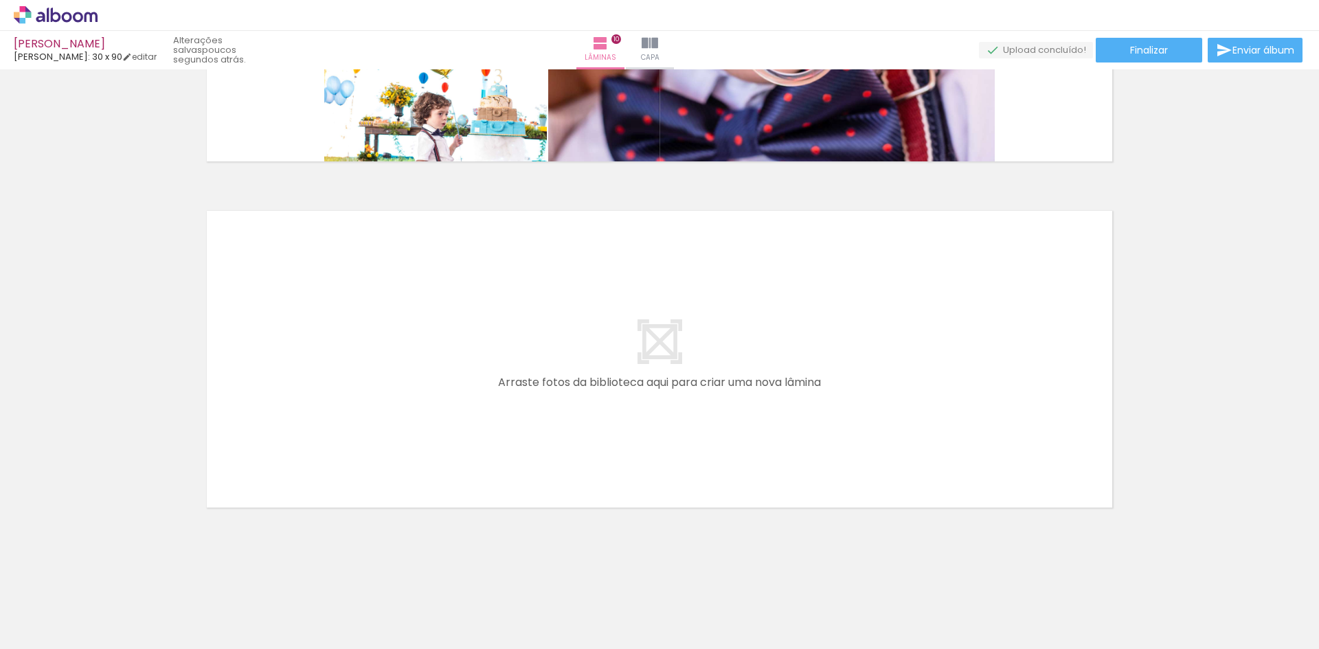
scroll to position [0, 2069]
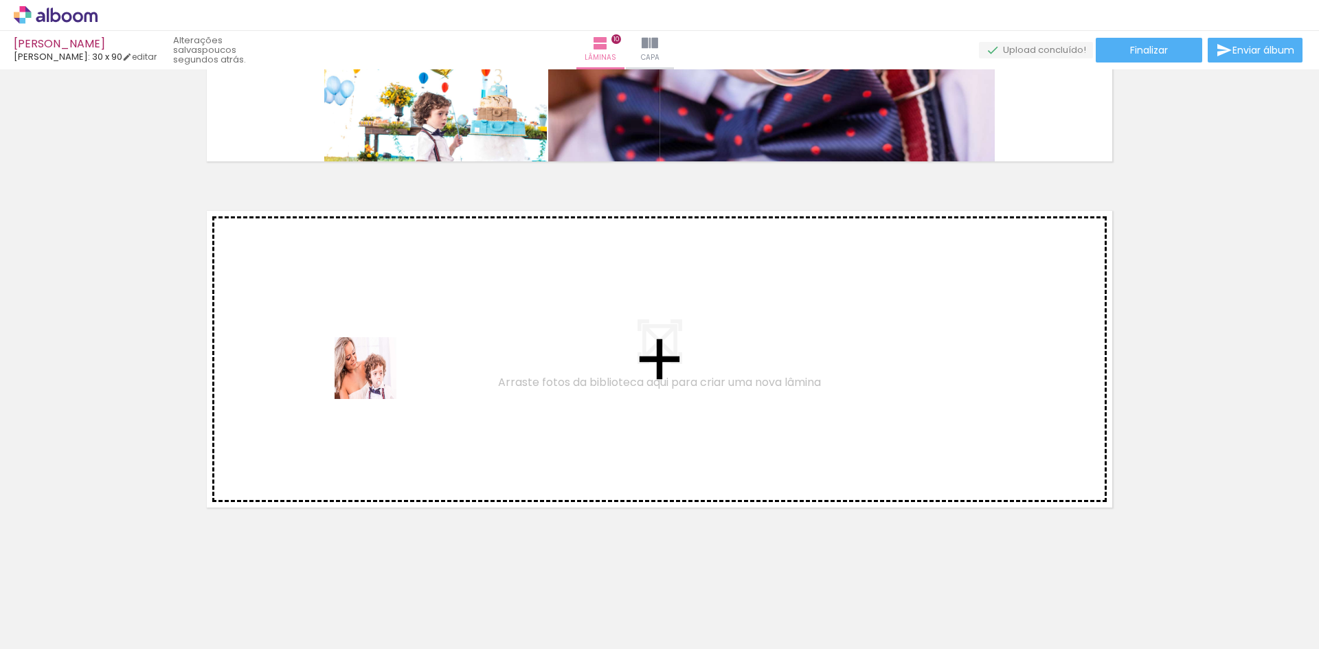
drag, startPoint x: 234, startPoint y: 610, endPoint x: 307, endPoint y: 604, distance: 73.1
click at [379, 373] on quentale-workspace at bounding box center [659, 324] width 1319 height 649
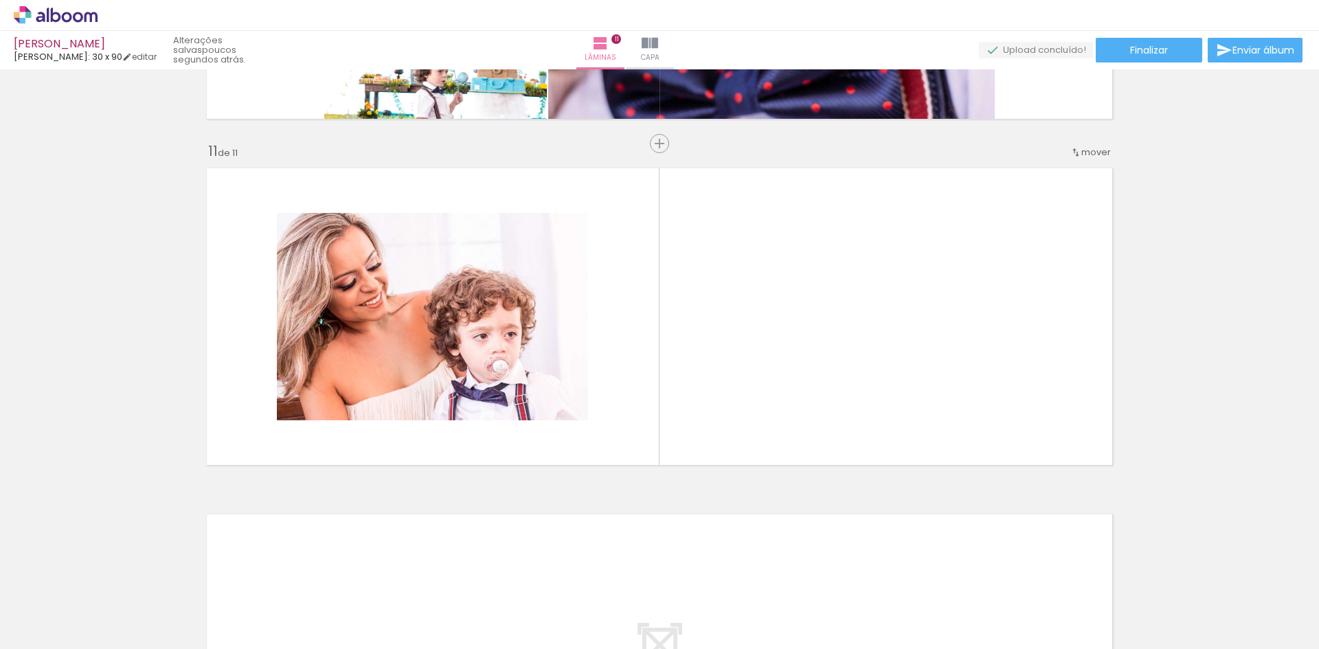
scroll to position [3411, 0]
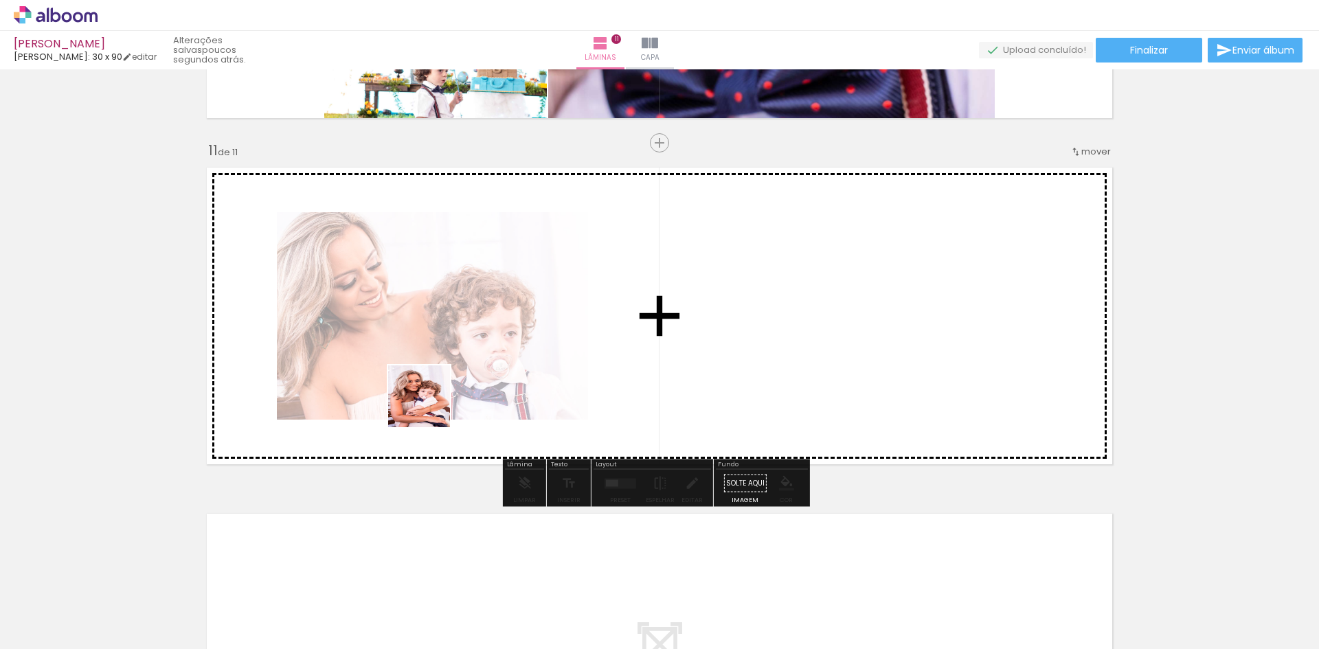
drag, startPoint x: 299, startPoint y: 610, endPoint x: 440, endPoint y: 392, distance: 259.7
click at [440, 392] on quentale-workspace at bounding box center [659, 324] width 1319 height 649
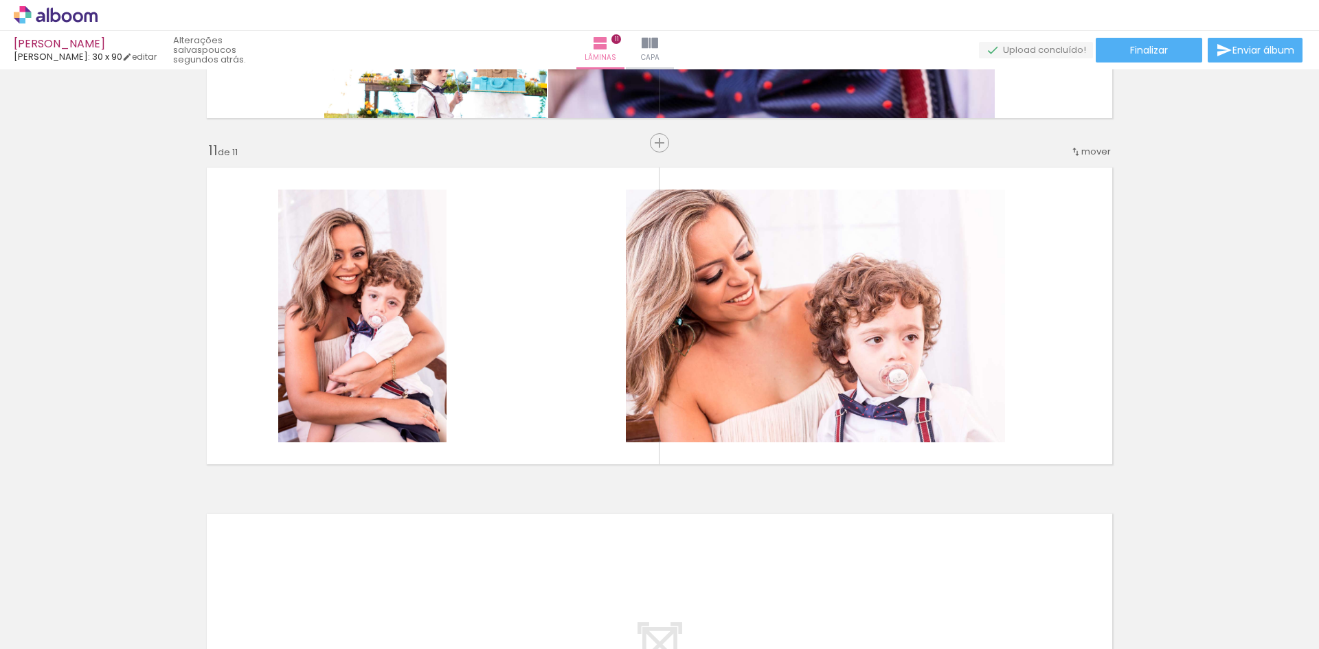
scroll to position [0, 3509]
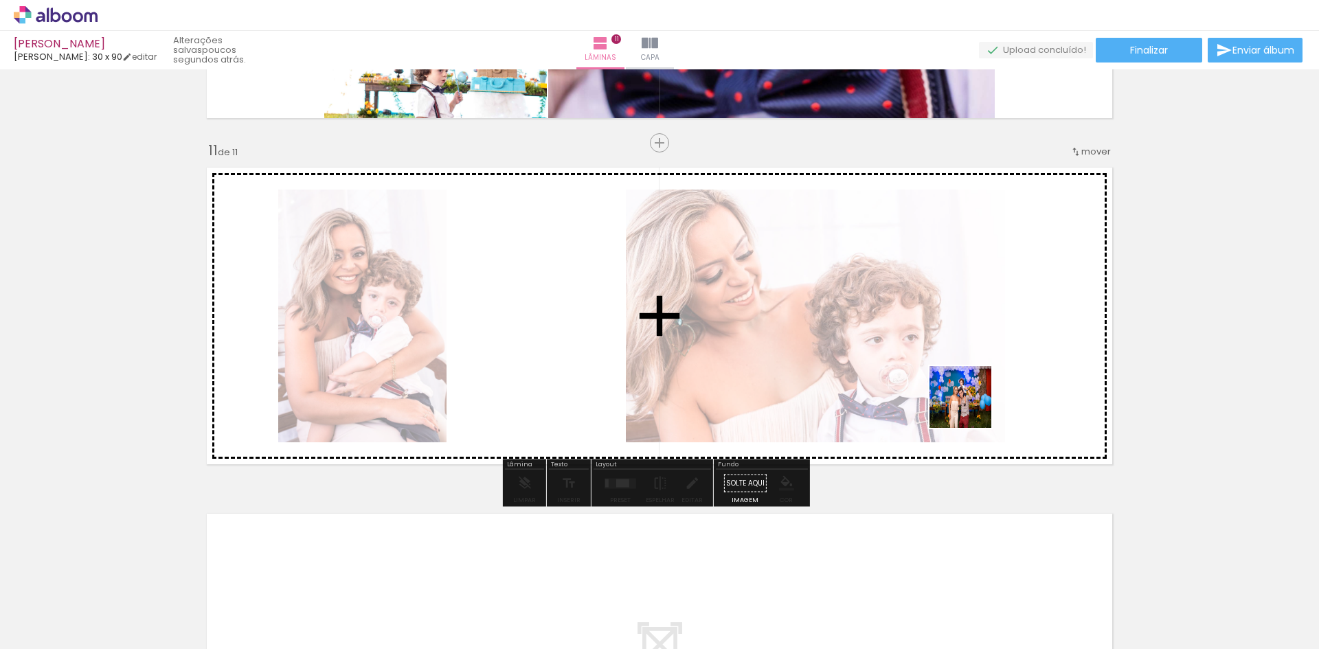
drag, startPoint x: 955, startPoint y: 613, endPoint x: 970, endPoint y: 400, distance: 212.8
click at [970, 400] on quentale-workspace at bounding box center [659, 324] width 1319 height 649
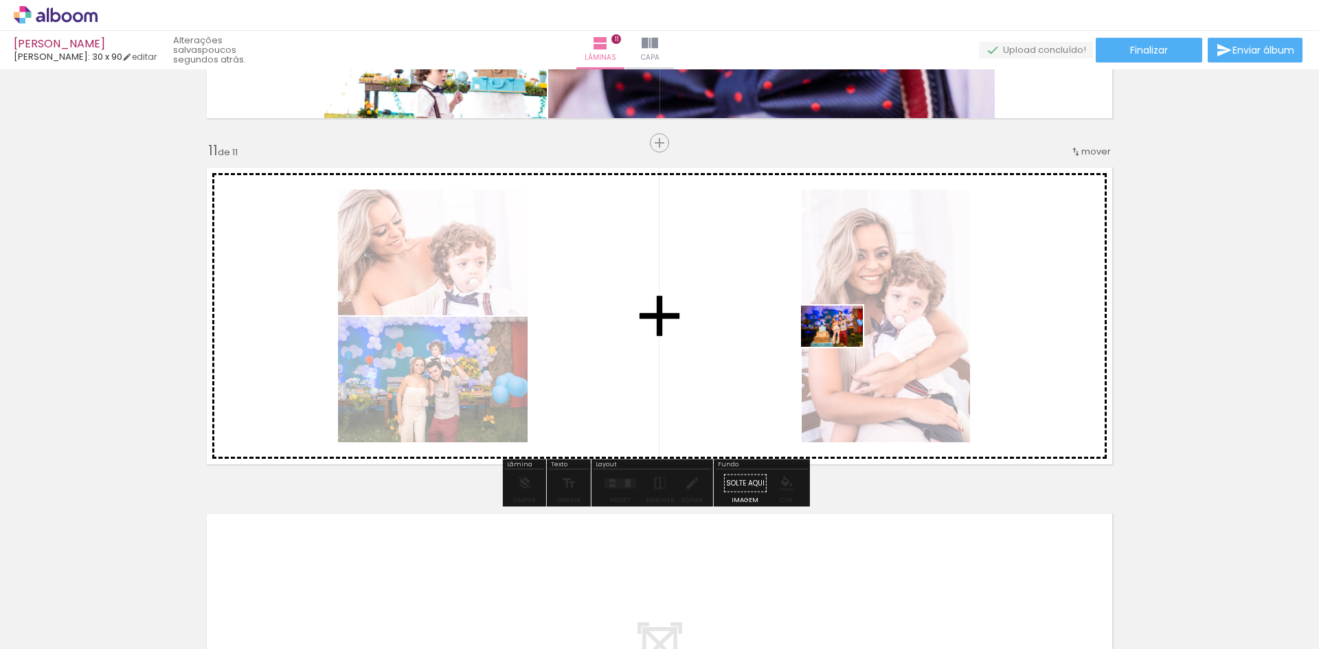
drag, startPoint x: 1019, startPoint y: 605, endPoint x: 840, endPoint y: 345, distance: 315.1
click at [840, 345] on quentale-workspace at bounding box center [659, 324] width 1319 height 649
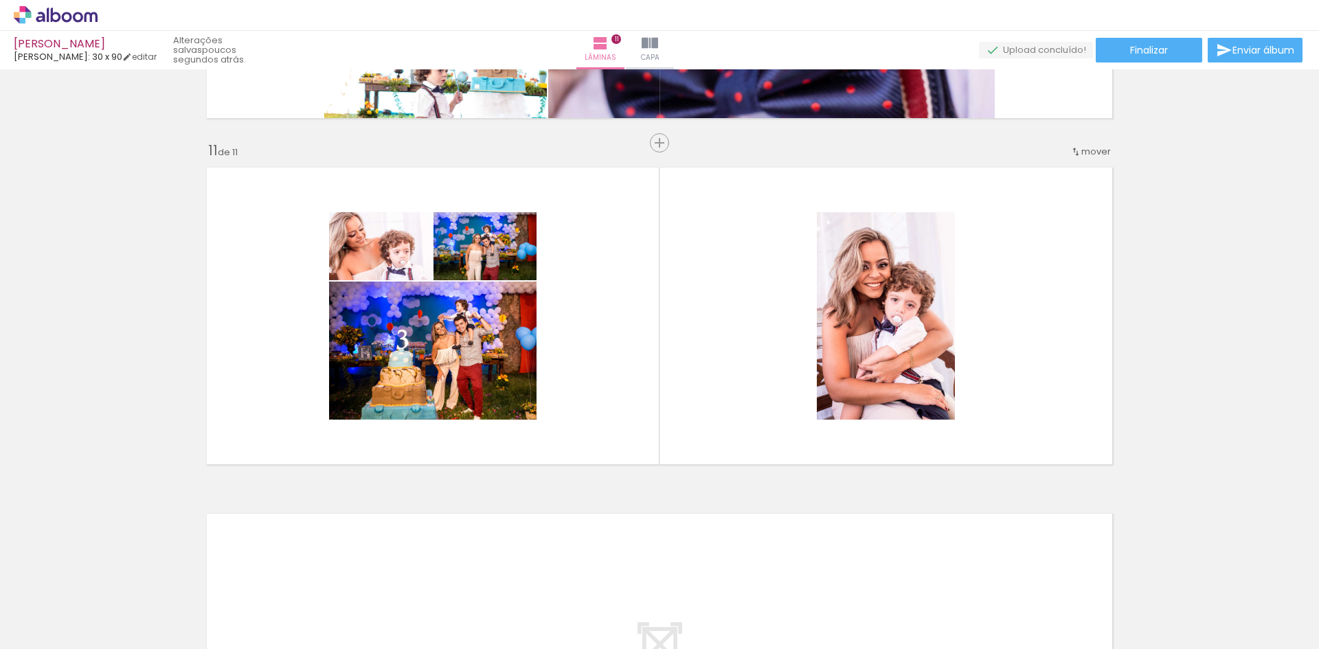
scroll to position [0, 3860]
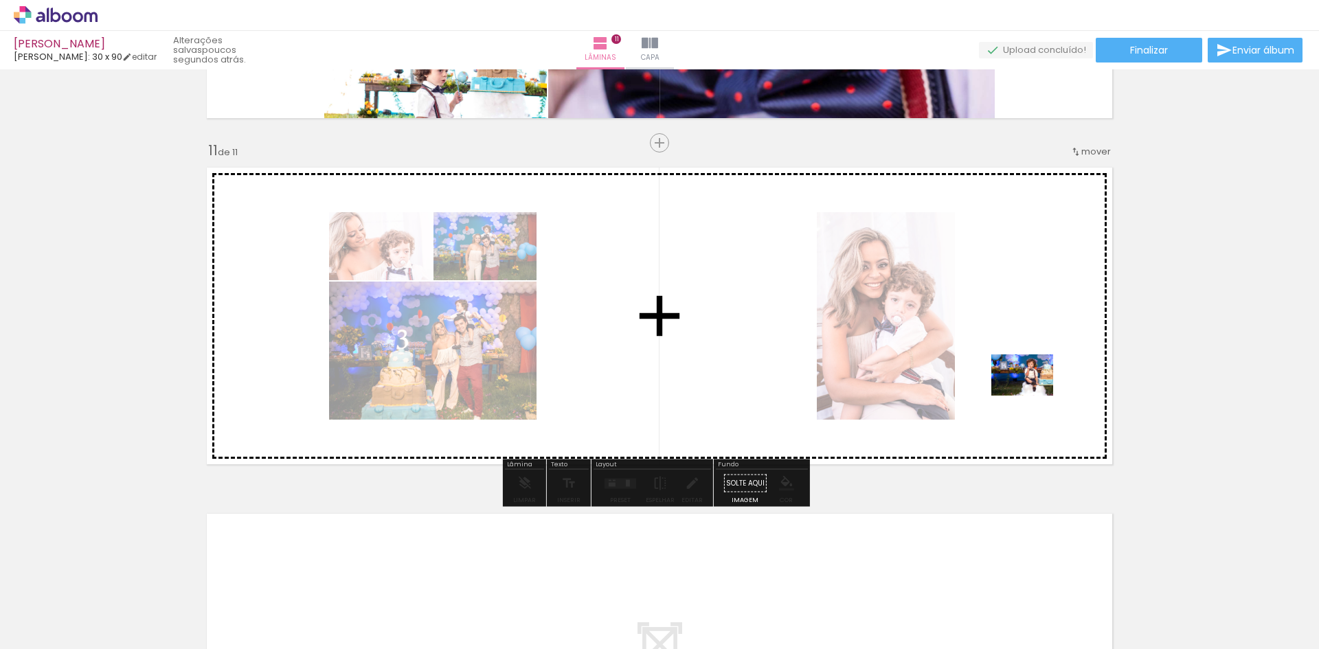
drag, startPoint x: 1136, startPoint y: 613, endPoint x: 1032, endPoint y: 396, distance: 241.2
click at [1032, 396] on quentale-workspace at bounding box center [659, 324] width 1319 height 649
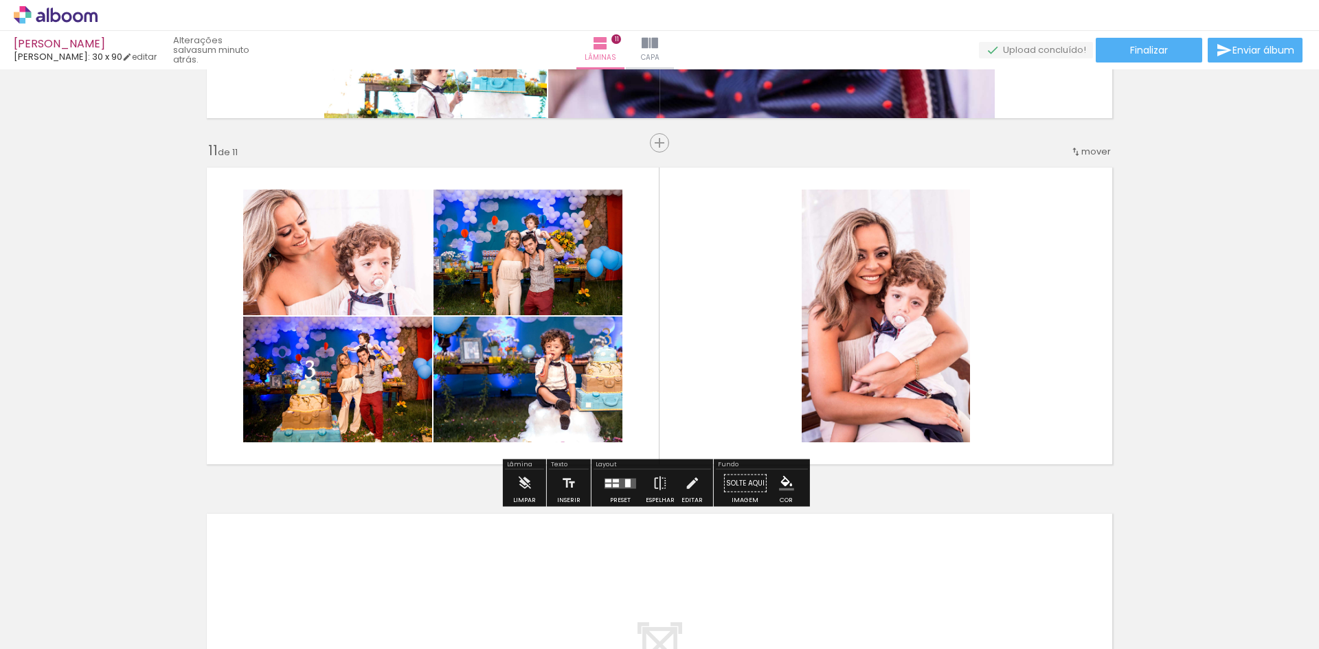
click at [606, 492] on div at bounding box center [620, 483] width 37 height 27
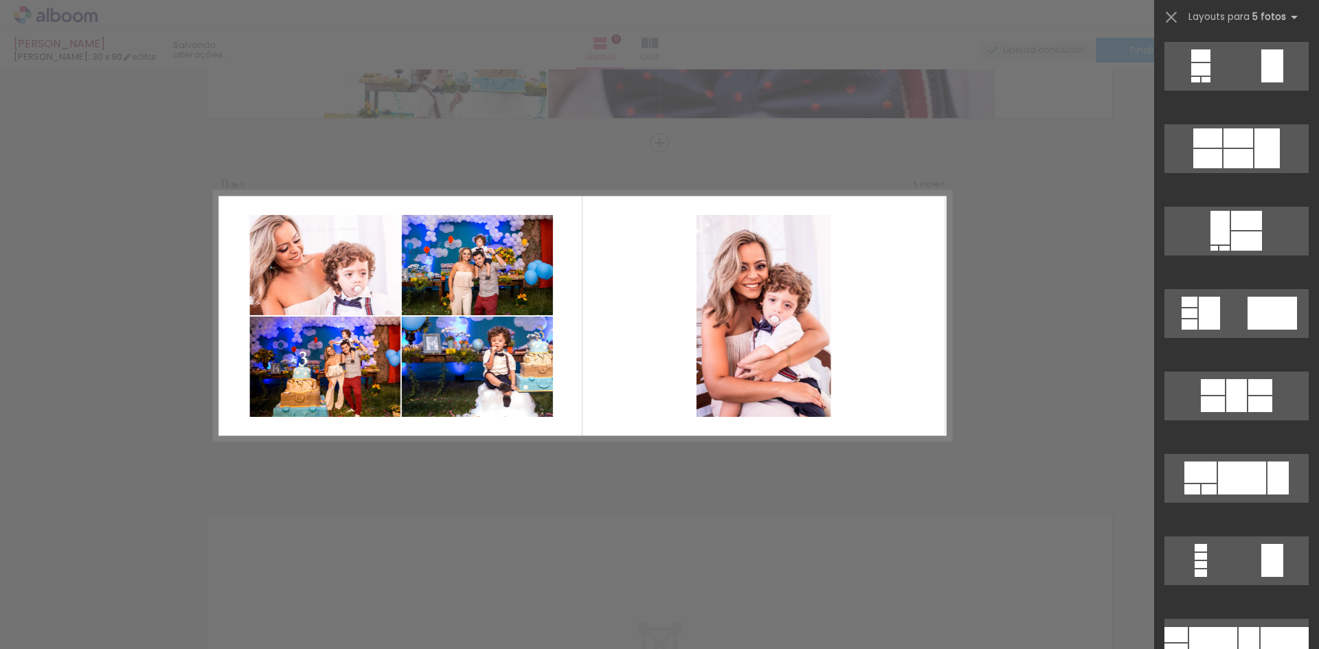
scroll to position [0, 0]
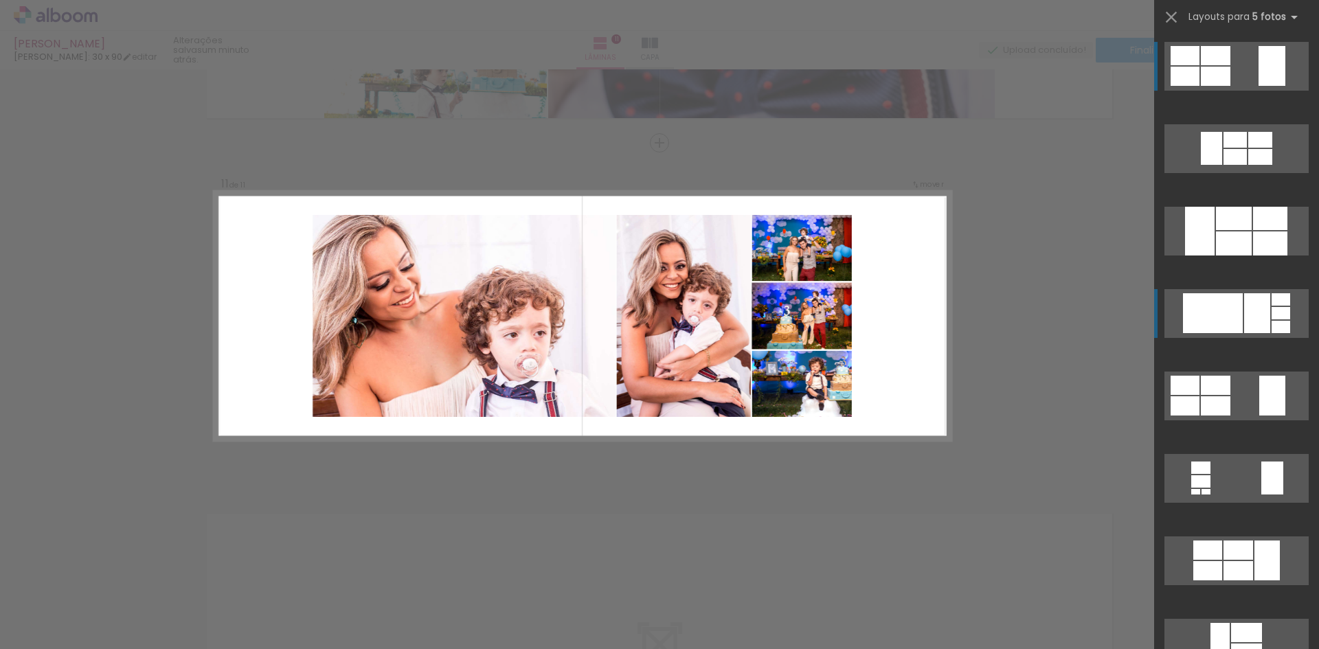
click at [1220, 304] on div at bounding box center [1213, 313] width 60 height 40
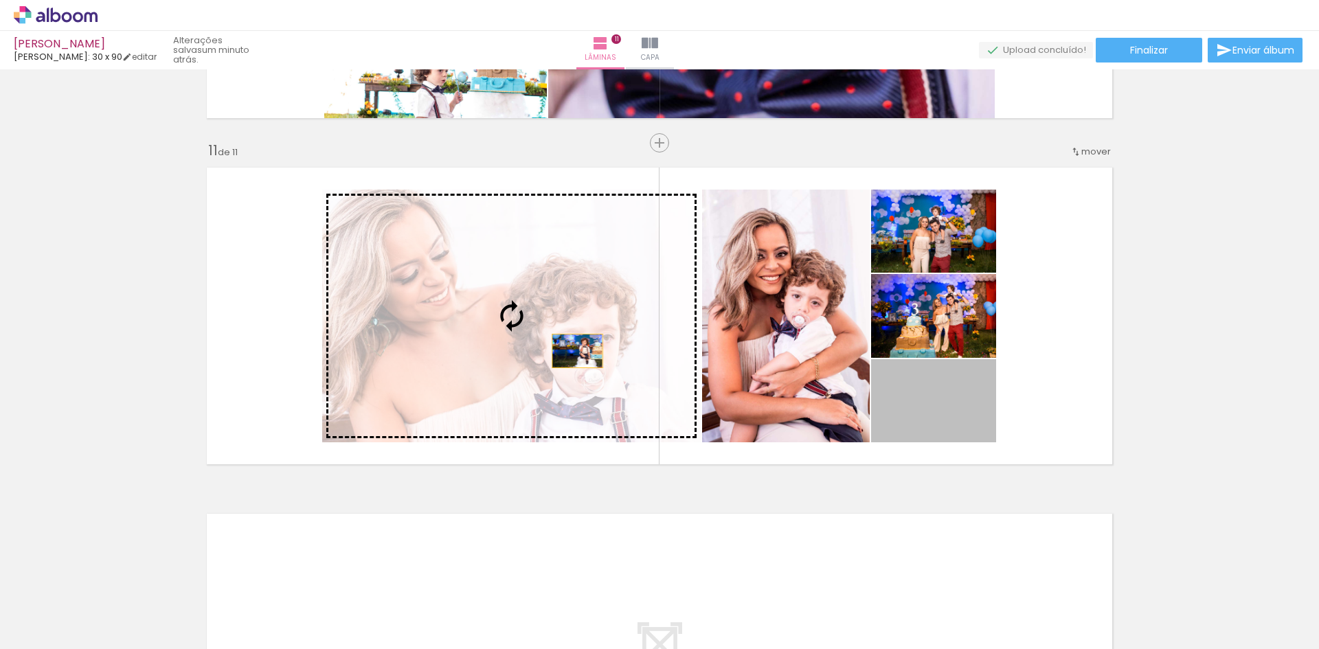
drag, startPoint x: 951, startPoint y: 418, endPoint x: 521, endPoint y: 348, distance: 435.7
click at [0, 0] on slot at bounding box center [0, 0] width 0 height 0
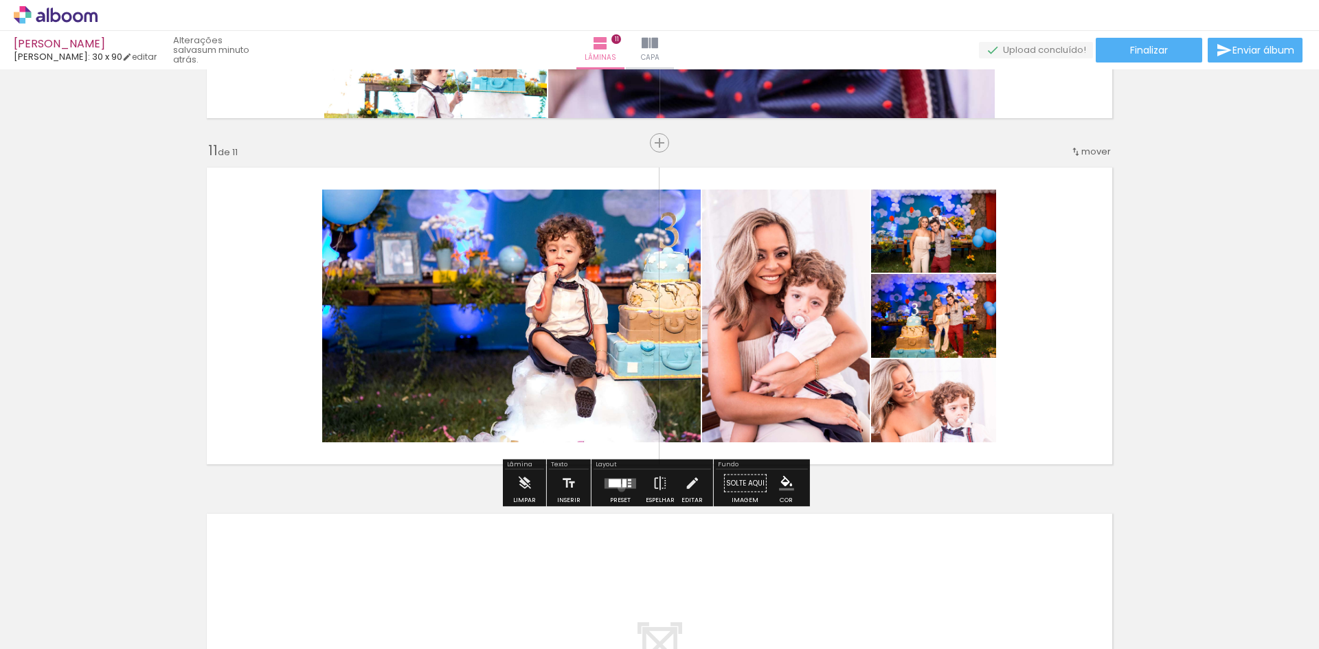
click at [618, 488] on quentale-layouter at bounding box center [620, 483] width 32 height 10
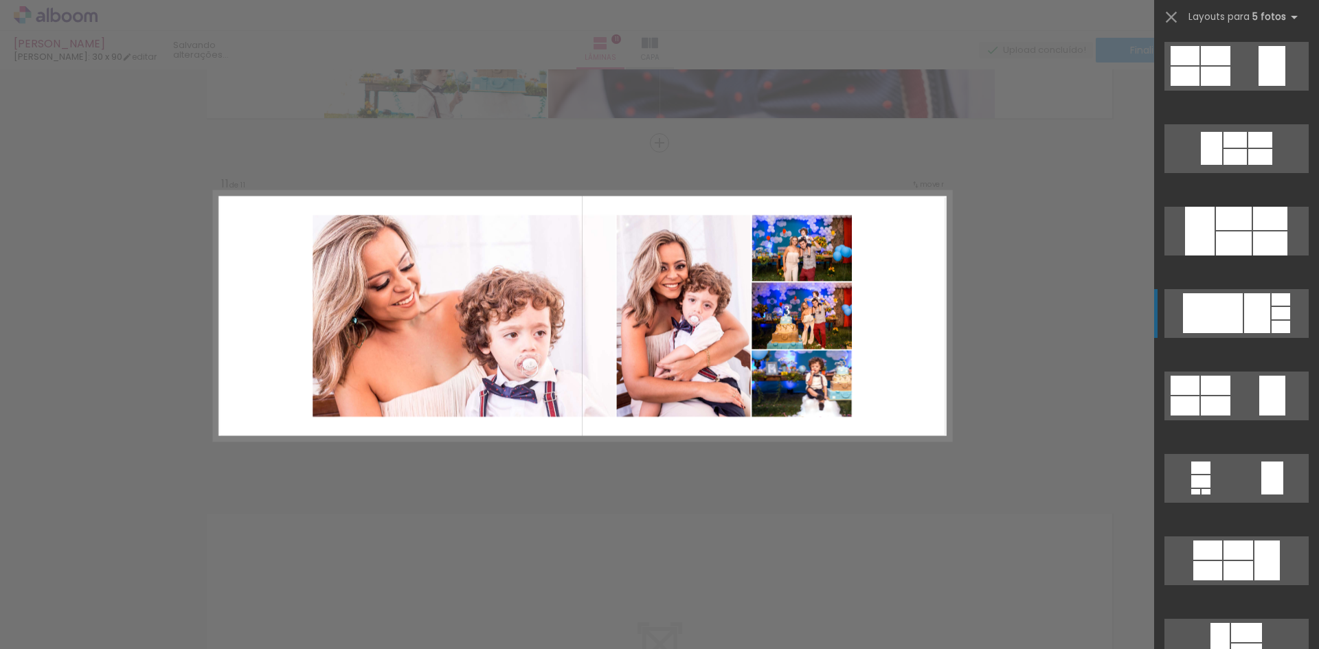
scroll to position [247, 0]
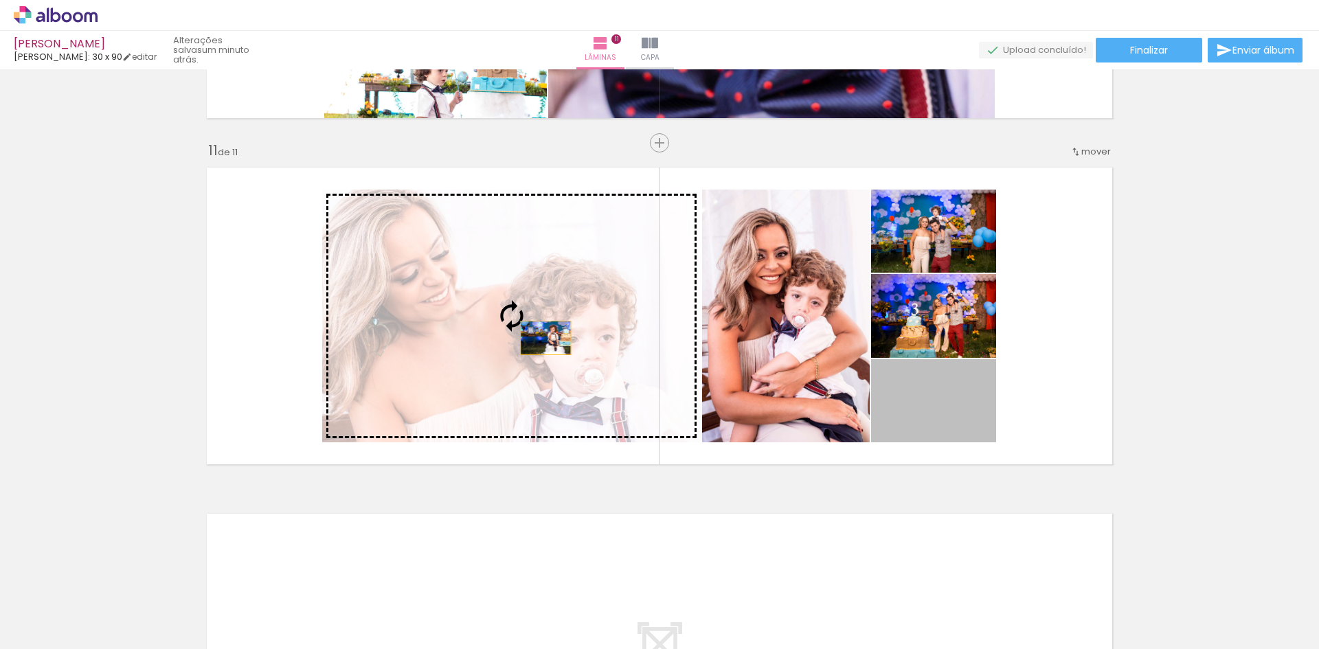
drag, startPoint x: 950, startPoint y: 407, endPoint x: 541, endPoint y: 338, distance: 415.1
click at [0, 0] on slot at bounding box center [0, 0] width 0 height 0
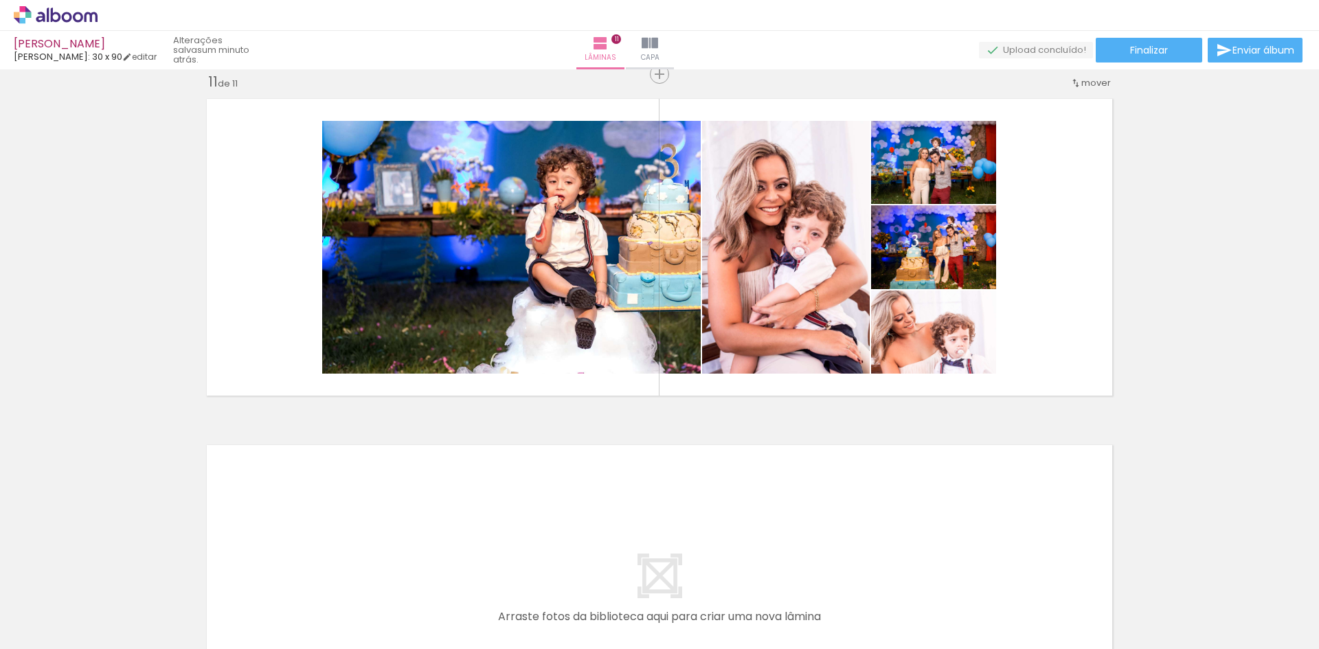
scroll to position [0, 2840]
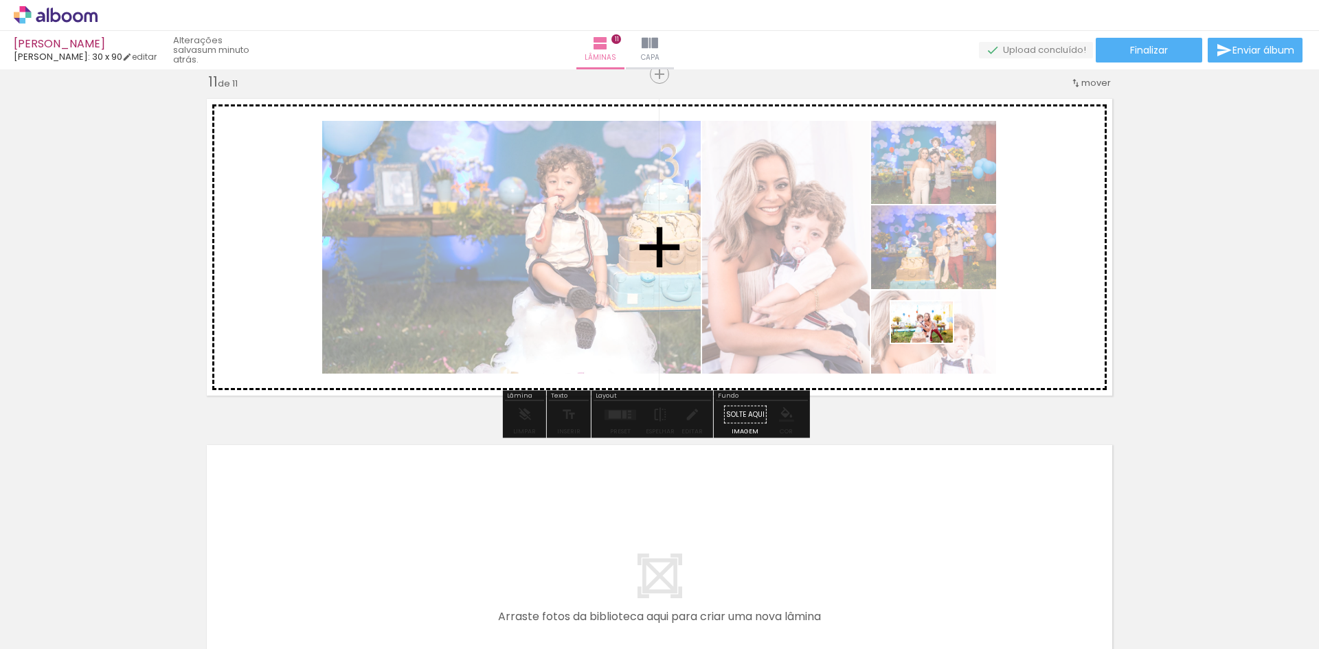
drag, startPoint x: 756, startPoint y: 612, endPoint x: 932, endPoint y: 343, distance: 321.6
click at [932, 343] on quentale-workspace at bounding box center [659, 324] width 1319 height 649
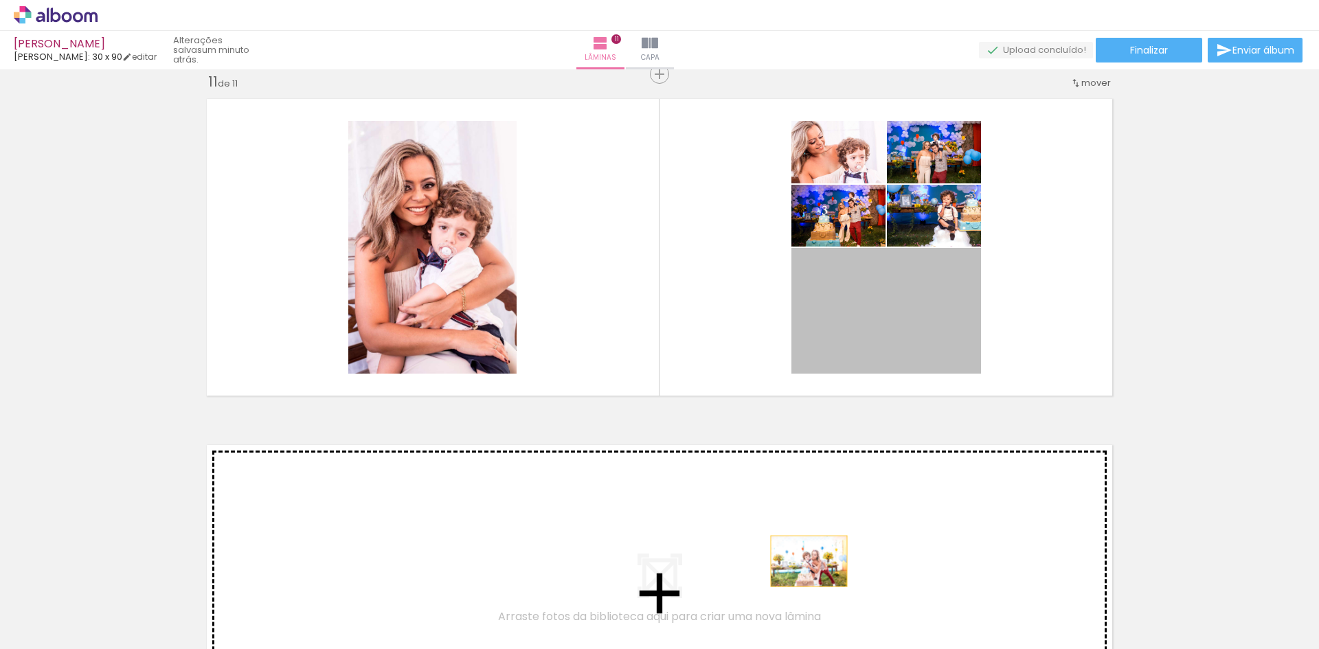
drag, startPoint x: 875, startPoint y: 311, endPoint x: 796, endPoint y: 598, distance: 297.8
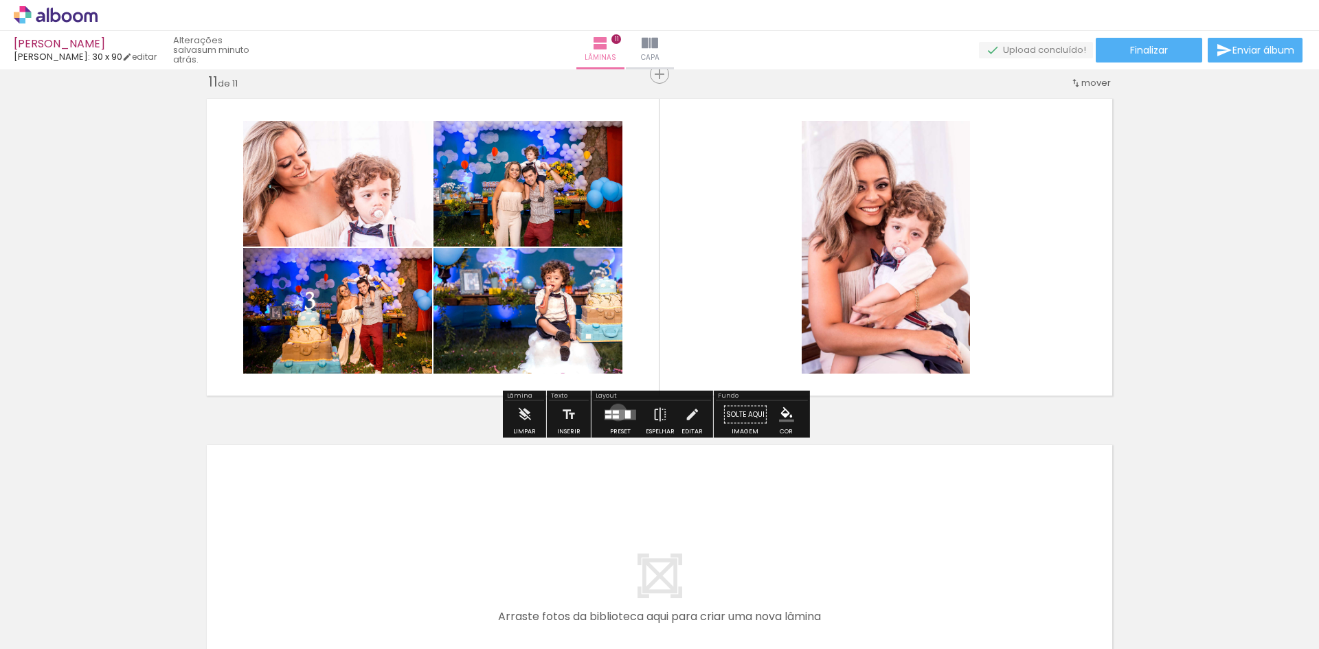
click at [615, 412] on div at bounding box center [616, 411] width 6 height 3
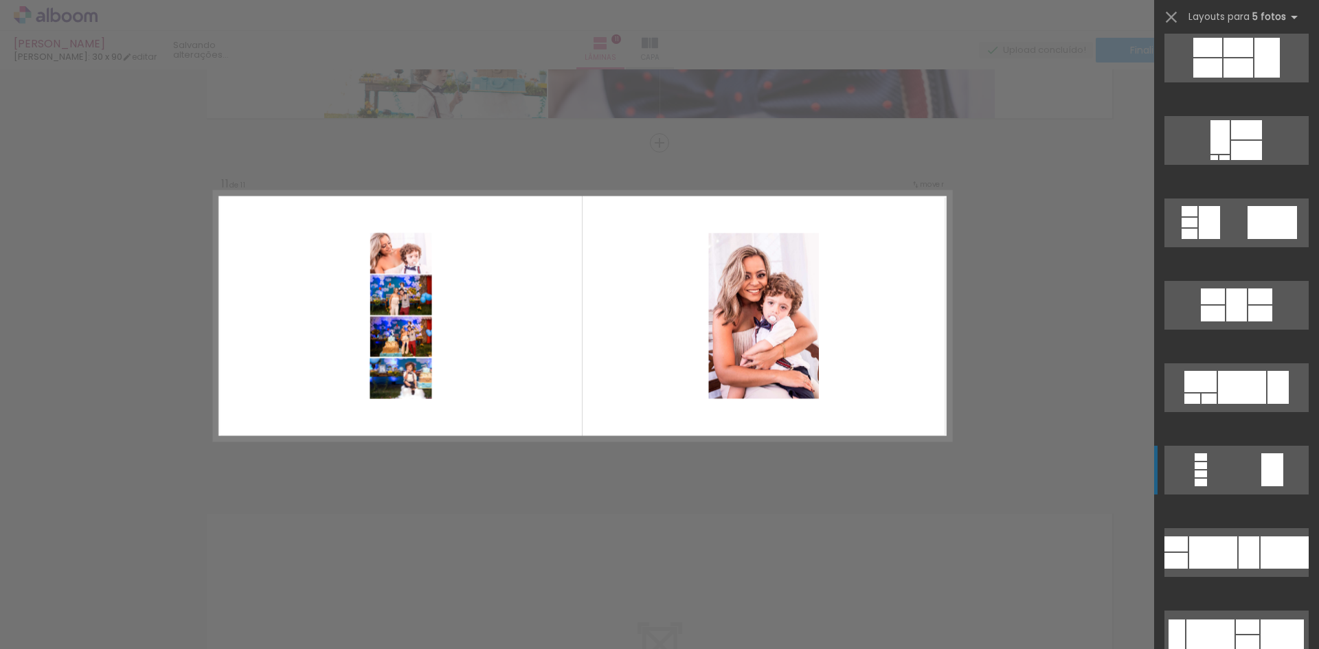
scroll to position [687, 0]
